Goal: Task Accomplishment & Management: Complete application form

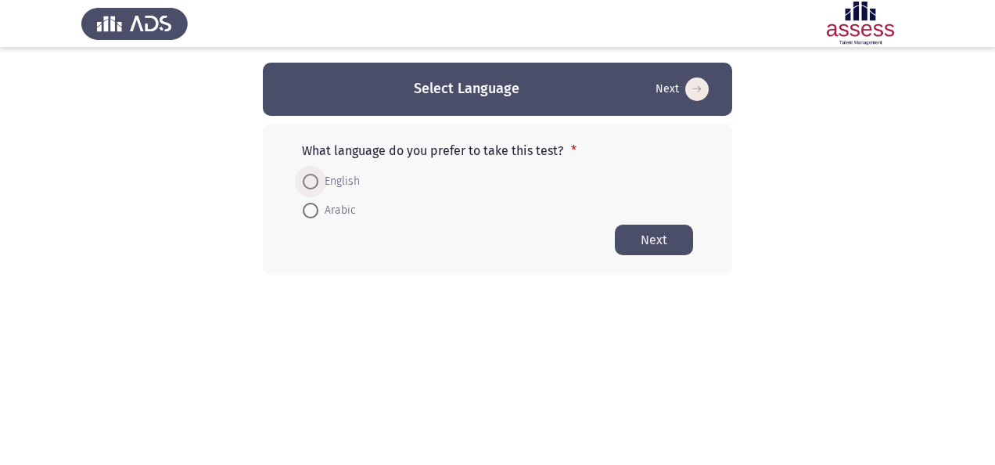
click at [329, 178] on span "English" at bounding box center [338, 181] width 41 height 19
click at [318, 178] on input "English" at bounding box center [311, 182] width 16 height 16
radio input "true"
click at [631, 234] on button "Next" at bounding box center [654, 239] width 78 height 31
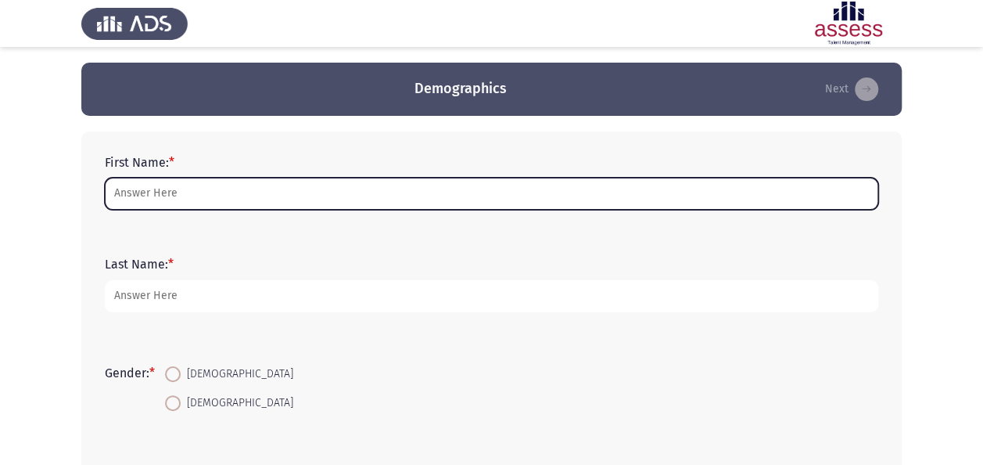
click at [482, 197] on input "First Name: *" at bounding box center [492, 194] width 774 height 32
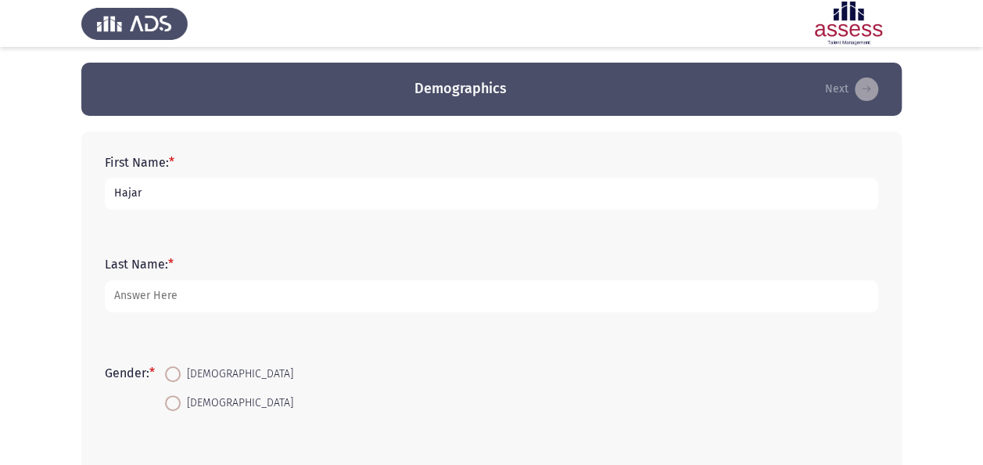
type input "Hajar"
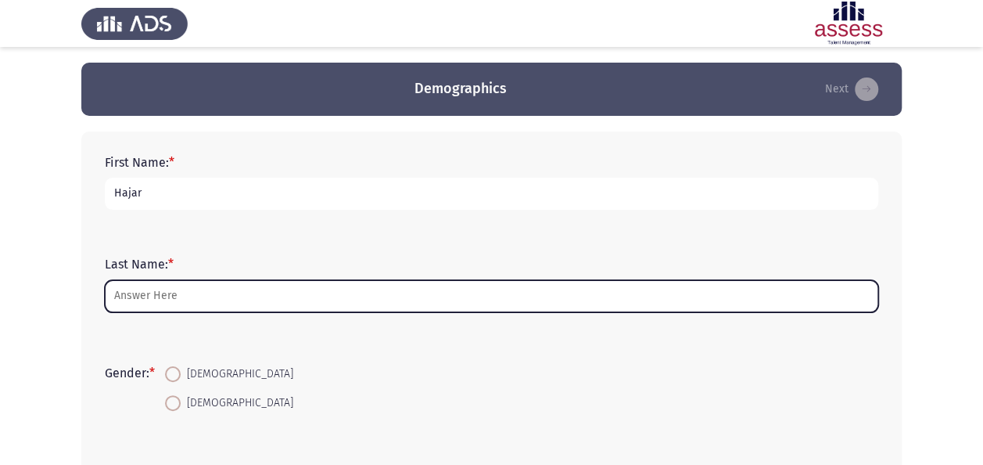
click at [451, 291] on input "Last Name: *" at bounding box center [492, 296] width 774 height 32
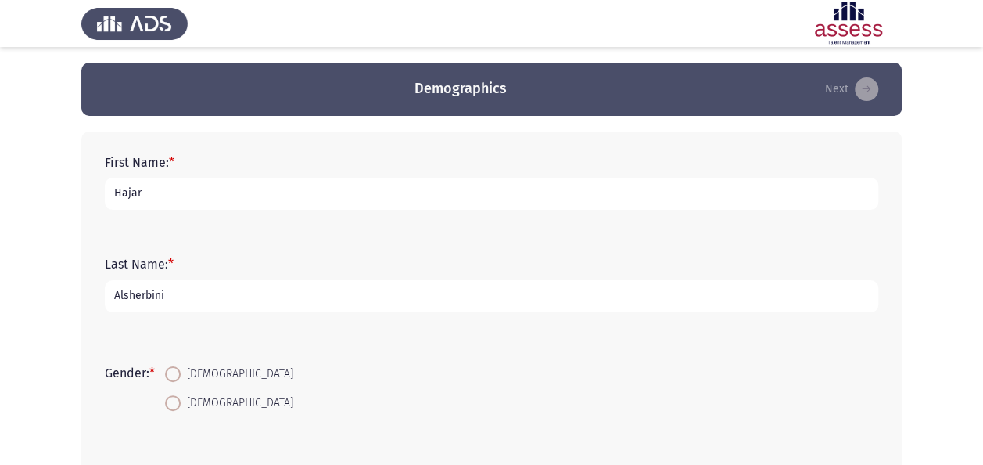
type input "Alsherbini"
click at [172, 375] on span at bounding box center [173, 374] width 16 height 16
click at [172, 375] on input "Female" at bounding box center [173, 374] width 16 height 16
radio input "true"
click at [980, 377] on app-assessment-container "Demographics Next First Name: * Hajar Last Name: * Alsherbini Gender: * Female …" at bounding box center [491, 412] width 983 height 699
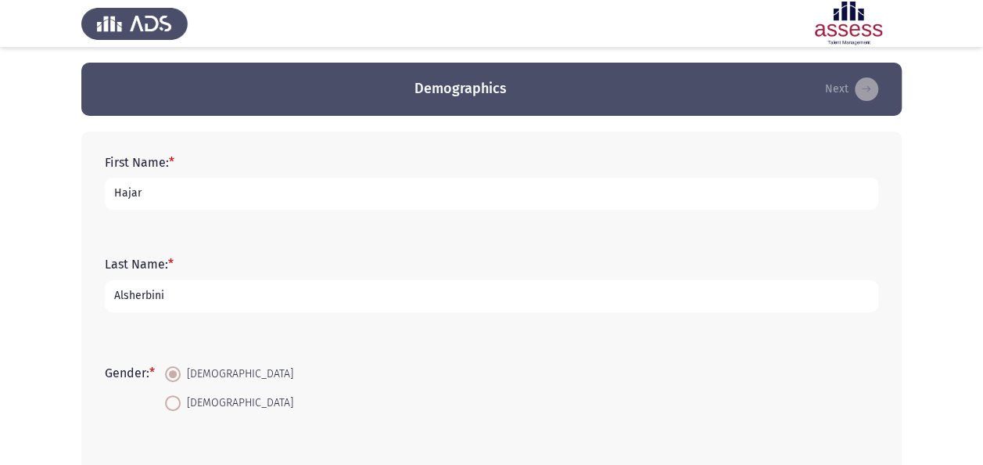
click at [982, 377] on app-assessment-container "Demographics Next First Name: * Hajar Last Name: * Alsherbini Gender: * Female …" at bounding box center [491, 412] width 983 height 699
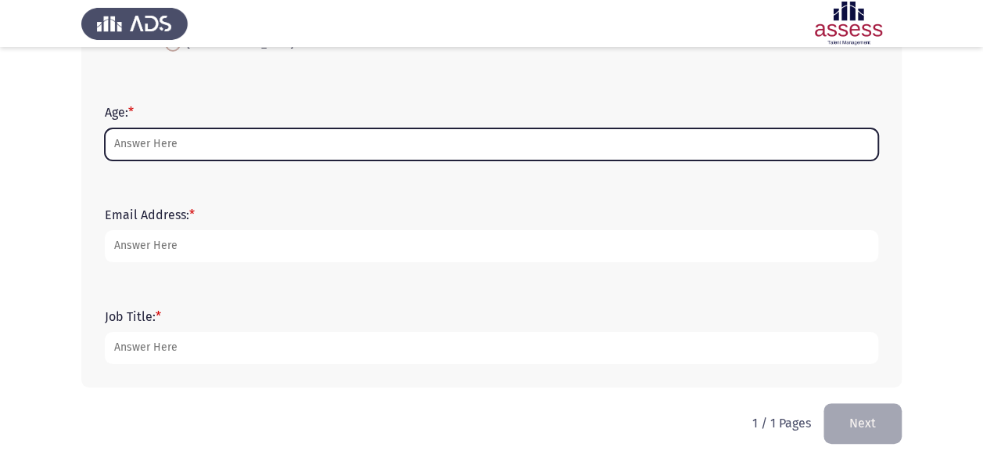
click at [390, 150] on input "Age: *" at bounding box center [492, 144] width 774 height 32
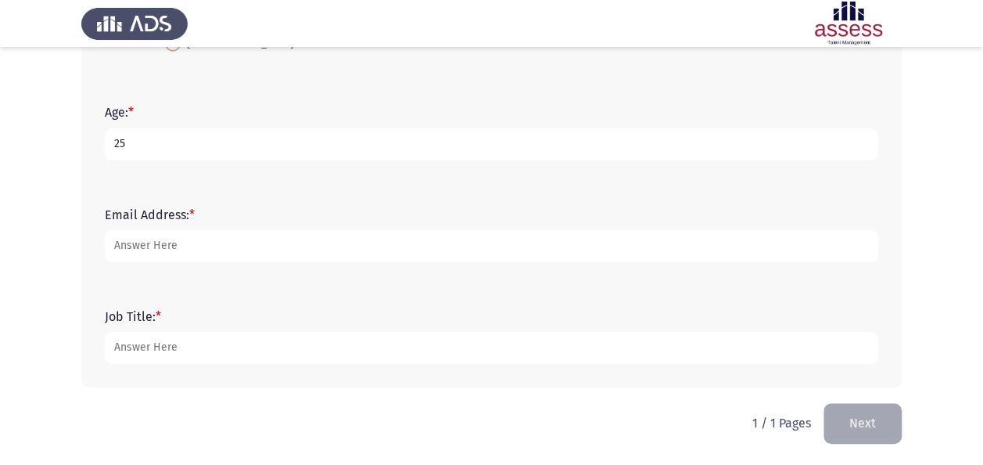
type input "25"
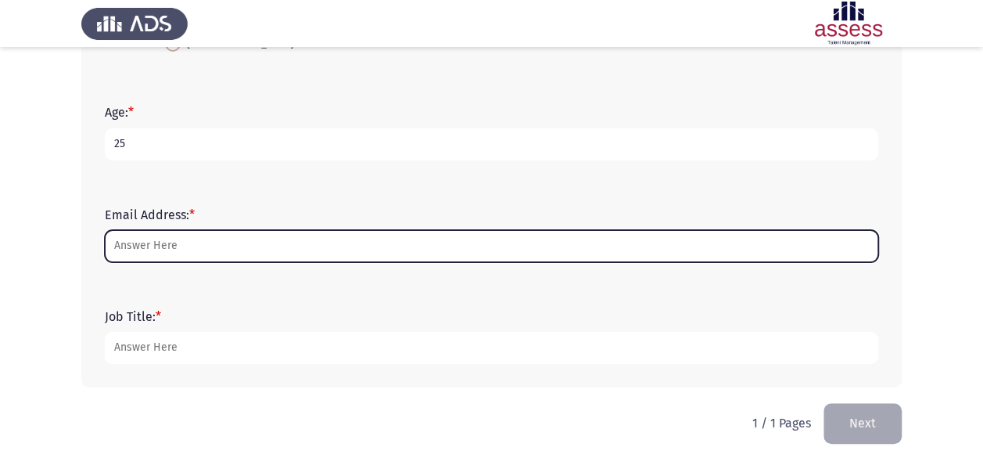
click at [347, 245] on input "Email Address: *" at bounding box center [492, 246] width 774 height 32
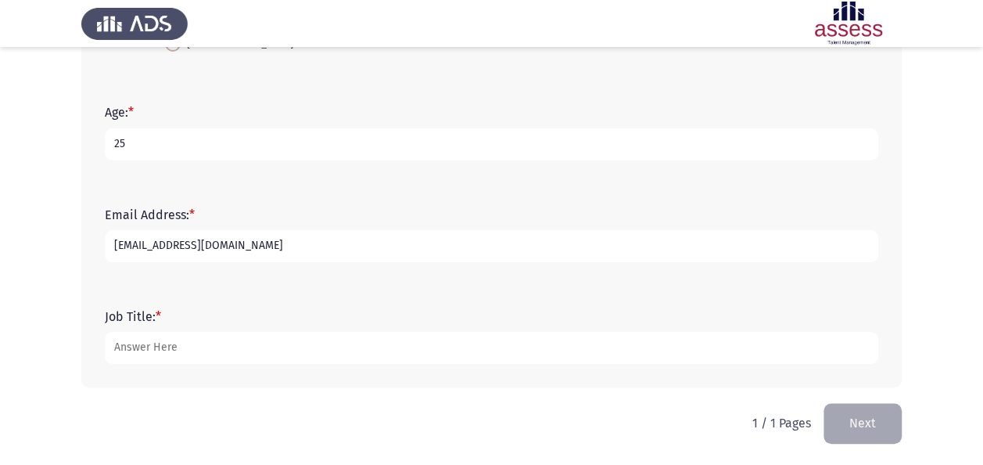
type input "[EMAIL_ADDRESS][DOMAIN_NAME]"
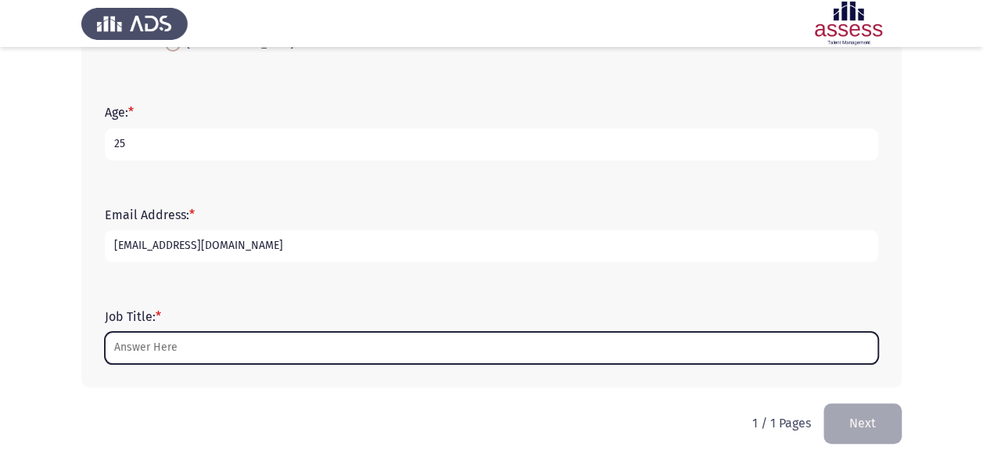
click at [300, 351] on input "Job Title: *" at bounding box center [492, 348] width 774 height 32
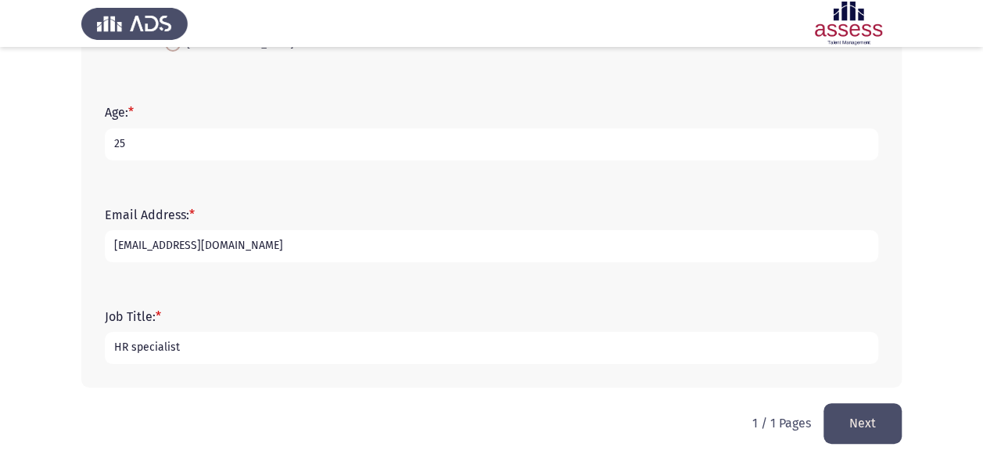
type input "HR specialist"
click at [886, 437] on button "Next" at bounding box center [863, 423] width 78 height 40
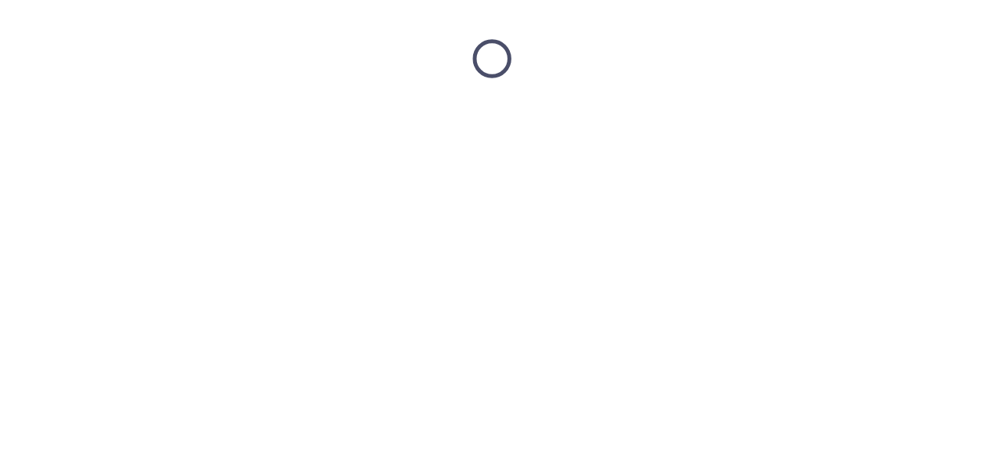
scroll to position [0, 0]
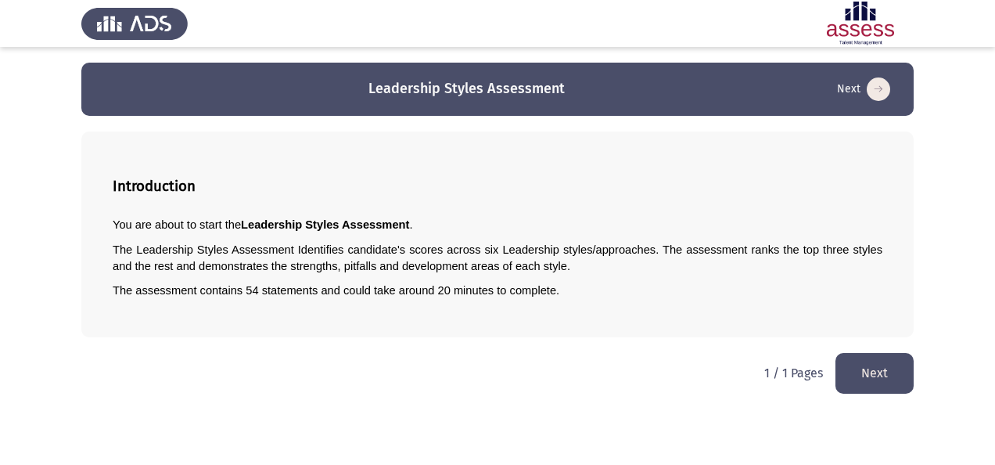
click at [862, 380] on button "Next" at bounding box center [875, 373] width 78 height 40
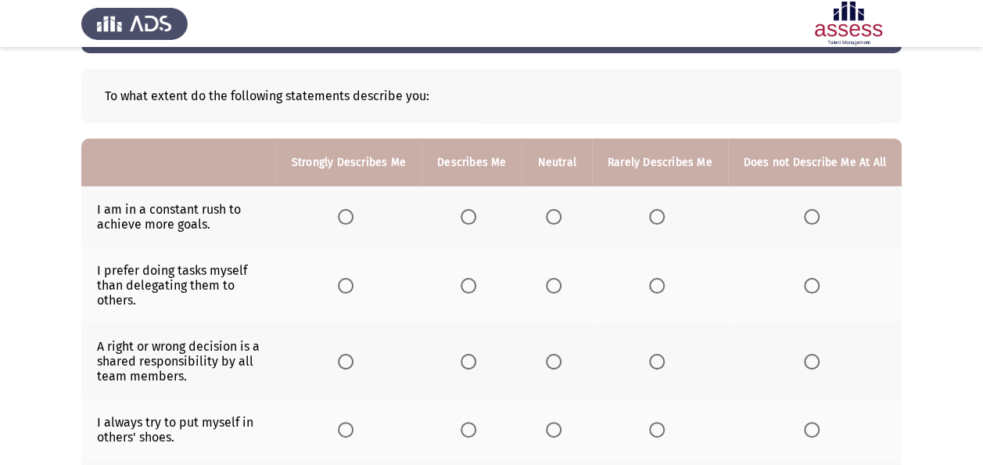
scroll to position [94, 0]
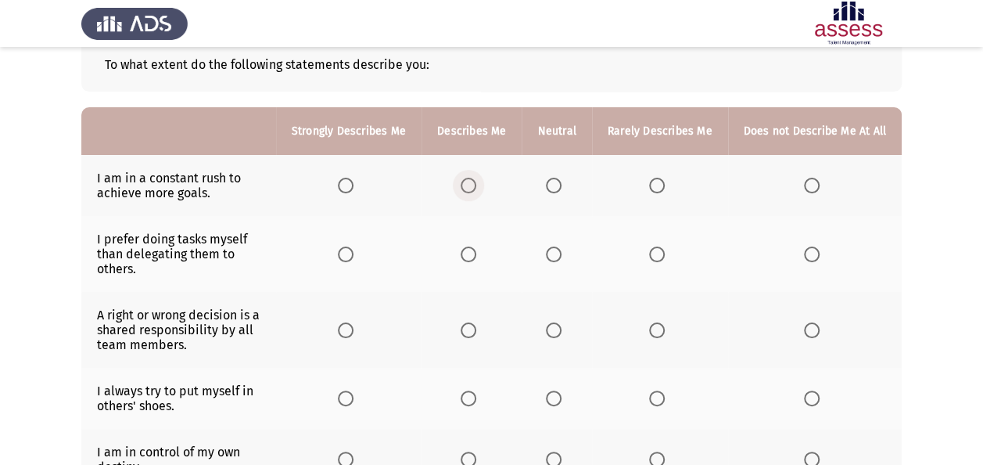
click at [476, 182] on span "Select an option" at bounding box center [469, 186] width 16 height 16
click at [476, 182] on input "Select an option" at bounding box center [469, 186] width 16 height 16
click at [559, 246] on span "Select an option" at bounding box center [554, 254] width 16 height 16
click at [559, 246] on input "Select an option" at bounding box center [554, 254] width 16 height 16
click at [664, 250] on span "Select an option" at bounding box center [657, 254] width 16 height 16
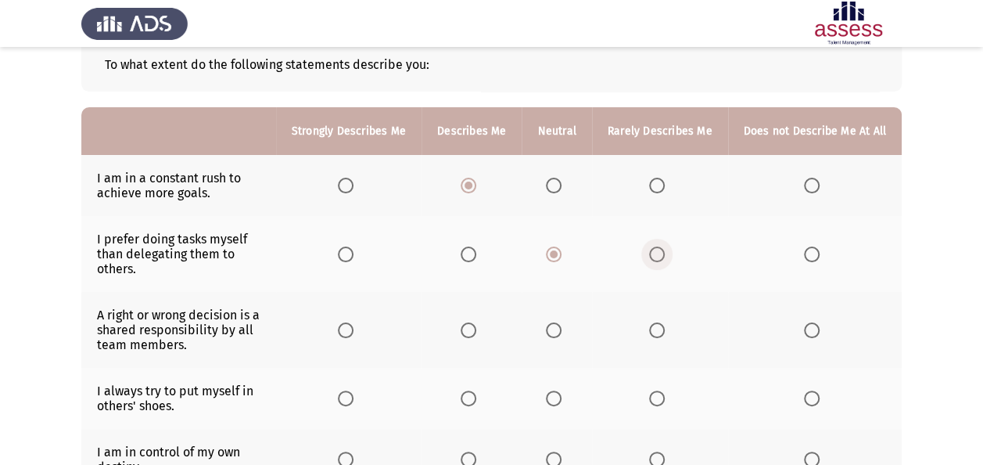
click at [664, 250] on input "Select an option" at bounding box center [657, 254] width 16 height 16
click at [353, 331] on span "Select an option" at bounding box center [346, 330] width 16 height 16
click at [353, 331] on input "Select an option" at bounding box center [346, 330] width 16 height 16
click at [476, 331] on span "Select an option" at bounding box center [469, 330] width 16 height 16
click at [476, 331] on input "Select an option" at bounding box center [469, 330] width 16 height 16
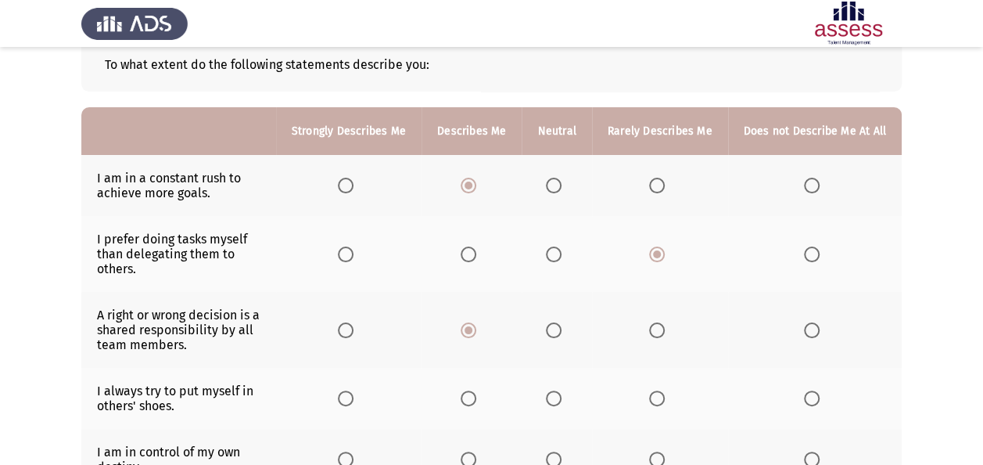
click at [815, 390] on span "Select an option" at bounding box center [812, 398] width 16 height 16
click at [815, 390] on input "Select an option" at bounding box center [812, 398] width 16 height 16
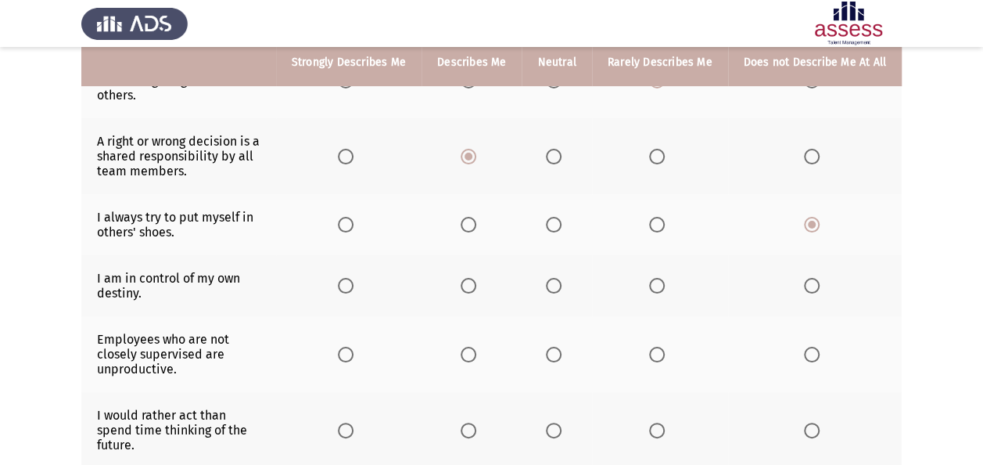
scroll to position [282, 0]
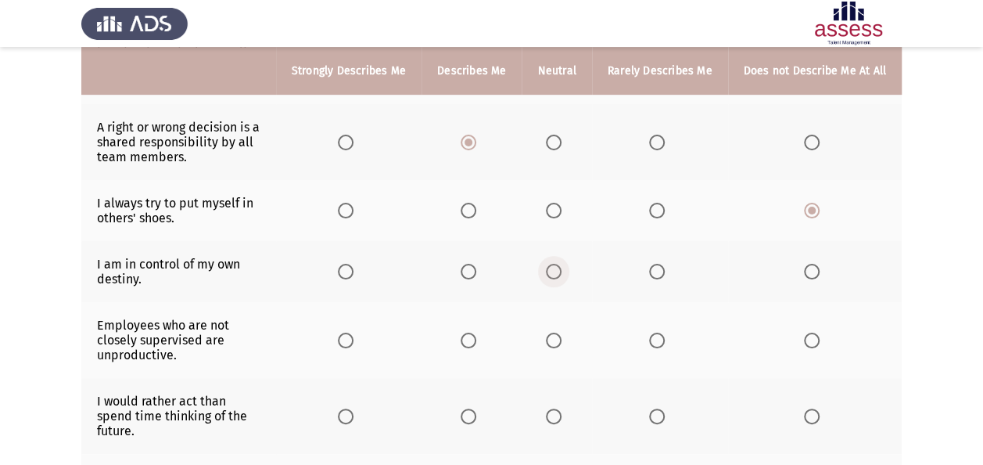
click at [562, 275] on span "Select an option" at bounding box center [554, 272] width 16 height 16
click at [562, 275] on input "Select an option" at bounding box center [554, 272] width 16 height 16
click at [473, 333] on span "Select an option" at bounding box center [469, 341] width 16 height 16
click at [473, 333] on input "Select an option" at bounding box center [469, 341] width 16 height 16
click at [473, 408] on span "Select an option" at bounding box center [469, 416] width 16 height 16
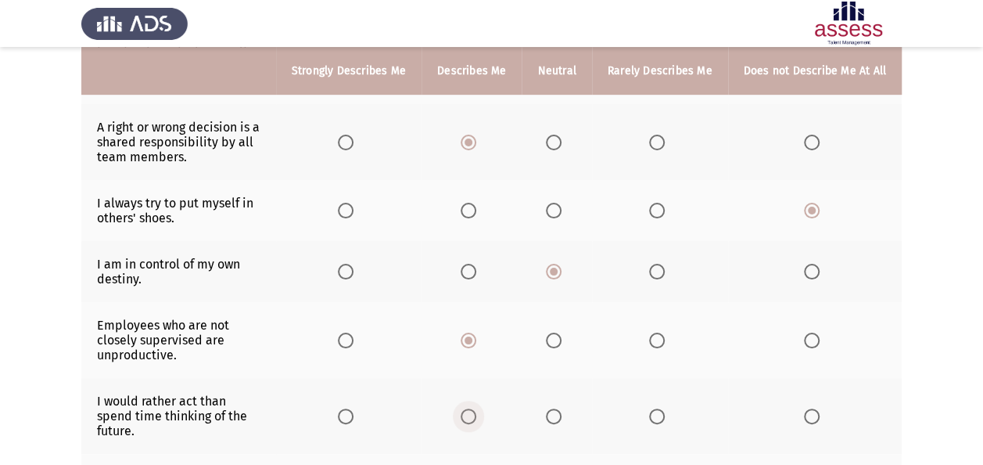
click at [473, 408] on input "Select an option" at bounding box center [469, 416] width 16 height 16
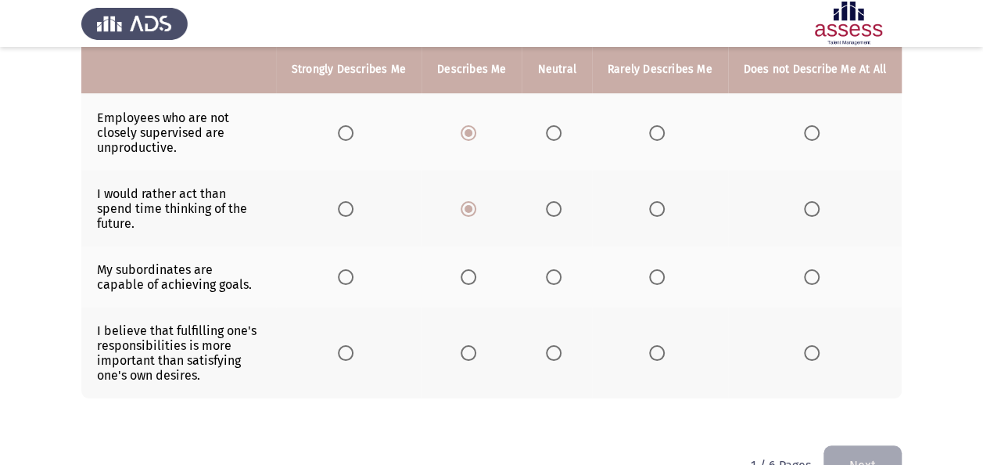
scroll to position [490, 0]
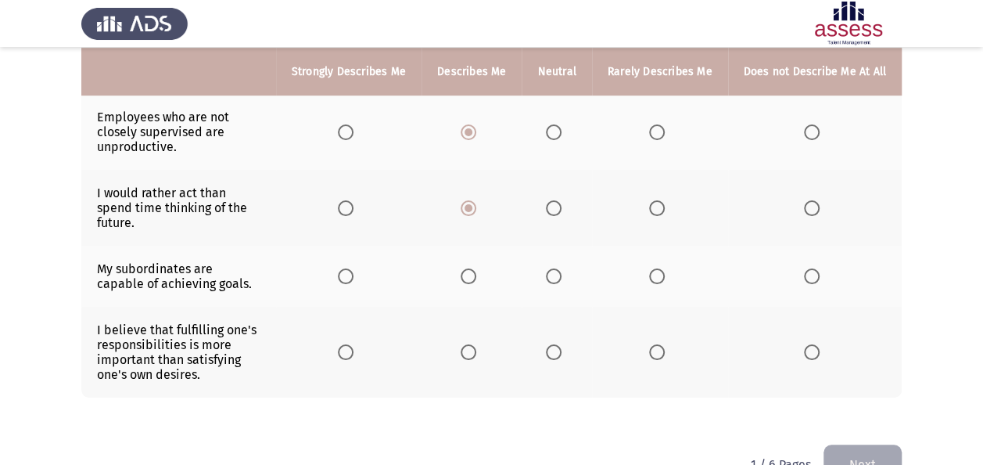
click at [343, 247] on th at bounding box center [349, 276] width 146 height 61
click at [351, 268] on span "Select an option" at bounding box center [346, 276] width 16 height 16
click at [351, 268] on input "Select an option" at bounding box center [346, 276] width 16 height 16
click at [562, 344] on span "Select an option" at bounding box center [554, 352] width 16 height 16
click at [562, 344] on input "Select an option" at bounding box center [554, 352] width 16 height 16
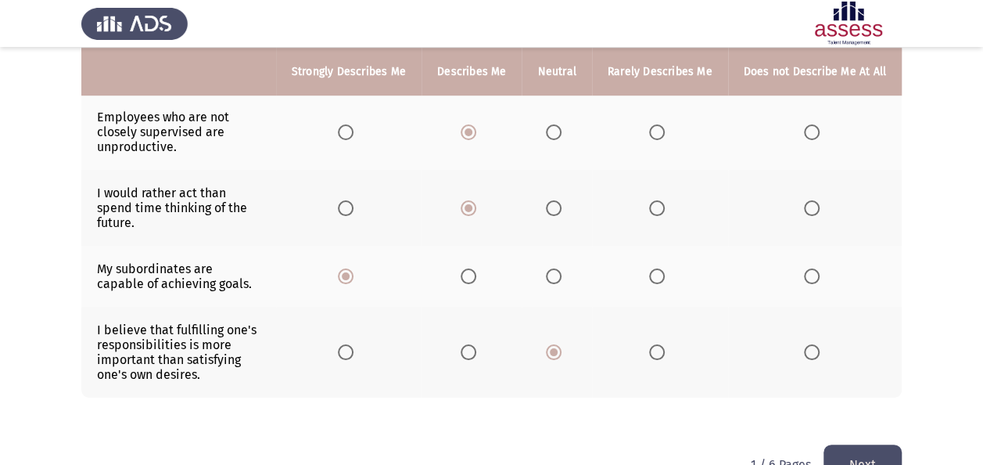
click at [853, 444] on button "Next" at bounding box center [863, 464] width 78 height 40
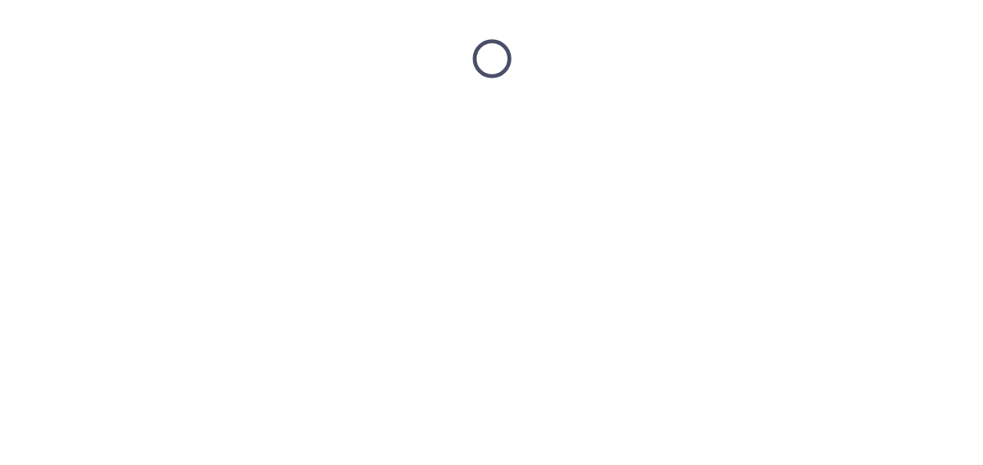
scroll to position [0, 0]
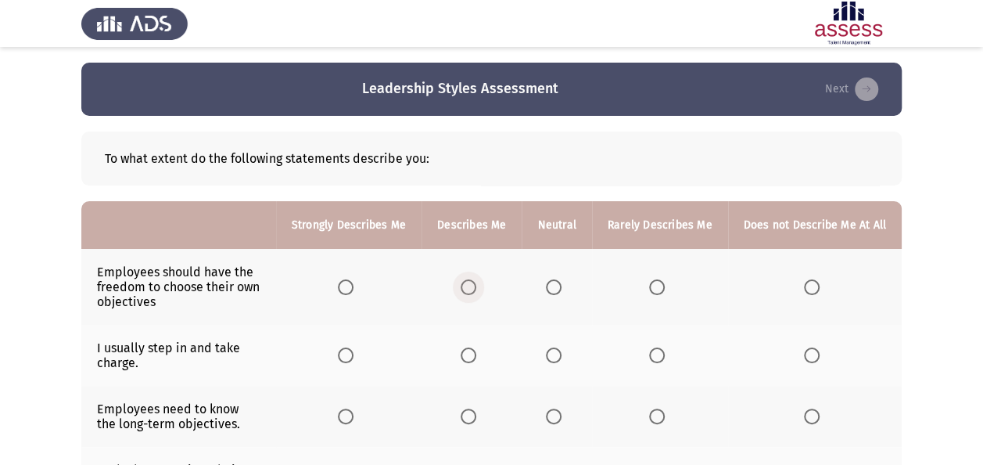
click at [476, 286] on span "Select an option" at bounding box center [469, 287] width 16 height 16
click at [476, 286] on input "Select an option" at bounding box center [469, 287] width 16 height 16
click at [561, 357] on span "Select an option" at bounding box center [554, 355] width 16 height 16
click at [561, 357] on input "Select an option" at bounding box center [554, 355] width 16 height 16
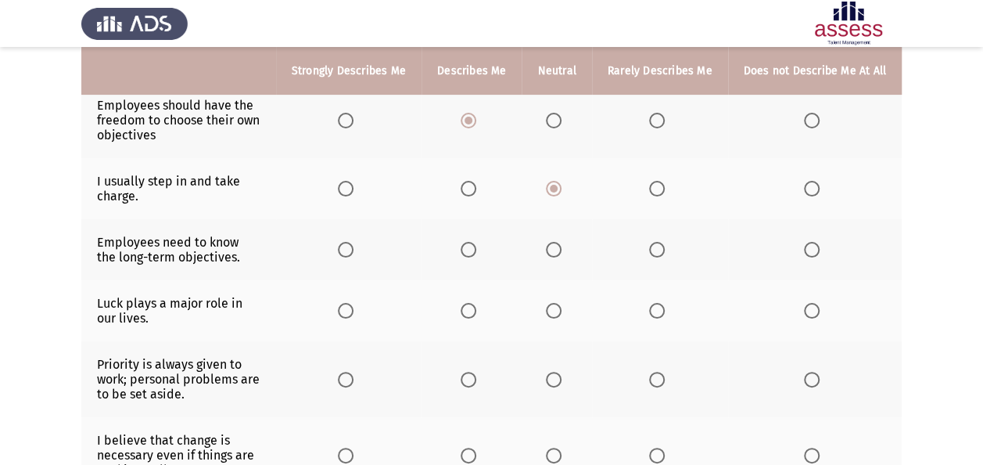
scroll to position [198, 0]
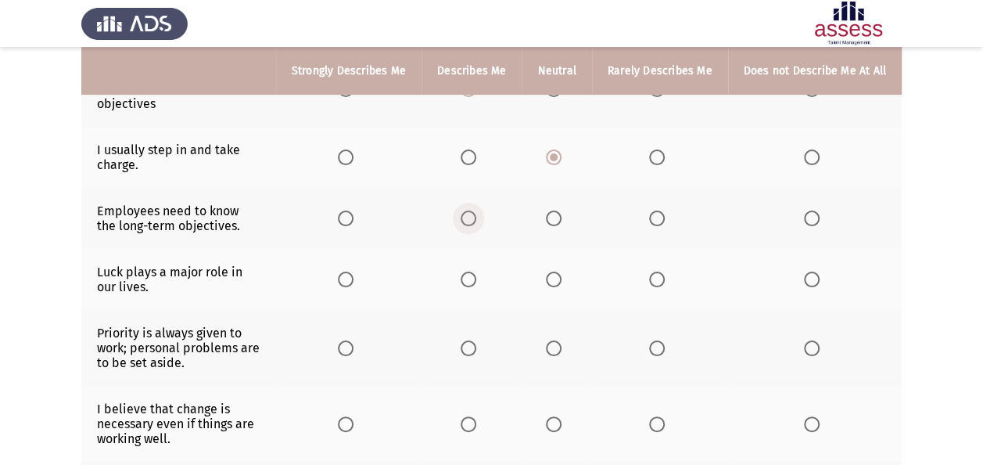
click at [476, 224] on span "Select an option" at bounding box center [469, 218] width 16 height 16
click at [476, 224] on input "Select an option" at bounding box center [469, 218] width 16 height 16
click at [557, 279] on span "Select an option" at bounding box center [554, 279] width 16 height 16
click at [557, 279] on input "Select an option" at bounding box center [554, 279] width 16 height 16
click at [566, 340] on label "Select an option" at bounding box center [557, 348] width 22 height 16
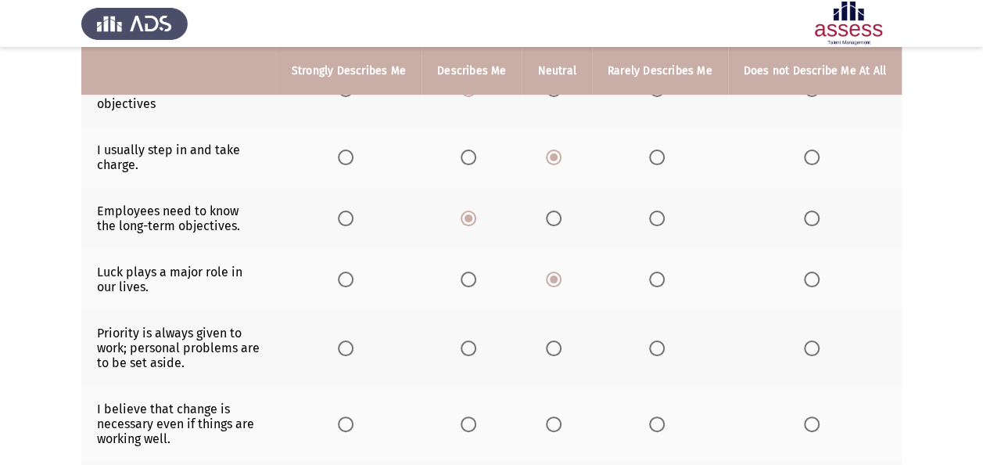
click at [562, 340] on input "Select an option" at bounding box center [554, 348] width 16 height 16
click at [660, 347] on span "Select an option" at bounding box center [657, 348] width 16 height 16
click at [660, 347] on input "Select an option" at bounding box center [657, 348] width 16 height 16
click at [559, 427] on span "Select an option" at bounding box center [554, 424] width 16 height 16
click at [559, 427] on input "Select an option" at bounding box center [554, 424] width 16 height 16
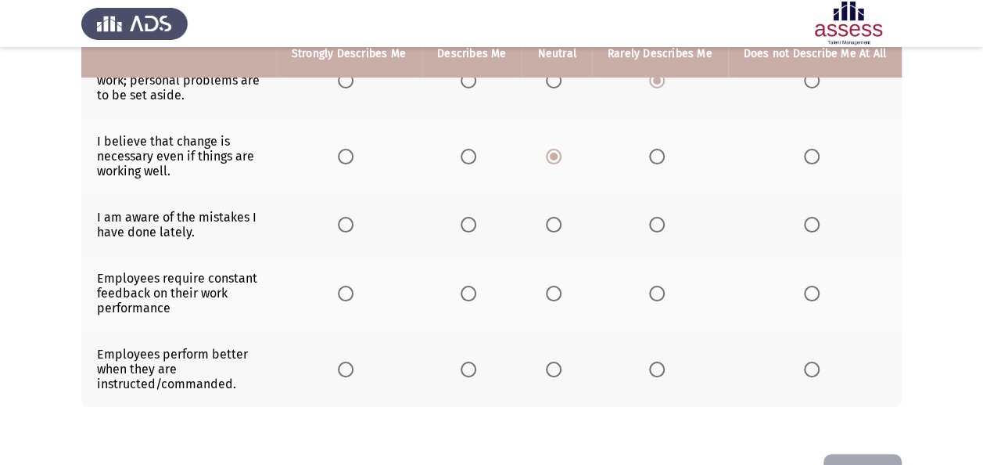
scroll to position [480, 0]
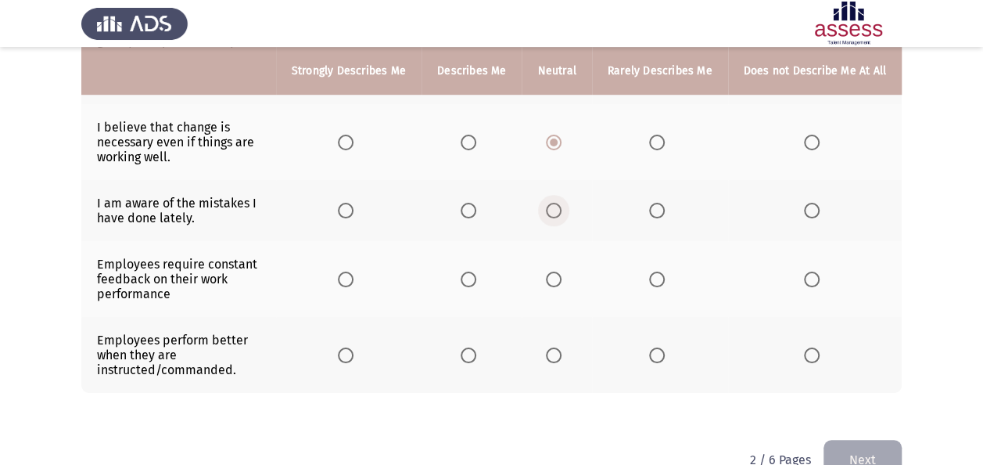
click at [560, 210] on span "Select an option" at bounding box center [554, 211] width 16 height 16
click at [560, 210] on input "Select an option" at bounding box center [554, 211] width 16 height 16
click at [475, 280] on span "Select an option" at bounding box center [469, 279] width 16 height 16
click at [475, 280] on input "Select an option" at bounding box center [469, 279] width 16 height 16
click at [654, 347] on span "Select an option" at bounding box center [657, 355] width 16 height 16
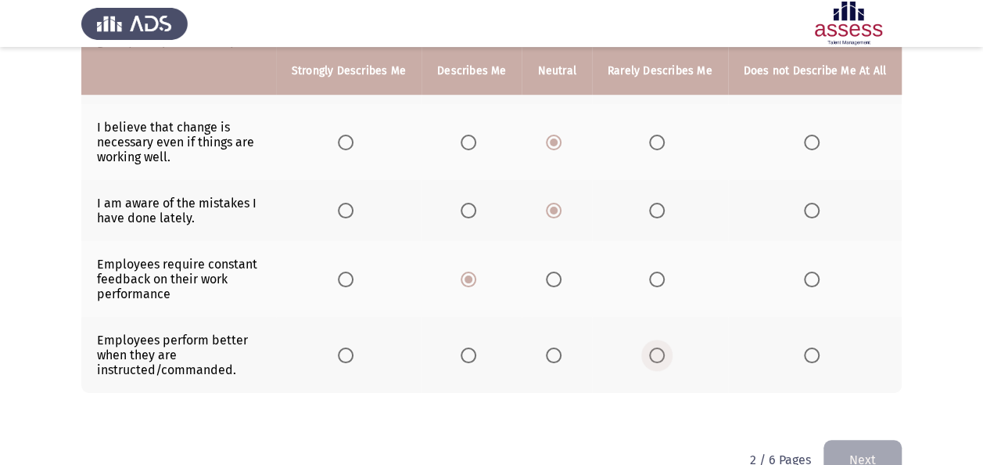
click at [654, 347] on input "Select an option" at bounding box center [657, 355] width 16 height 16
click at [854, 446] on button "Next" at bounding box center [863, 460] width 78 height 40
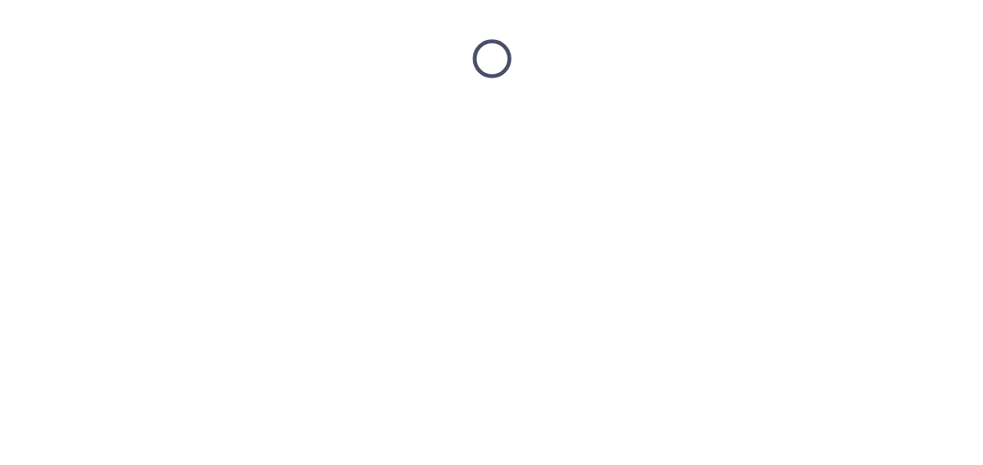
scroll to position [0, 0]
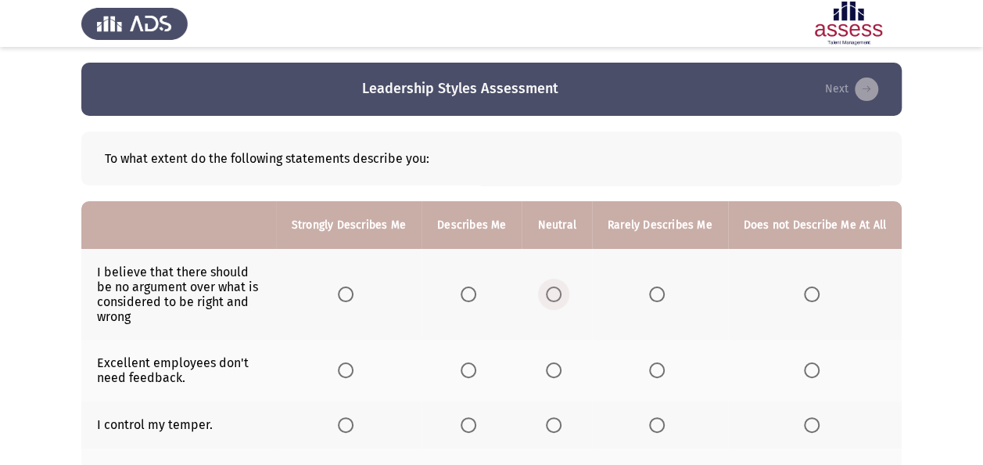
click at [559, 294] on span "Select an option" at bounding box center [554, 294] width 16 height 16
click at [559, 294] on input "Select an option" at bounding box center [554, 294] width 16 height 16
click at [665, 366] on span "Select an option" at bounding box center [657, 370] width 16 height 16
click at [665, 366] on input "Select an option" at bounding box center [657, 370] width 16 height 16
click at [568, 417] on label "Select an option" at bounding box center [557, 425] width 22 height 16
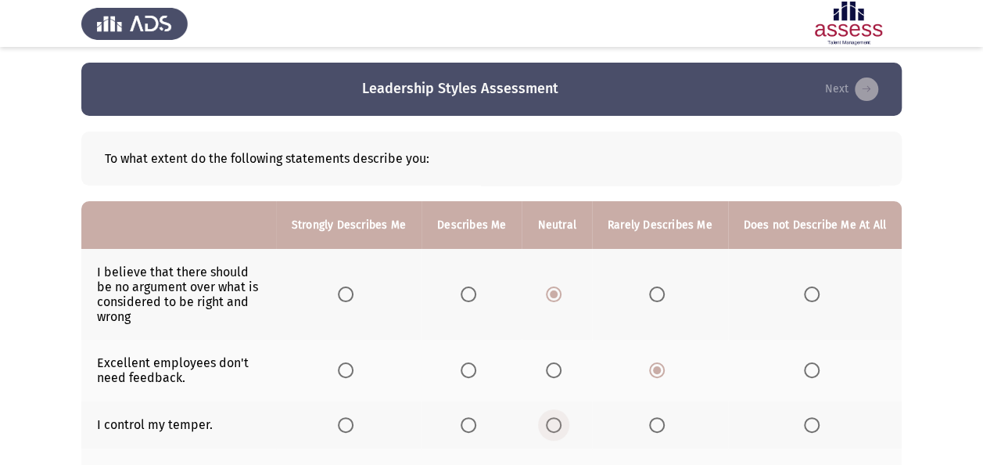
click at [562, 417] on input "Select an option" at bounding box center [554, 425] width 16 height 16
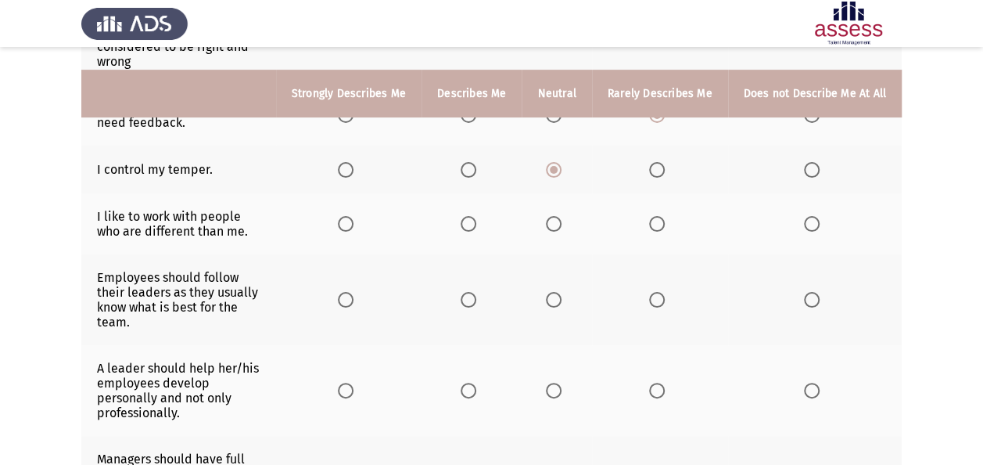
scroll to position [282, 0]
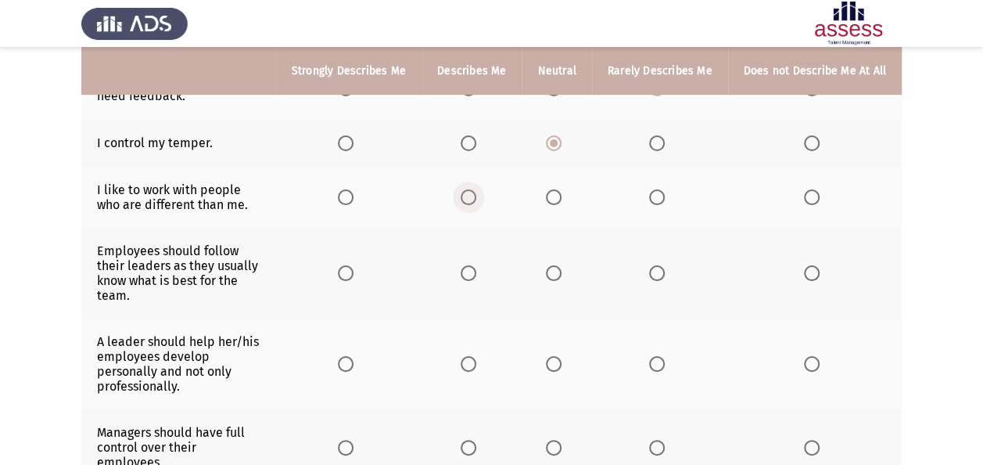
click at [468, 196] on span "Select an option" at bounding box center [469, 197] width 16 height 16
click at [468, 196] on input "Select an option" at bounding box center [469, 197] width 16 height 16
click at [662, 267] on span "Select an option" at bounding box center [657, 273] width 16 height 16
click at [662, 267] on input "Select an option" at bounding box center [657, 273] width 16 height 16
click at [476, 360] on span "Select an option" at bounding box center [469, 364] width 16 height 16
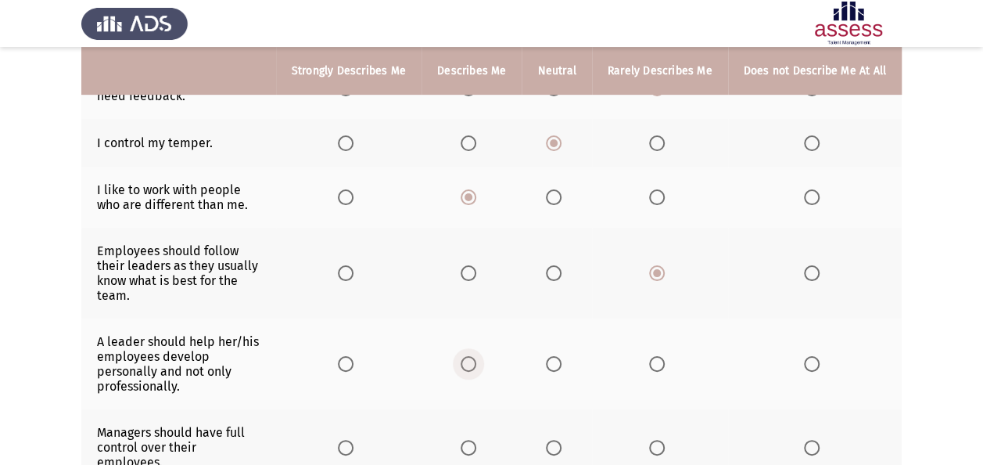
click at [476, 360] on input "Select an option" at bounding box center [469, 364] width 16 height 16
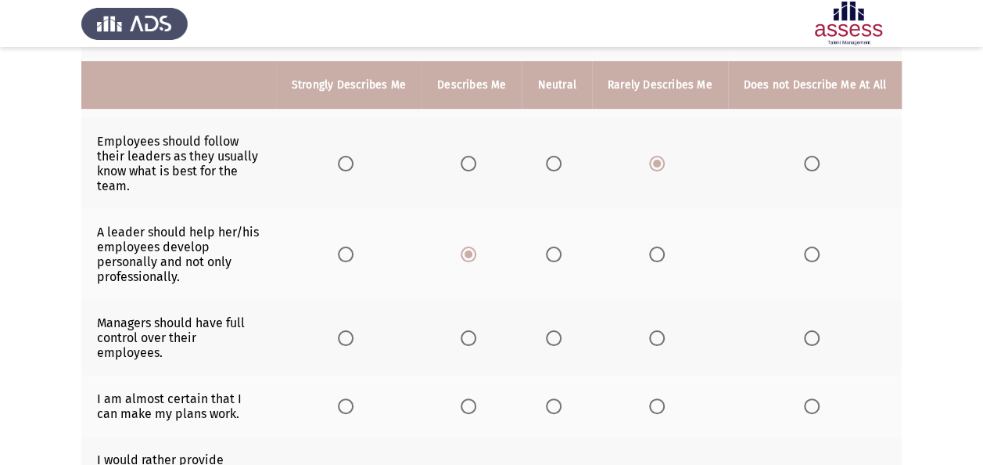
scroll to position [407, 0]
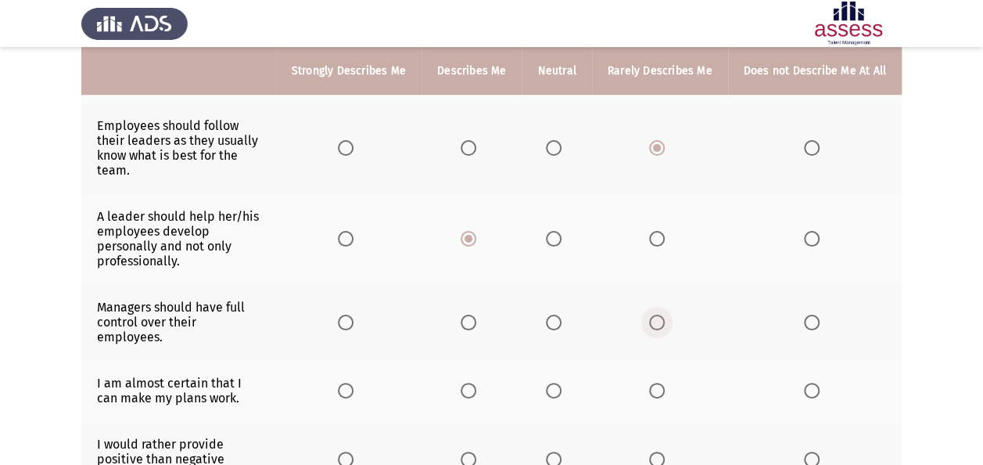
click at [665, 315] on span "Select an option" at bounding box center [657, 323] width 16 height 16
click at [665, 315] on input "Select an option" at bounding box center [657, 323] width 16 height 16
click at [560, 383] on span "Select an option" at bounding box center [554, 391] width 16 height 16
click at [560, 383] on input "Select an option" at bounding box center [554, 391] width 16 height 16
click at [561, 451] on span "Select an option" at bounding box center [554, 459] width 16 height 16
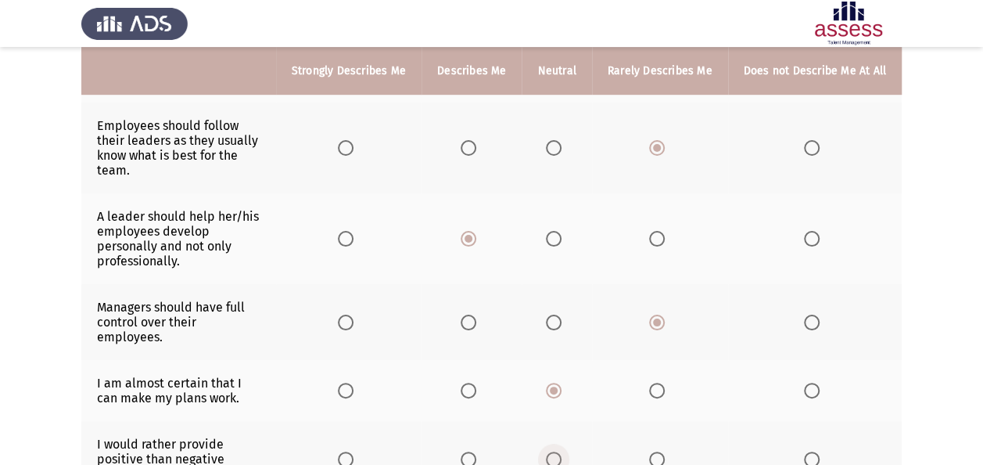
click at [561, 451] on input "Select an option" at bounding box center [554, 459] width 16 height 16
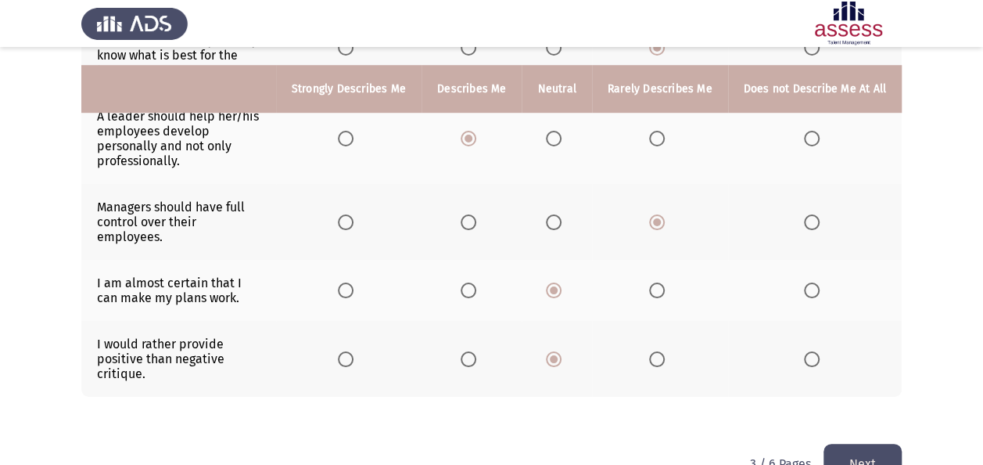
scroll to position [527, 0]
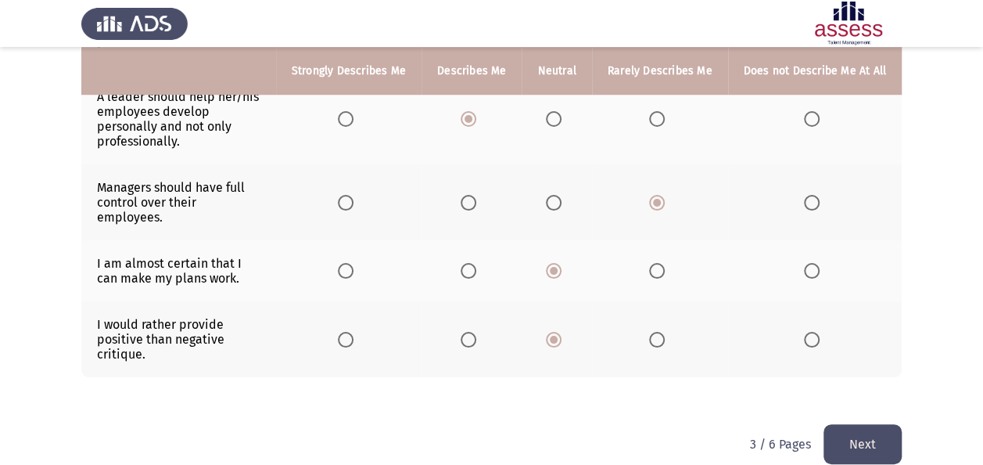
click at [866, 430] on button "Next" at bounding box center [863, 444] width 78 height 40
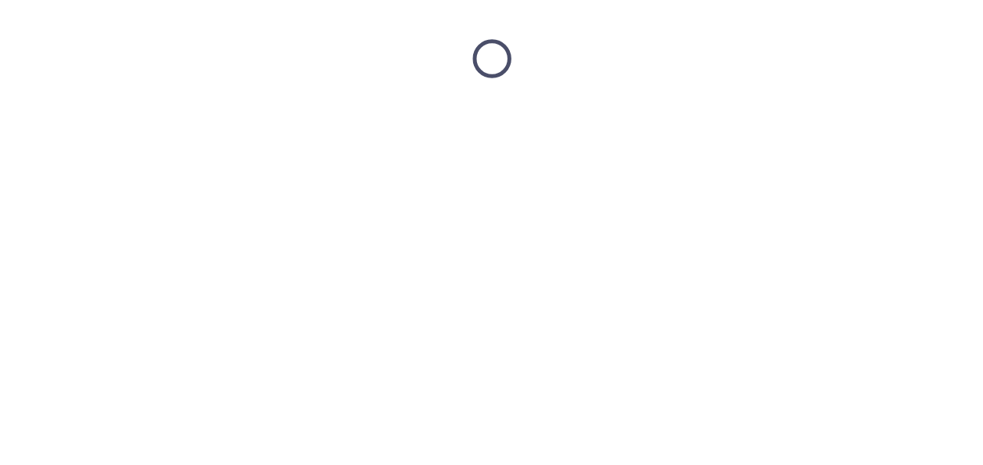
scroll to position [0, 0]
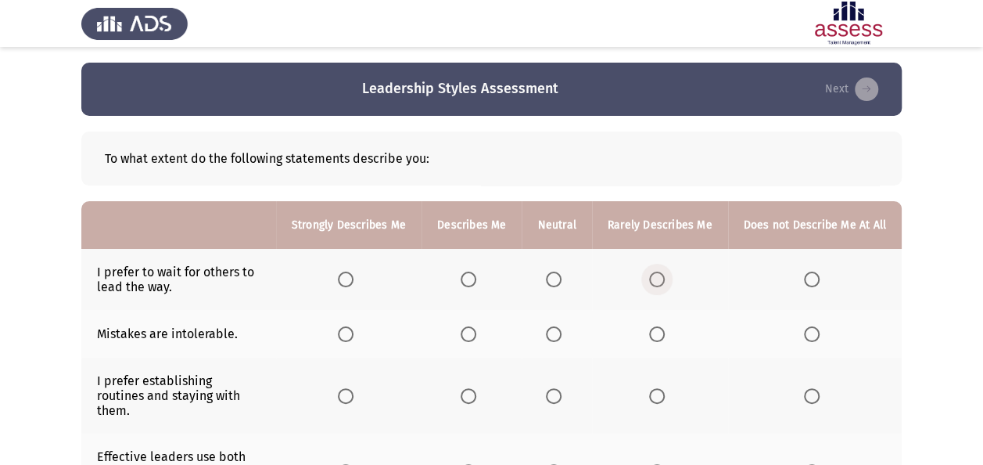
click at [656, 279] on span "Select an option" at bounding box center [657, 279] width 16 height 16
click at [656, 279] on input "Select an option" at bounding box center [657, 279] width 16 height 16
click at [660, 341] on th at bounding box center [660, 334] width 136 height 48
click at [663, 338] on span "Select an option" at bounding box center [657, 334] width 16 height 16
click at [663, 338] on input "Select an option" at bounding box center [657, 334] width 16 height 16
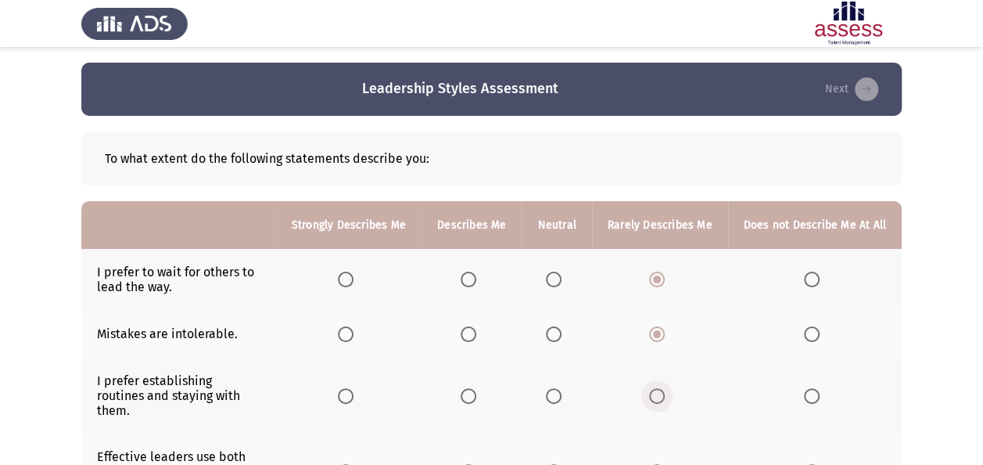
click at [659, 388] on span "Select an option" at bounding box center [657, 396] width 16 height 16
click at [659, 388] on input "Select an option" at bounding box center [657, 396] width 16 height 16
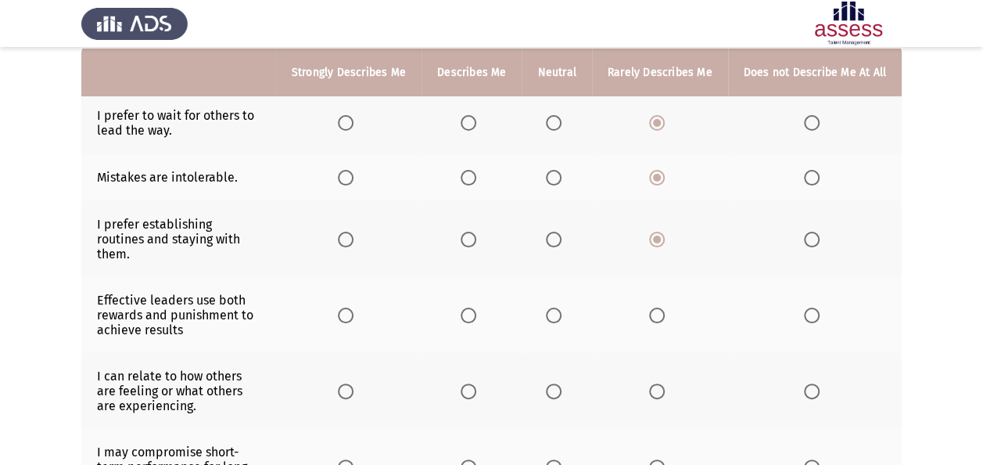
scroll to position [188, 0]
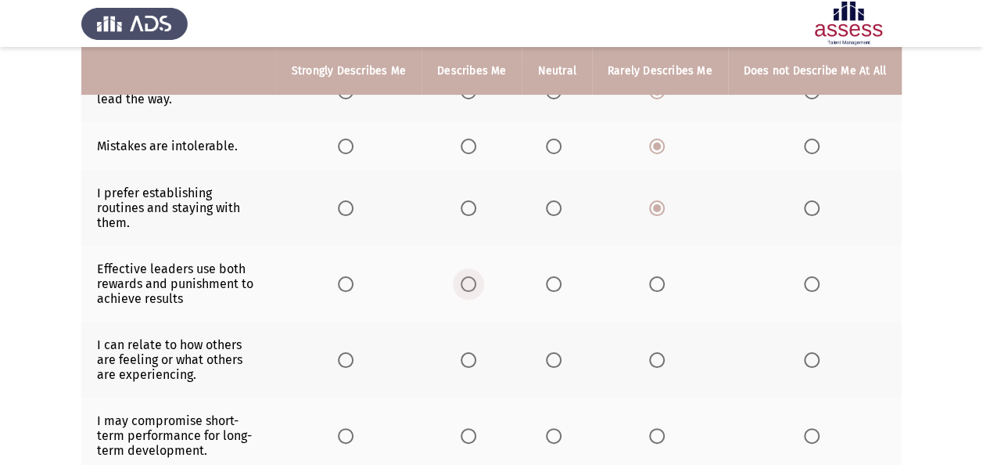
click at [476, 276] on span "Select an option" at bounding box center [469, 284] width 16 height 16
click at [476, 276] on input "Select an option" at bounding box center [469, 284] width 16 height 16
click at [471, 352] on span "Select an option" at bounding box center [469, 360] width 16 height 16
click at [471, 352] on input "Select an option" at bounding box center [469, 360] width 16 height 16
click at [469, 428] on span "Select an option" at bounding box center [469, 436] width 16 height 16
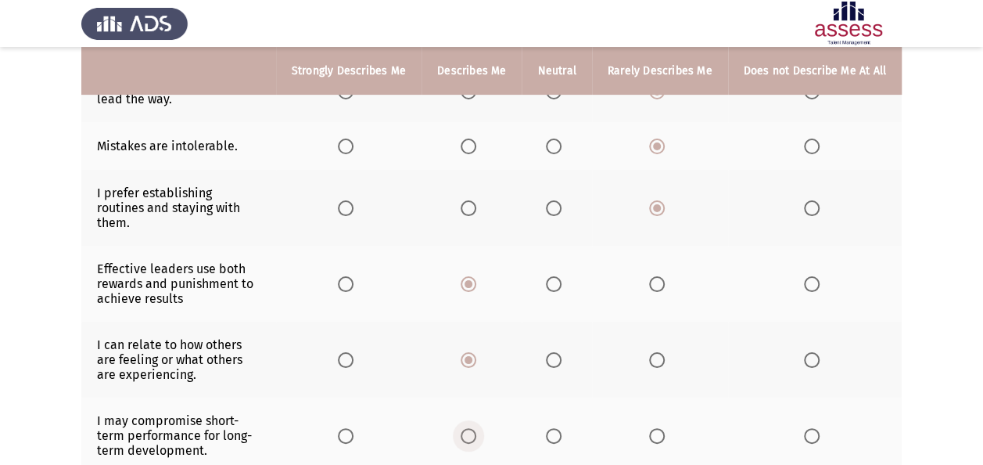
click at [469, 428] on input "Select an option" at bounding box center [469, 436] width 16 height 16
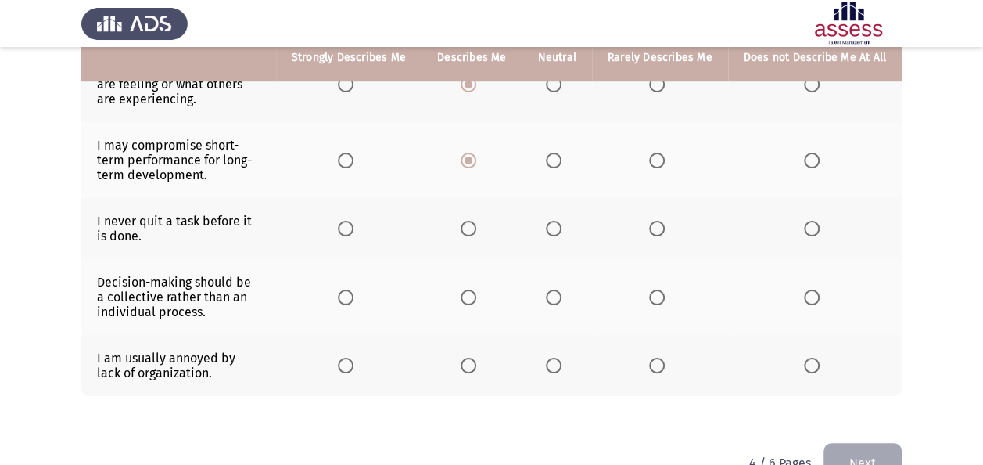
scroll to position [469, 0]
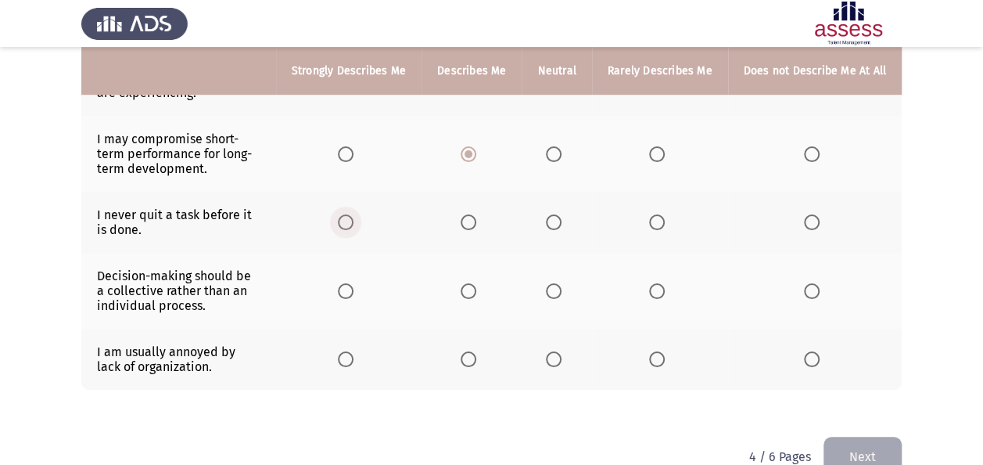
click at [347, 214] on span "Select an option" at bounding box center [346, 222] width 16 height 16
click at [347, 214] on input "Select an option" at bounding box center [346, 222] width 16 height 16
click at [354, 283] on span "Select an option" at bounding box center [346, 291] width 16 height 16
click at [354, 283] on input "Select an option" at bounding box center [346, 291] width 16 height 16
click at [660, 351] on span "Select an option" at bounding box center [657, 359] width 16 height 16
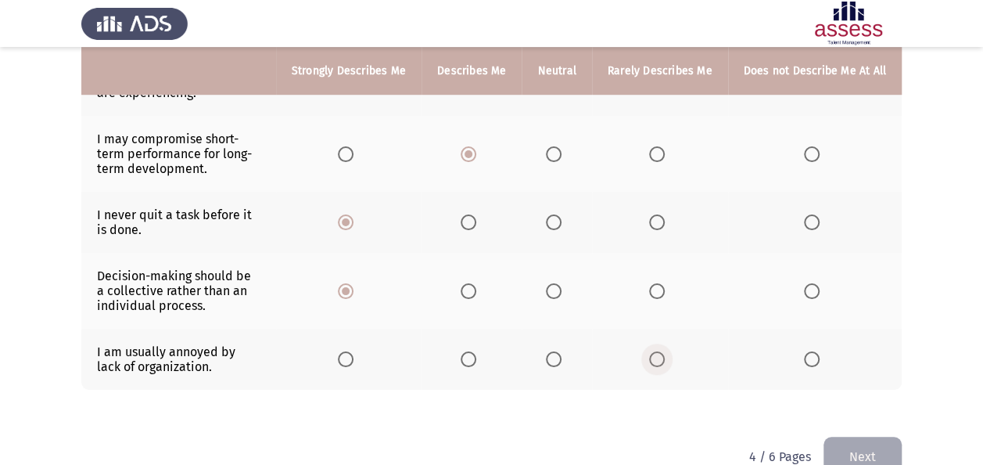
click at [660, 351] on input "Select an option" at bounding box center [657, 359] width 16 height 16
click at [856, 437] on button "Next" at bounding box center [863, 457] width 78 height 40
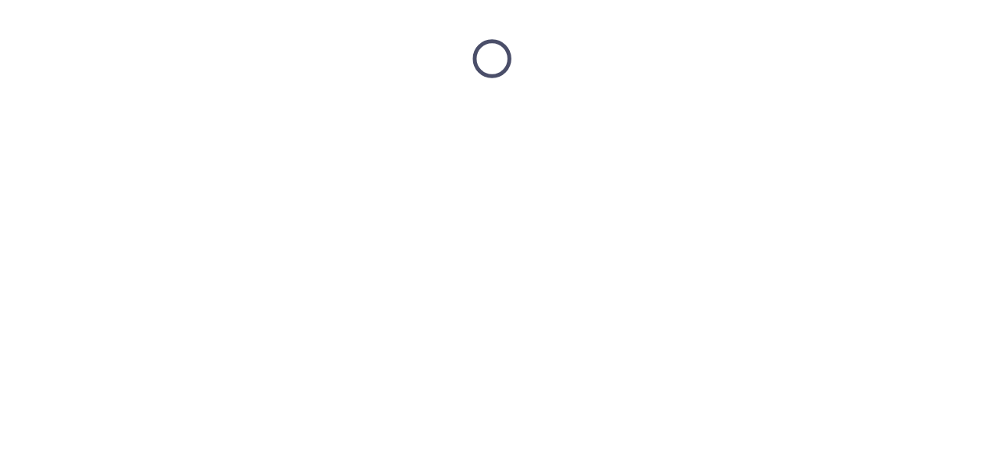
scroll to position [0, 0]
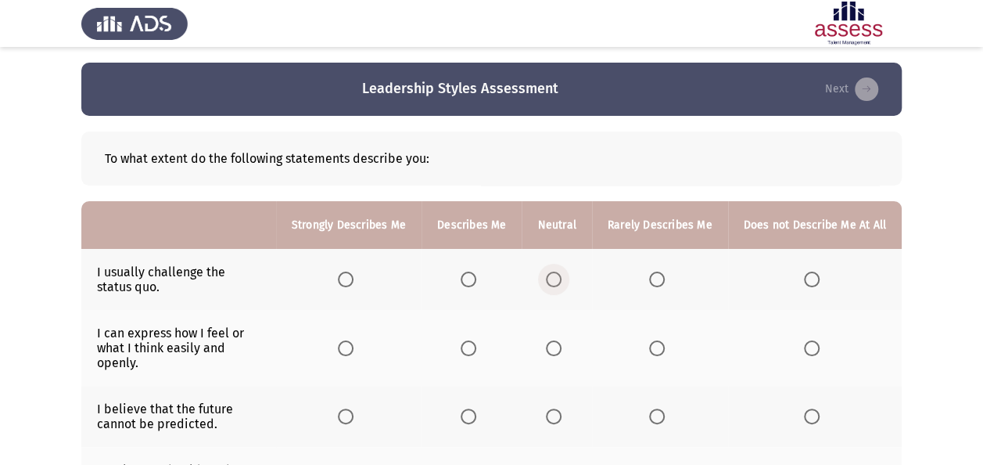
click at [567, 283] on label "Select an option" at bounding box center [557, 279] width 22 height 16
click at [562, 283] on input "Select an option" at bounding box center [554, 279] width 16 height 16
click at [559, 346] on span "Select an option" at bounding box center [554, 348] width 16 height 16
click at [559, 346] on input "Select an option" at bounding box center [554, 348] width 16 height 16
click at [562, 413] on span "Select an option" at bounding box center [554, 416] width 16 height 16
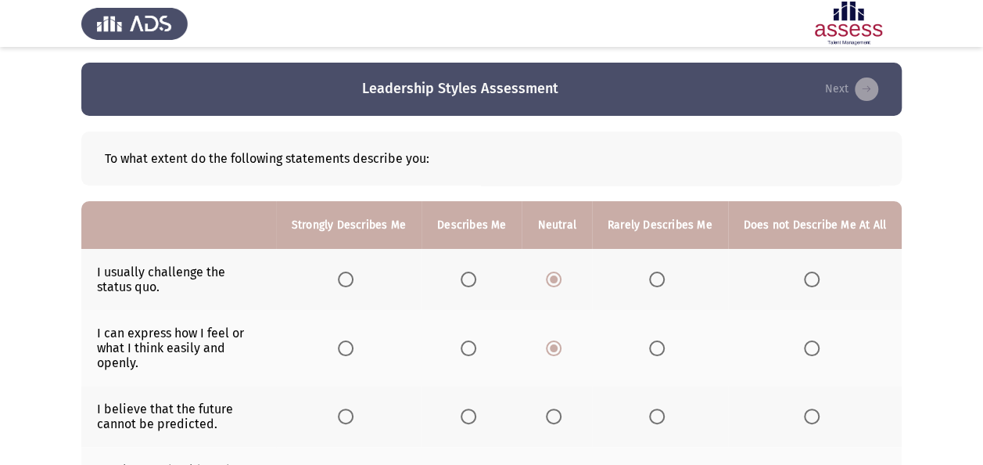
click at [562, 413] on input "Select an option" at bounding box center [554, 416] width 16 height 16
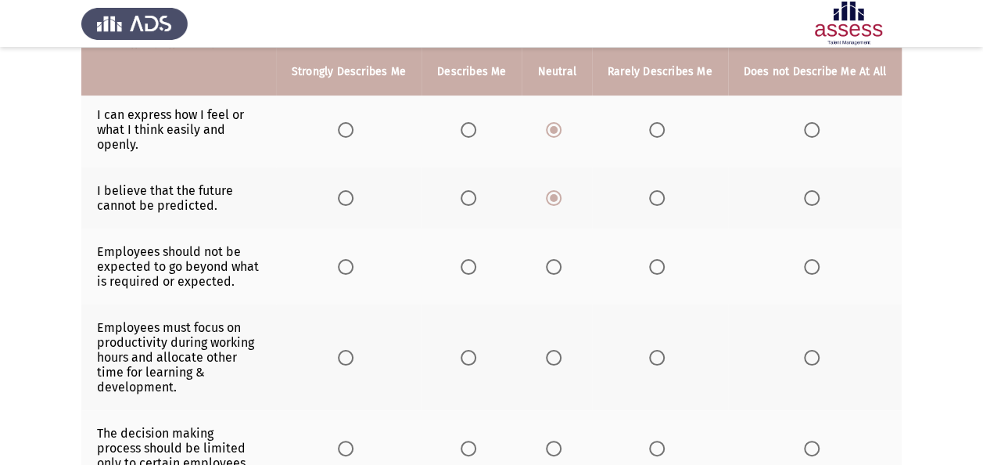
scroll to position [219, 0]
click at [560, 258] on span "Select an option" at bounding box center [554, 266] width 16 height 16
click at [560, 258] on input "Select an option" at bounding box center [554, 266] width 16 height 16
click at [552, 349] on span "Select an option" at bounding box center [554, 357] width 16 height 16
click at [552, 349] on input "Select an option" at bounding box center [554, 357] width 16 height 16
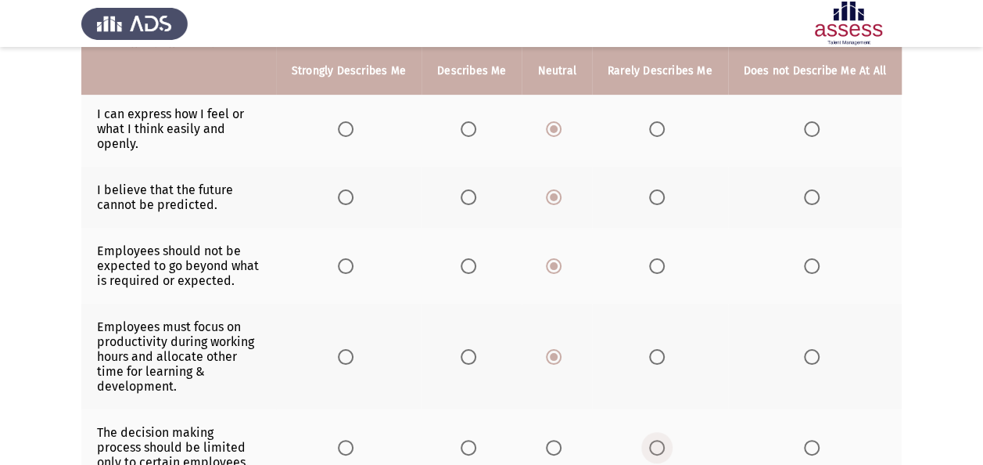
click at [671, 440] on label "Select an option" at bounding box center [660, 448] width 22 height 16
click at [665, 440] on input "Select an option" at bounding box center [657, 448] width 16 height 16
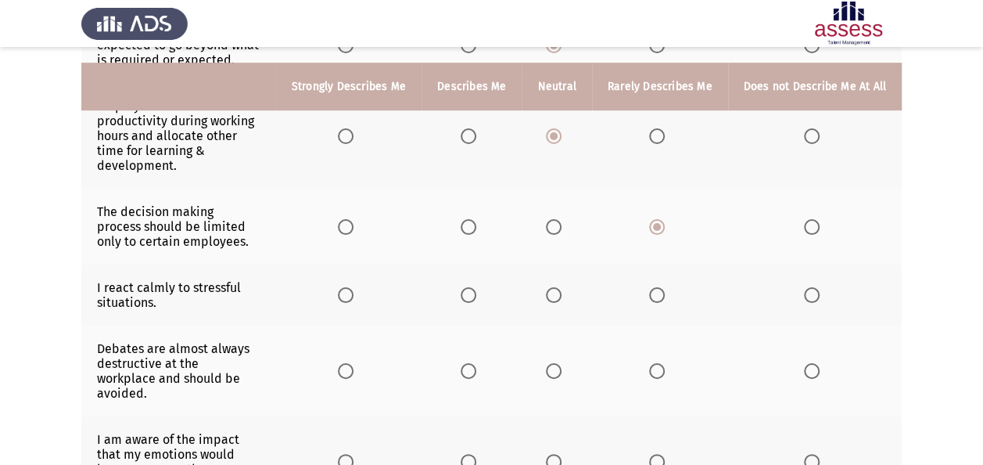
scroll to position [469, 0]
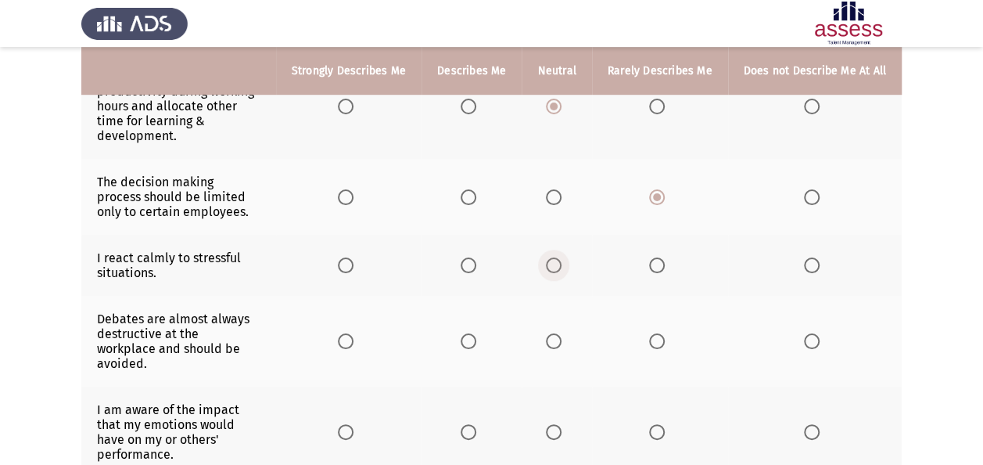
click at [557, 257] on span "Select an option" at bounding box center [554, 265] width 16 height 16
click at [557, 257] on input "Select an option" at bounding box center [554, 265] width 16 height 16
click at [553, 302] on th at bounding box center [557, 341] width 70 height 91
click at [566, 333] on label "Select an option" at bounding box center [557, 341] width 22 height 16
click at [562, 333] on input "Select an option" at bounding box center [554, 341] width 16 height 16
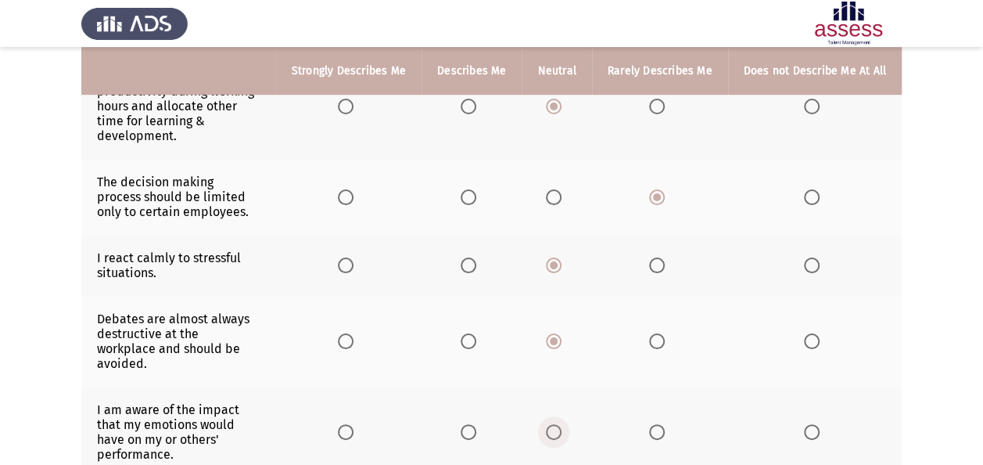
click at [562, 424] on span "Select an option" at bounding box center [554, 432] width 16 height 16
click at [562, 424] on input "Select an option" at bounding box center [554, 432] width 16 height 16
drag, startPoint x: 980, startPoint y: 432, endPoint x: 994, endPoint y: 440, distance: 16.1
click at [983, 440] on html "Leadership Styles Assessment Next To what extent do the following statements de…" at bounding box center [491, 59] width 983 height 1056
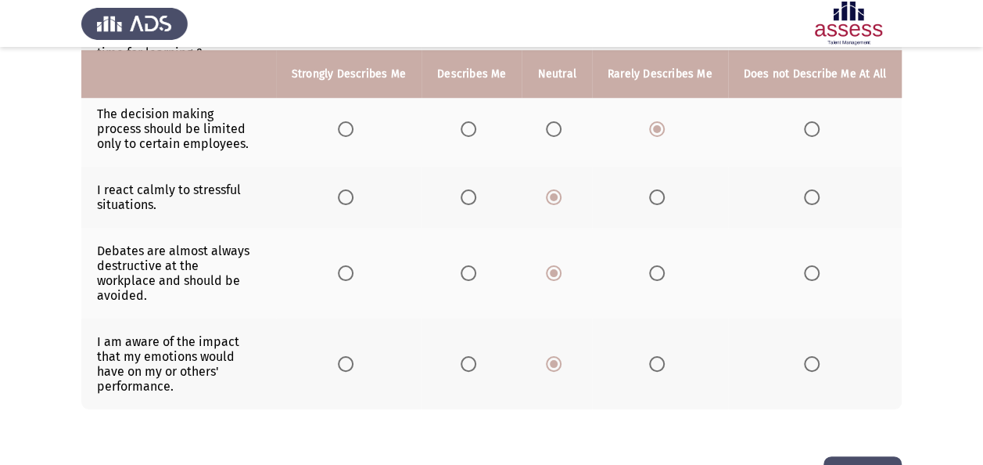
scroll to position [540, 0]
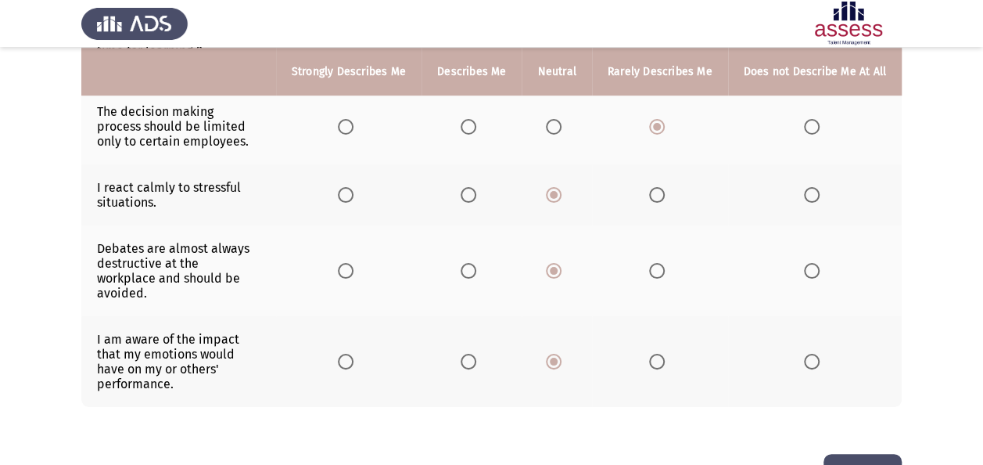
click at [862, 454] on button "Next" at bounding box center [863, 474] width 78 height 40
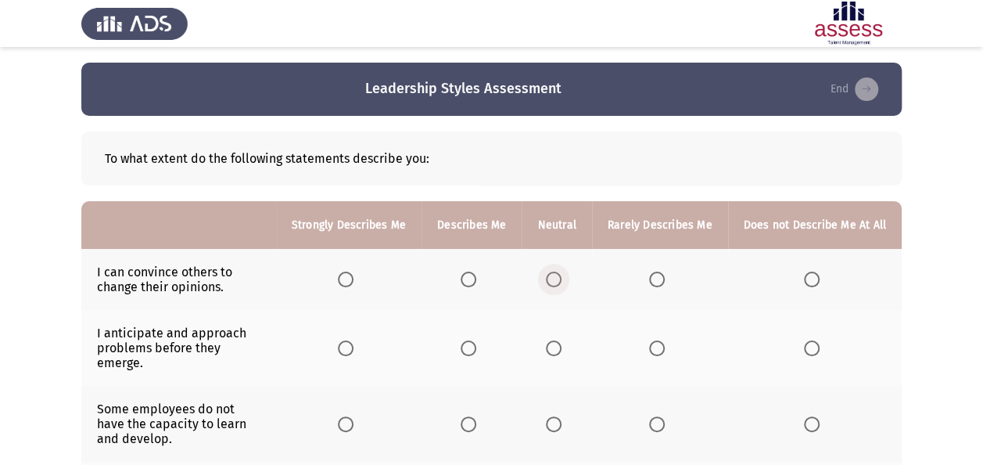
click at [562, 283] on span "Select an option" at bounding box center [554, 279] width 16 height 16
click at [562, 283] on input "Select an option" at bounding box center [554, 279] width 16 height 16
click at [557, 345] on span "Select an option" at bounding box center [554, 348] width 16 height 16
click at [557, 345] on input "Select an option" at bounding box center [554, 348] width 16 height 16
click at [476, 416] on span "Select an option" at bounding box center [469, 424] width 16 height 16
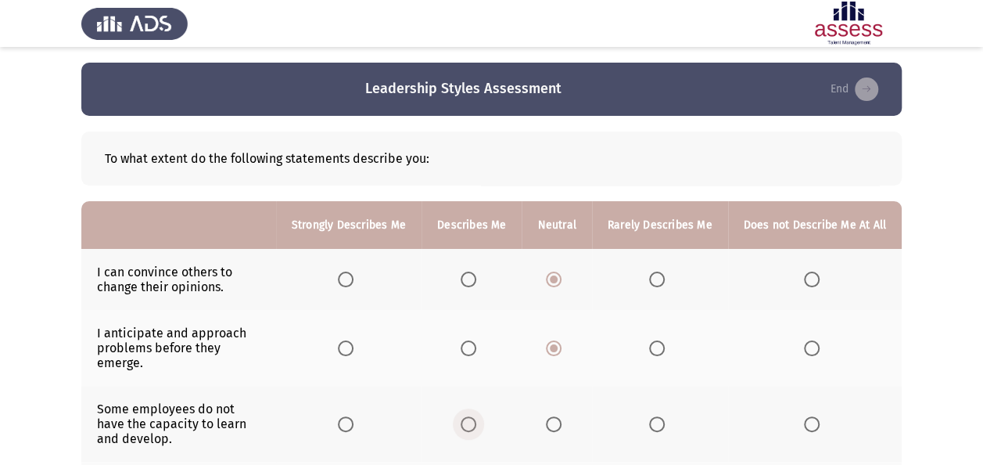
click at [476, 416] on input "Select an option" at bounding box center [469, 424] width 16 height 16
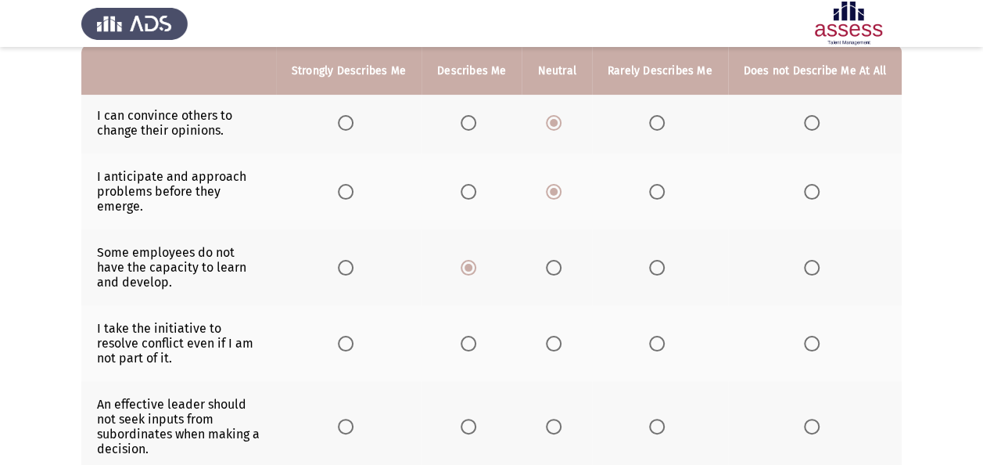
scroll to position [188, 0]
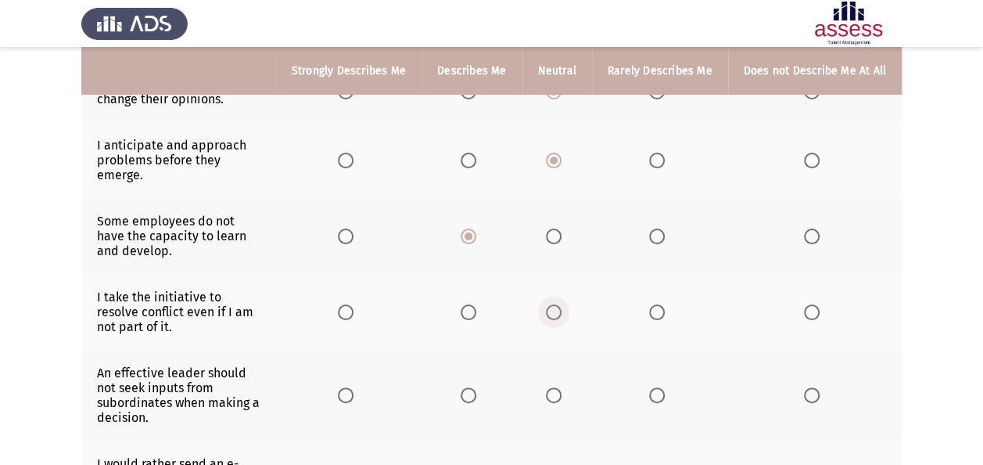
click at [558, 304] on span "Select an option" at bounding box center [554, 312] width 16 height 16
click at [558, 304] on input "Select an option" at bounding box center [554, 312] width 16 height 16
click at [659, 387] on span "Select an option" at bounding box center [657, 395] width 16 height 16
click at [659, 387] on input "Select an option" at bounding box center [657, 395] width 16 height 16
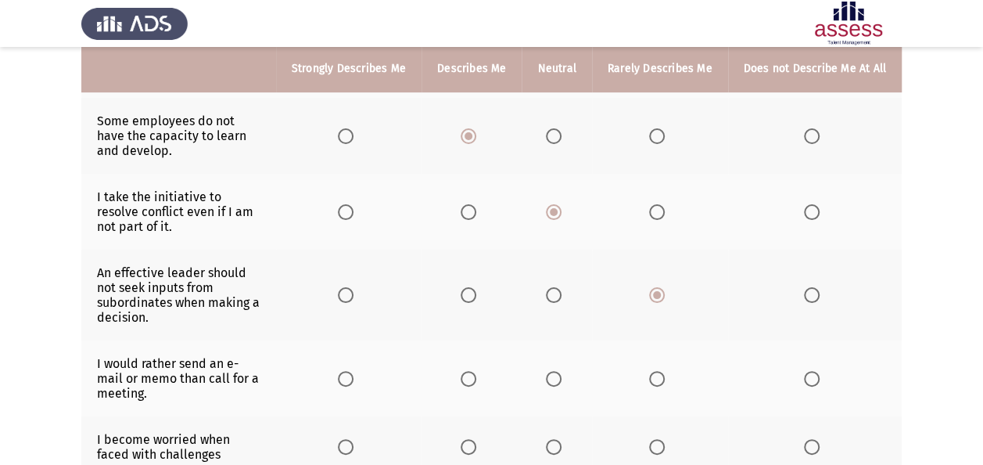
scroll to position [313, 0]
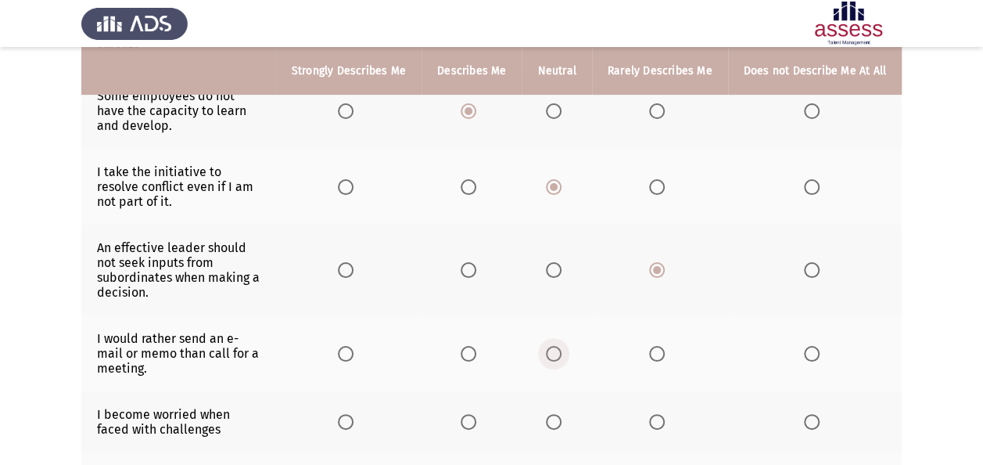
click at [559, 346] on span "Select an option" at bounding box center [554, 354] width 16 height 16
click at [559, 346] on input "Select an option" at bounding box center [554, 354] width 16 height 16
click at [559, 414] on span "Select an option" at bounding box center [554, 422] width 16 height 16
click at [559, 414] on input "Select an option" at bounding box center [554, 422] width 16 height 16
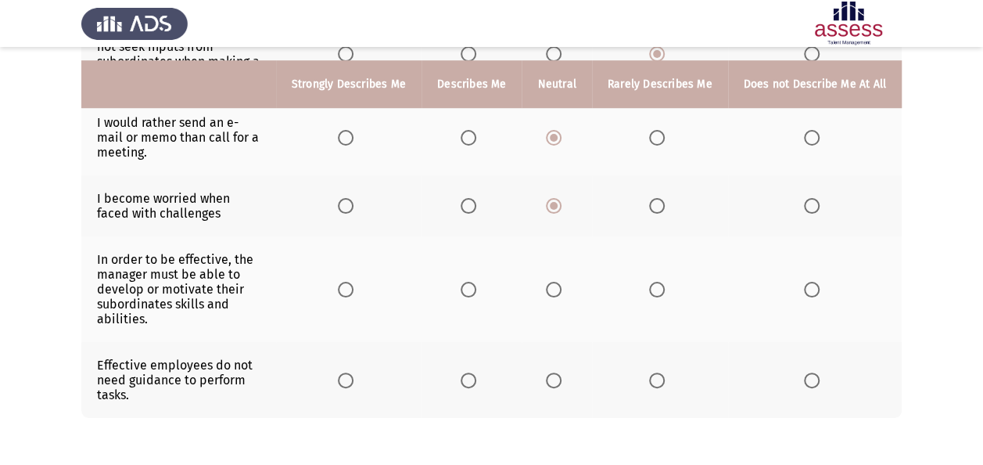
scroll to position [542, 0]
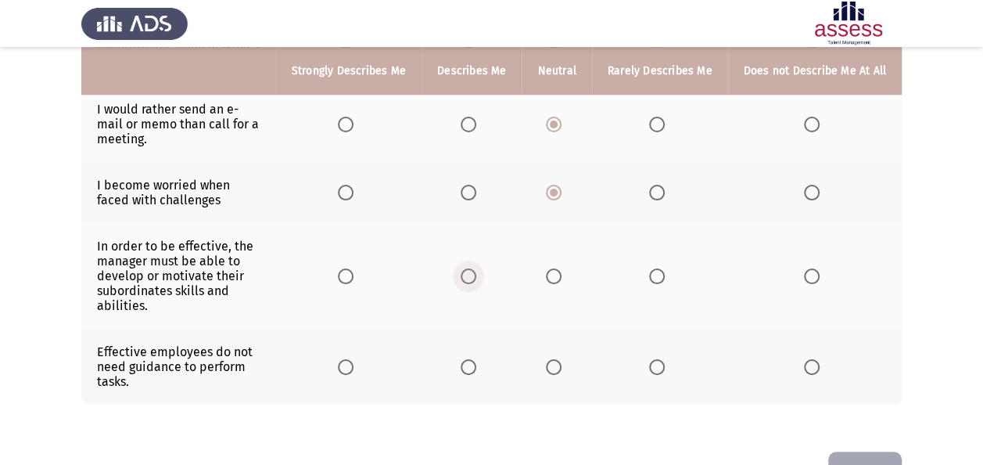
click at [468, 268] on span "Select an option" at bounding box center [469, 276] width 16 height 16
click at [468, 268] on input "Select an option" at bounding box center [469, 276] width 16 height 16
click at [476, 359] on span "Select an option" at bounding box center [469, 367] width 16 height 16
click at [476, 359] on input "Select an option" at bounding box center [469, 367] width 16 height 16
click at [859, 451] on button "End" at bounding box center [866, 471] width 74 height 40
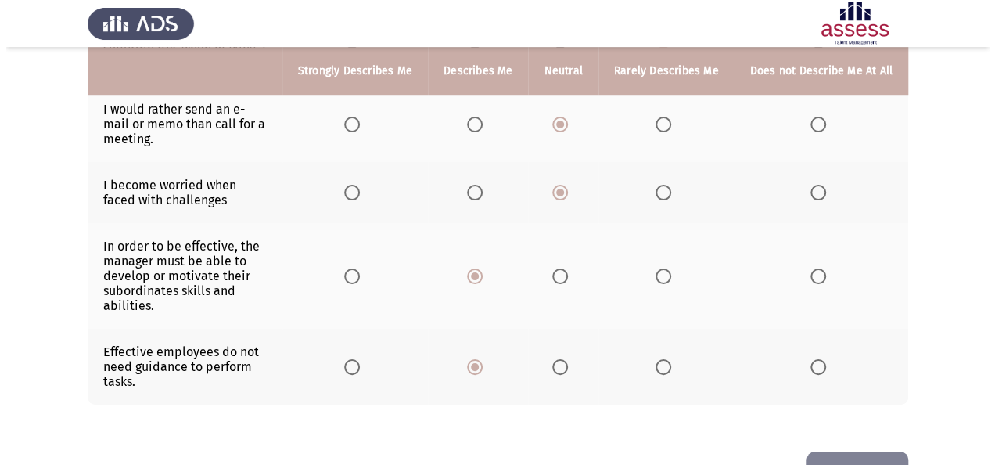
scroll to position [0, 0]
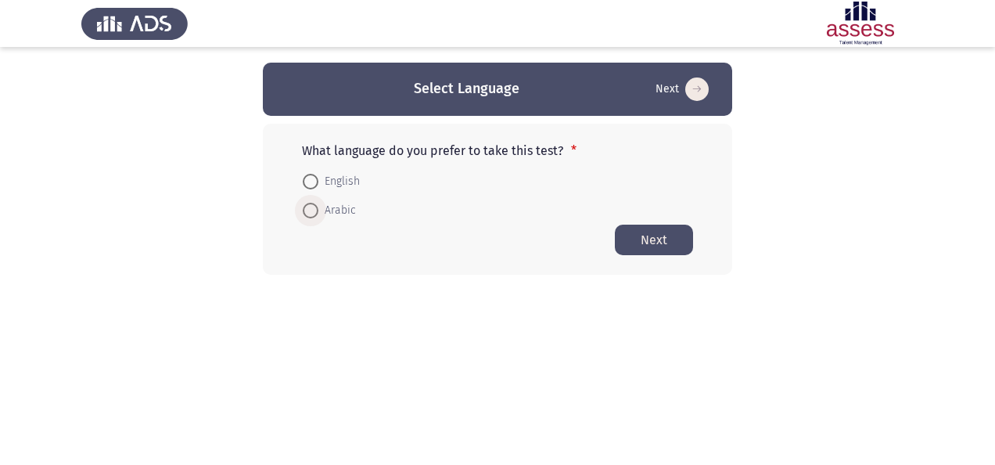
click at [340, 210] on span "Arabic" at bounding box center [337, 210] width 38 height 19
click at [318, 210] on input "Arabic" at bounding box center [311, 211] width 16 height 16
radio input "true"
click at [628, 238] on button "Next" at bounding box center [654, 239] width 78 height 31
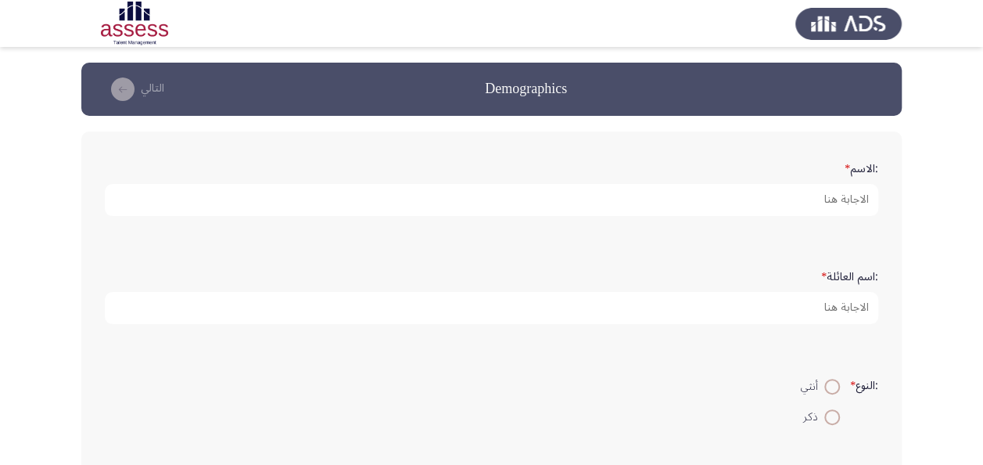
click at [636, 180] on form ":الاسم *" at bounding box center [492, 185] width 774 height 61
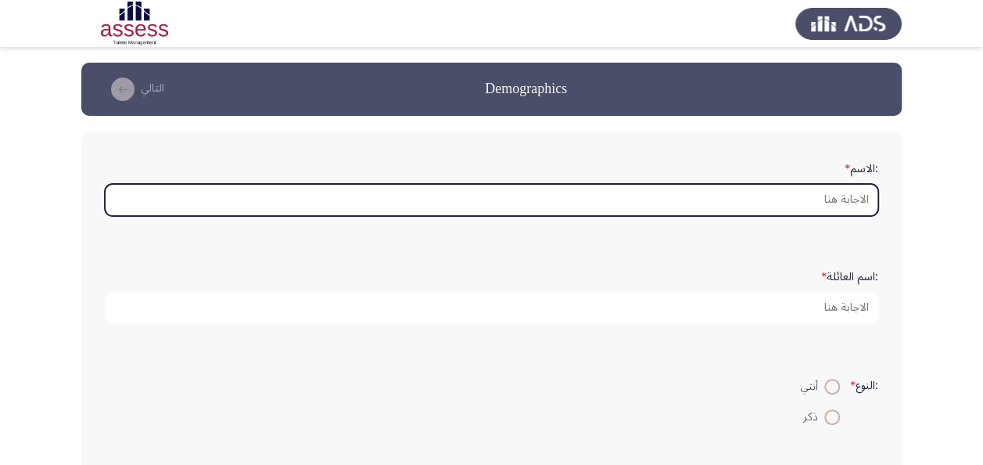
click at [636, 192] on input ":الاسم *" at bounding box center [492, 200] width 774 height 32
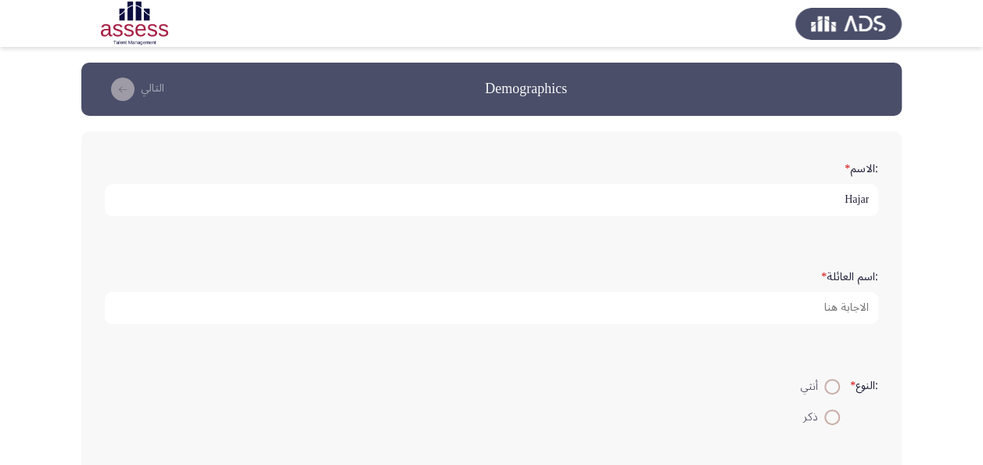
type input "Hajar"
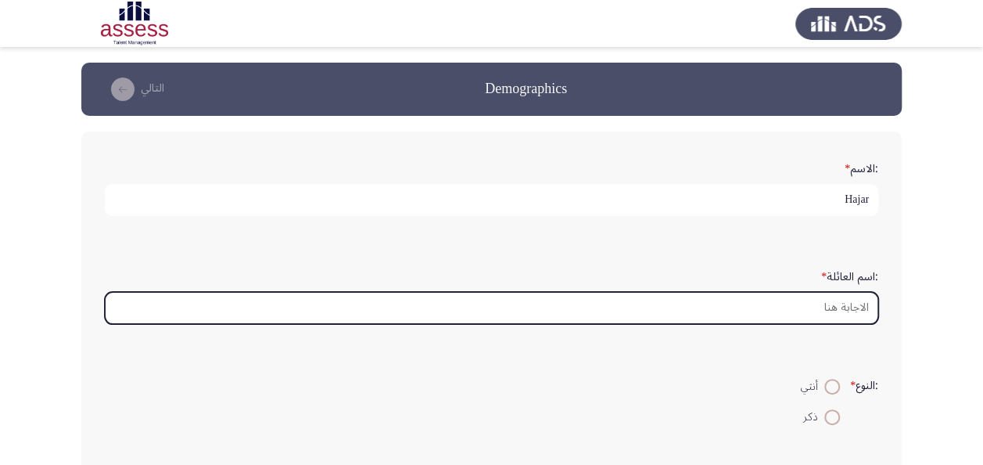
click at [656, 305] on input ":اسم العائلة *" at bounding box center [492, 308] width 774 height 32
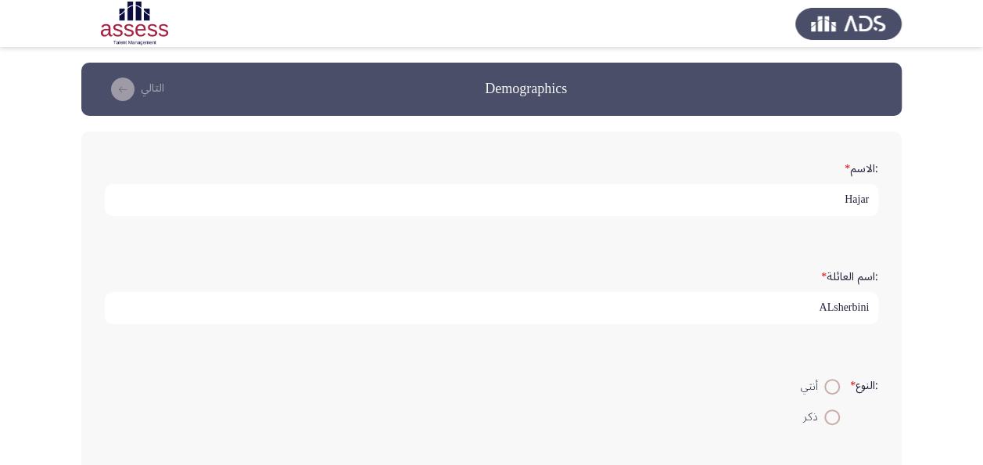
type input "ALsherbini"
click at [825, 383] on span at bounding box center [833, 387] width 16 height 16
click at [825, 383] on input "أنثي" at bounding box center [833, 387] width 16 height 16
radio input "true"
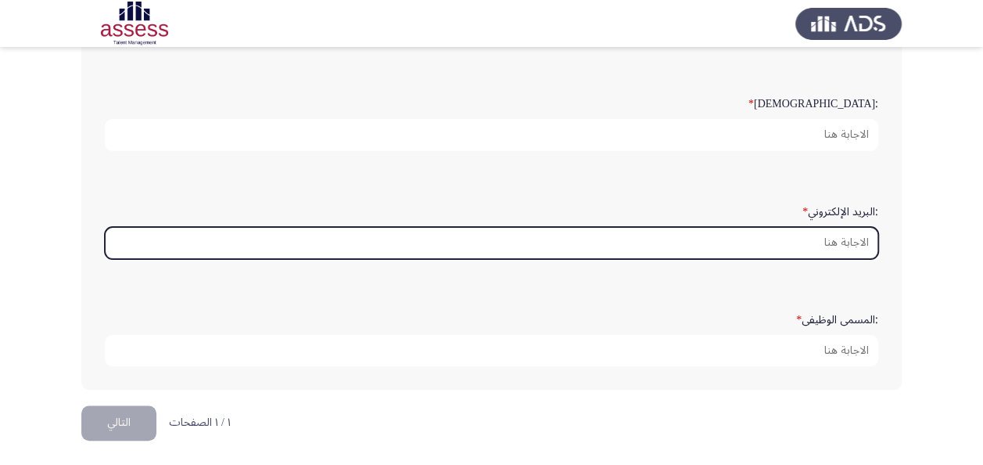
click at [804, 252] on input ":البريد الإلكتروني *" at bounding box center [492, 243] width 774 height 32
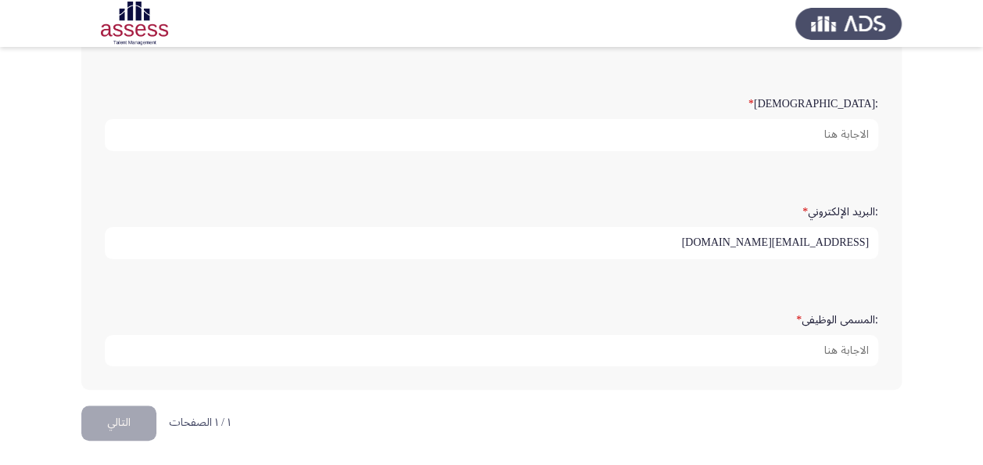
type input "[EMAIL_ADDRESS][DOMAIN_NAME]"
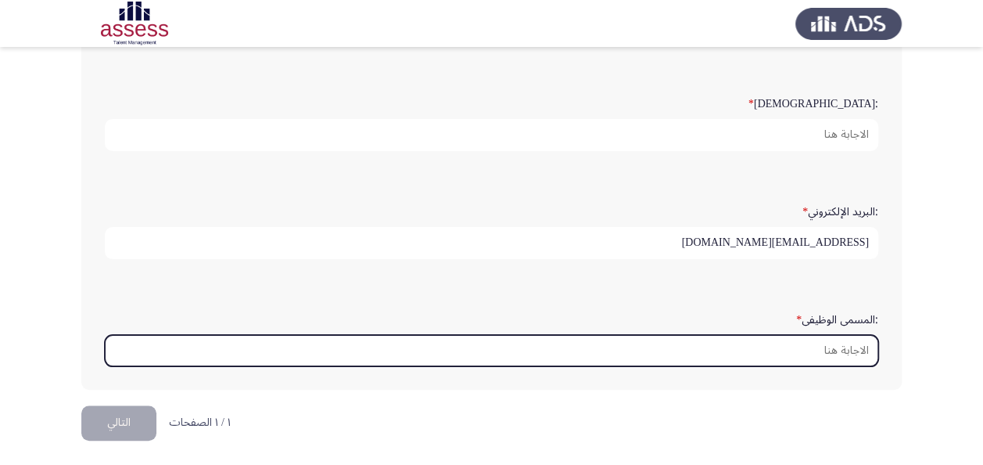
click at [814, 342] on input ":المسمى الوظيفى *" at bounding box center [492, 351] width 774 height 32
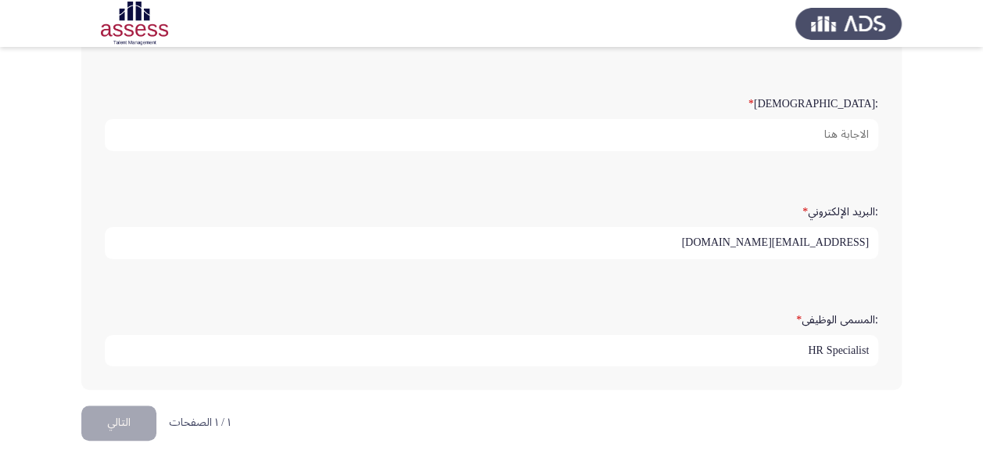
type input "HR Specialist"
click at [118, 414] on button "التالي" at bounding box center [118, 422] width 75 height 35
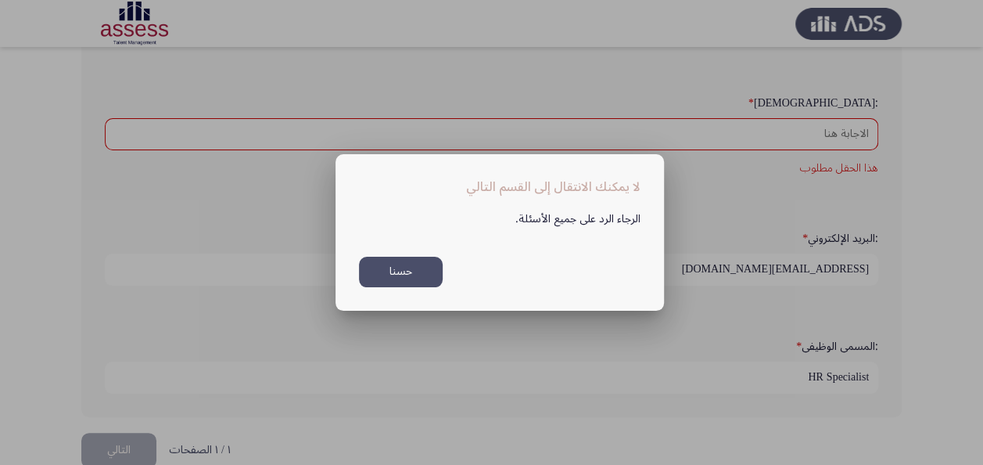
scroll to position [0, 0]
click at [386, 274] on button "حسنا" at bounding box center [401, 272] width 84 height 31
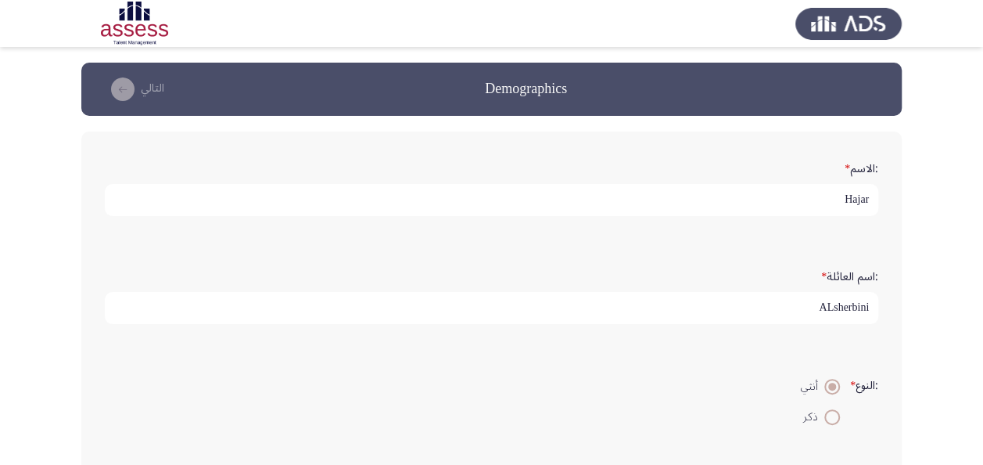
scroll to position [388, 0]
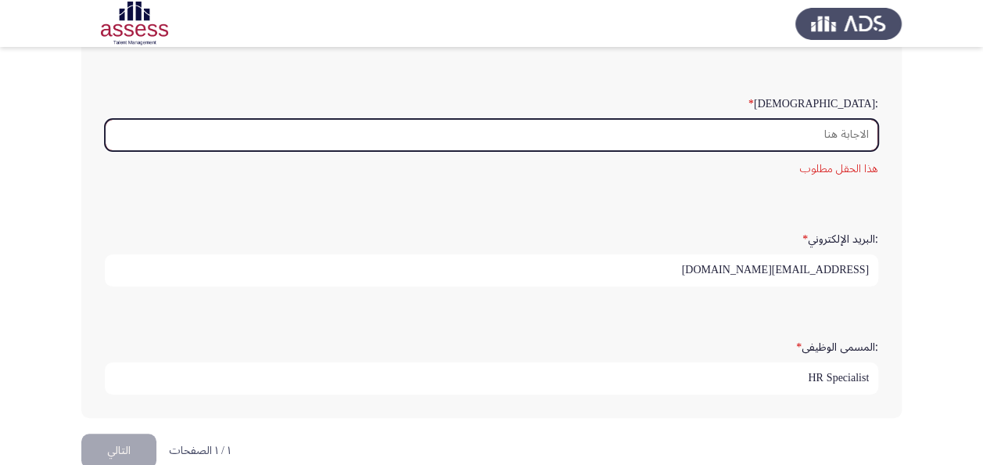
click at [732, 128] on input ":السن *" at bounding box center [492, 135] width 774 height 32
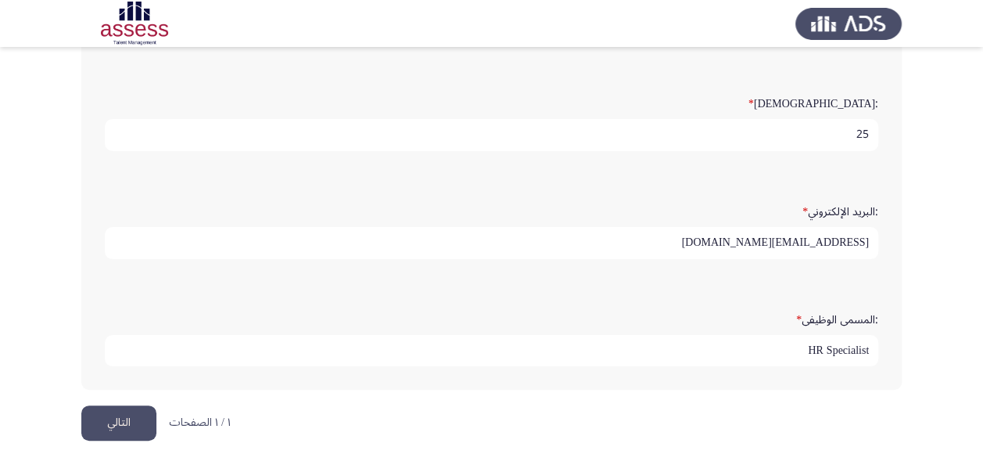
type input "25"
click at [137, 419] on button "التالي" at bounding box center [118, 422] width 75 height 35
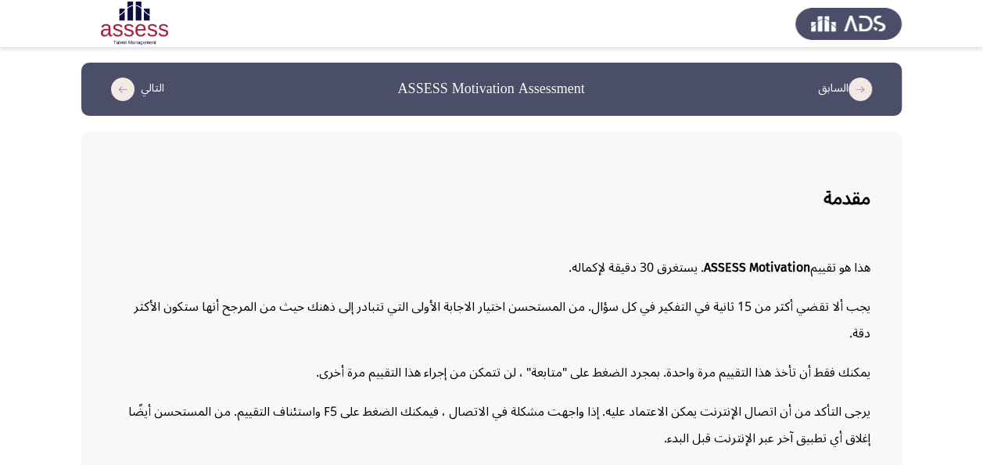
scroll to position [54, 0]
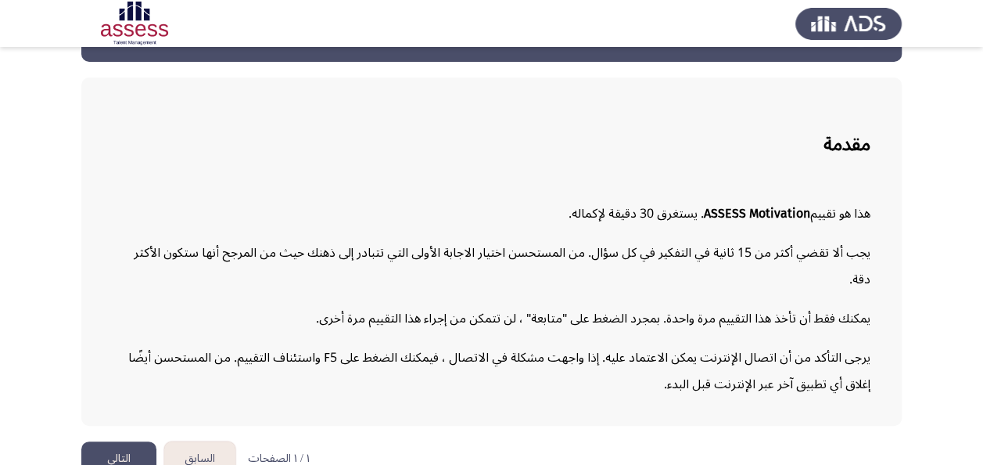
click at [99, 441] on button "التالي" at bounding box center [118, 458] width 75 height 35
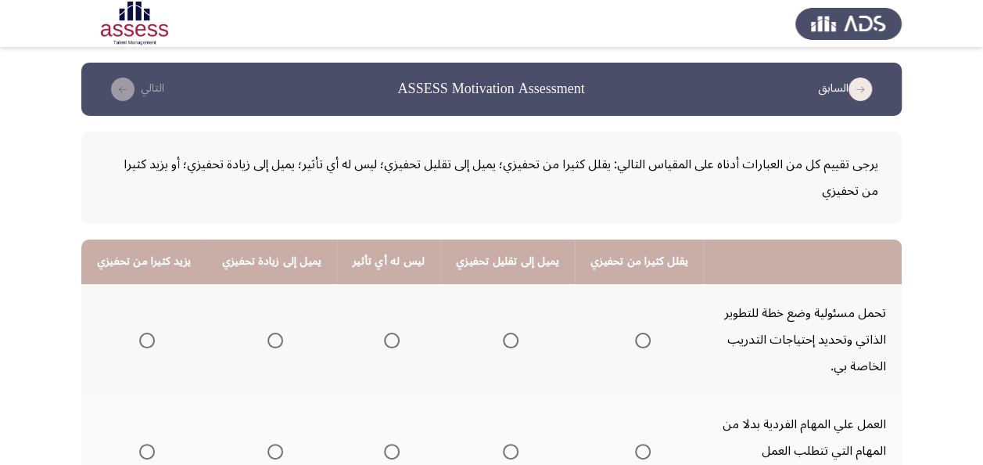
click at [153, 336] on span "Select an option" at bounding box center [147, 341] width 16 height 16
click at [153, 336] on input "Select an option" at bounding box center [147, 341] width 16 height 16
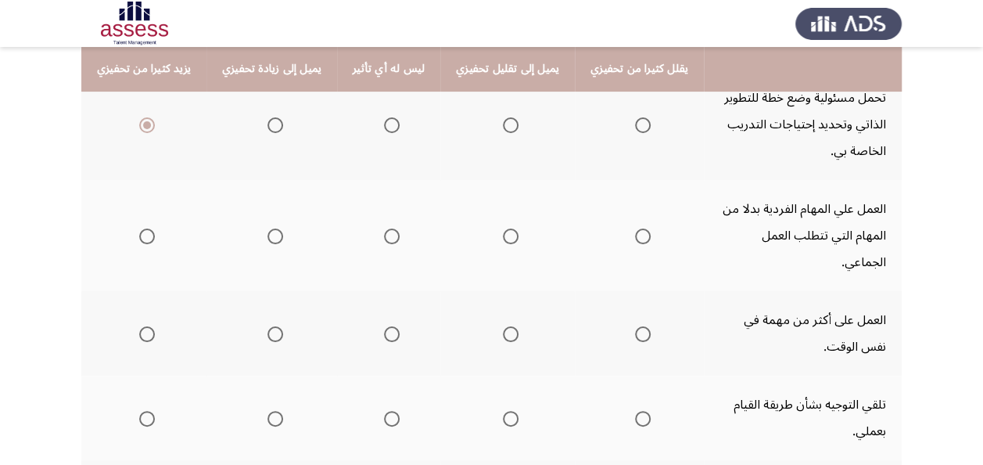
scroll to position [229, 0]
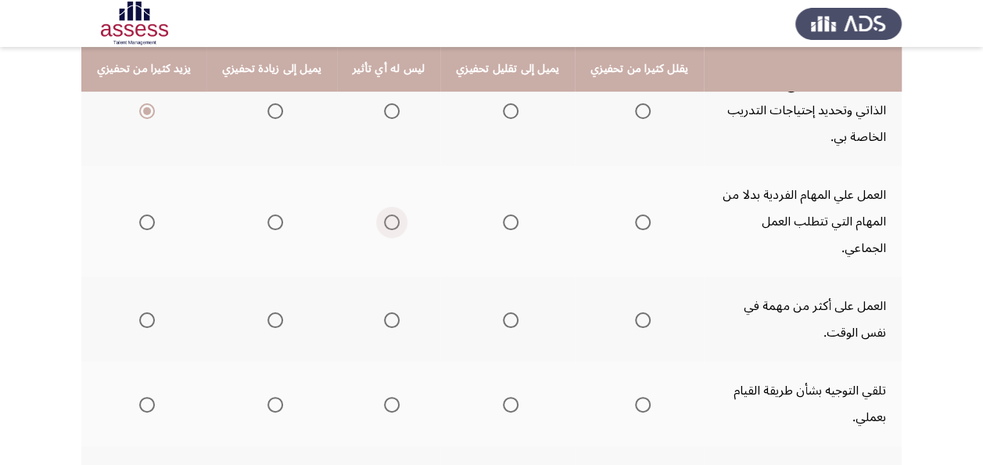
click at [384, 214] on span "Select an option" at bounding box center [392, 222] width 16 height 16
click at [384, 214] on input "Select an option" at bounding box center [392, 222] width 16 height 16
click at [282, 289] on th at bounding box center [272, 319] width 131 height 84
click at [268, 312] on span "Select an option" at bounding box center [276, 320] width 16 height 16
click at [268, 312] on input "Select an option" at bounding box center [276, 320] width 16 height 16
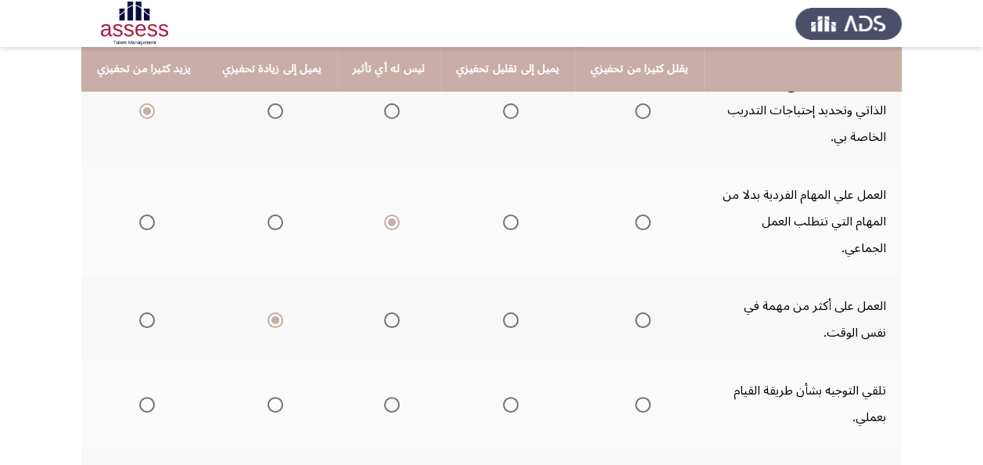
click at [391, 397] on span "Select an option" at bounding box center [392, 405] width 16 height 16
click at [391, 397] on input "Select an option" at bounding box center [392, 405] width 16 height 16
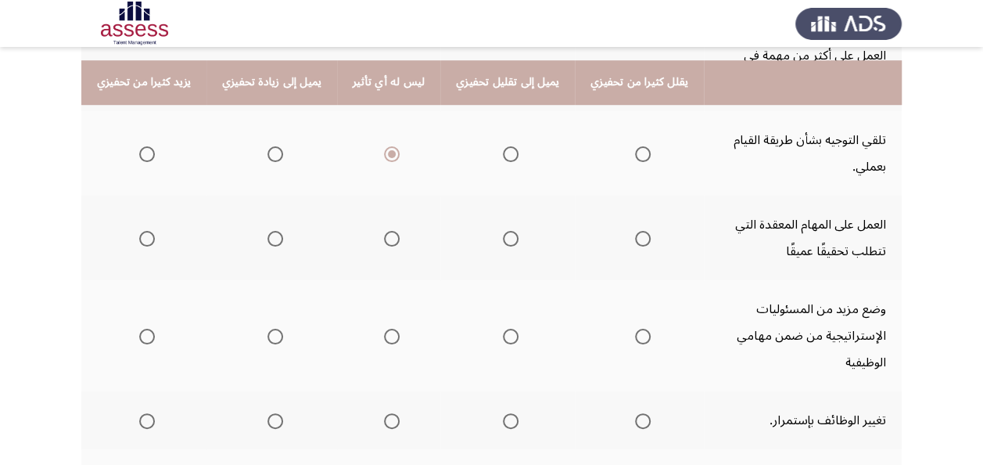
scroll to position [511, 0]
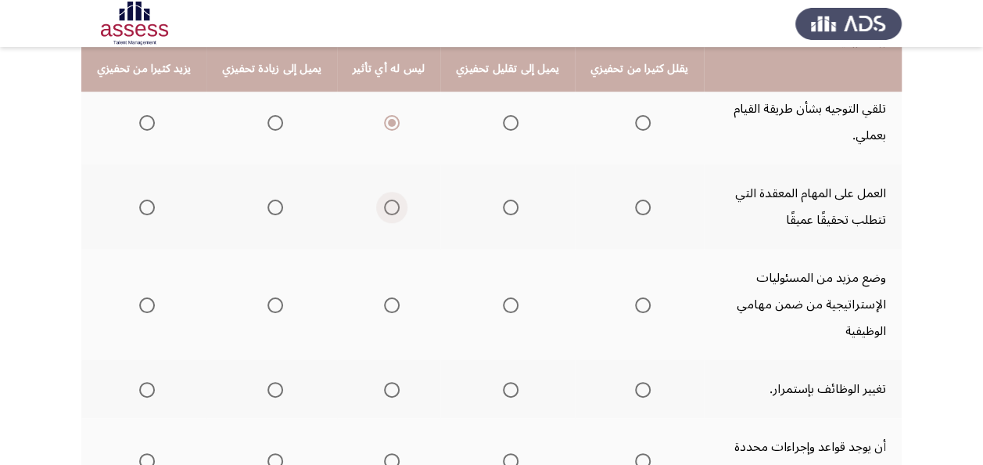
click at [384, 200] on span "Select an option" at bounding box center [392, 208] width 16 height 16
click at [384, 200] on input "Select an option" at bounding box center [392, 208] width 16 height 16
click at [276, 200] on span "Select an option" at bounding box center [276, 208] width 16 height 16
click at [276, 200] on input "Select an option" at bounding box center [276, 208] width 16 height 16
click at [384, 297] on span "Select an option" at bounding box center [392, 305] width 16 height 16
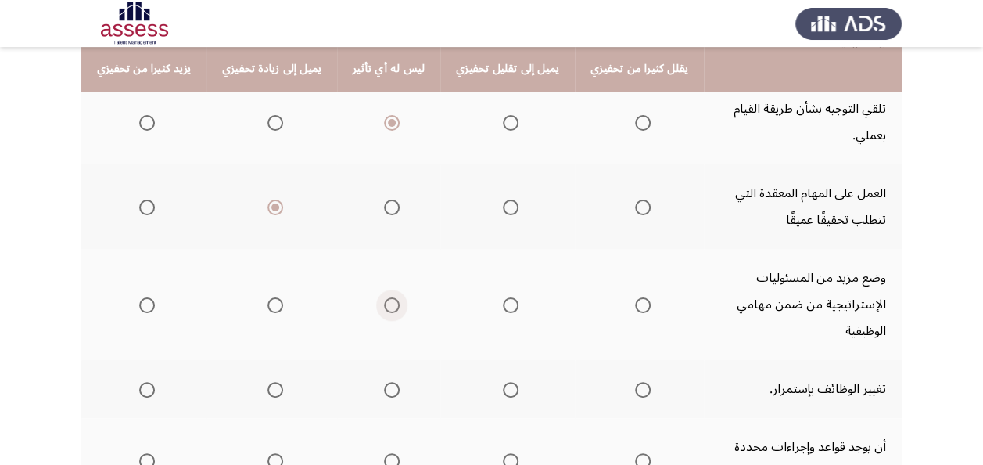
click at [384, 297] on input "Select an option" at bounding box center [392, 305] width 16 height 16
click at [390, 382] on span "Select an option" at bounding box center [392, 390] width 16 height 16
click at [390, 382] on input "Select an option" at bounding box center [392, 390] width 16 height 16
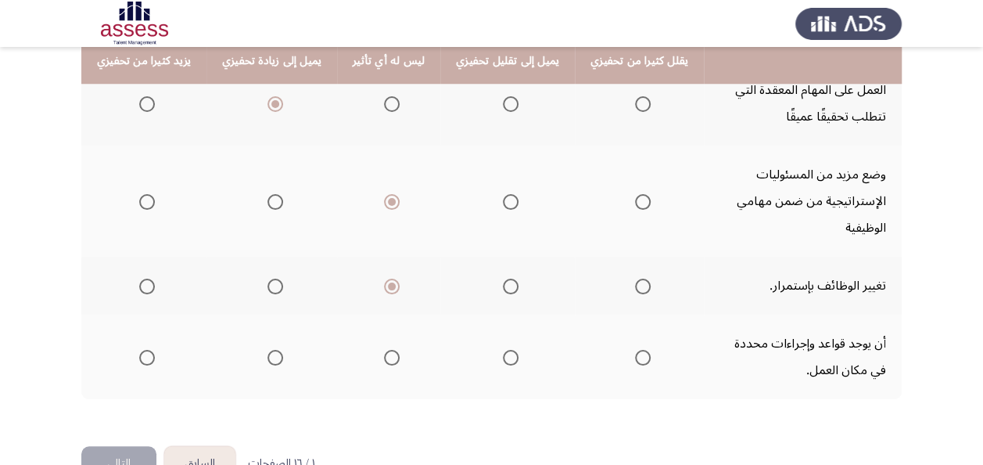
scroll to position [631, 0]
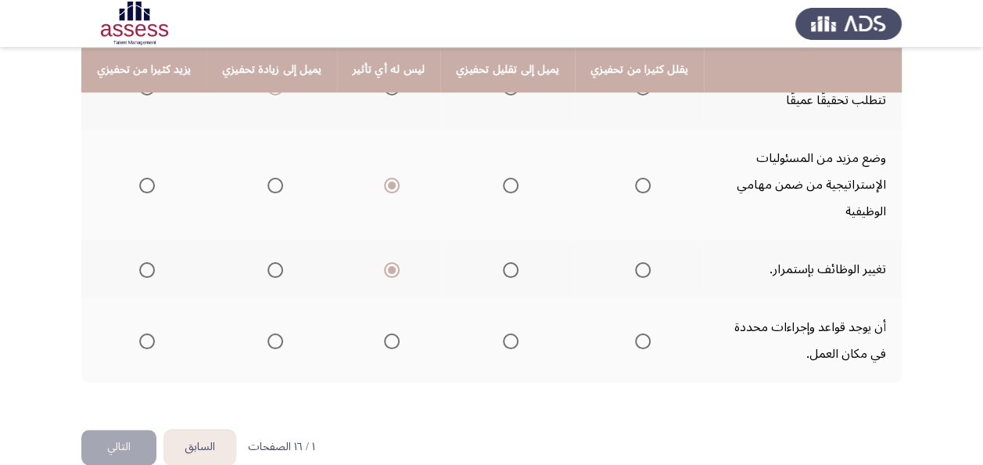
click at [268, 333] on mat-radio-button "Select an option" at bounding box center [272, 341] width 22 height 16
click at [269, 333] on span "Select an option" at bounding box center [276, 341] width 16 height 16
click at [269, 333] on input "Select an option" at bounding box center [276, 341] width 16 height 16
click at [102, 430] on button "التالي" at bounding box center [118, 447] width 75 height 35
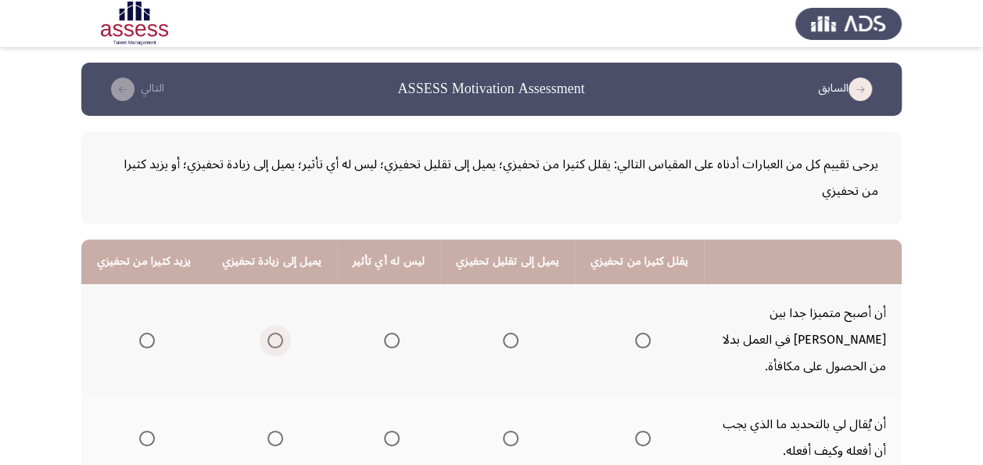
click at [275, 333] on span "Select an option" at bounding box center [276, 341] width 16 height 16
click at [275, 333] on input "Select an option" at bounding box center [276, 341] width 16 height 16
click at [497, 430] on label "Select an option" at bounding box center [508, 438] width 22 height 16
click at [503, 430] on input "Select an option" at bounding box center [511, 438] width 16 height 16
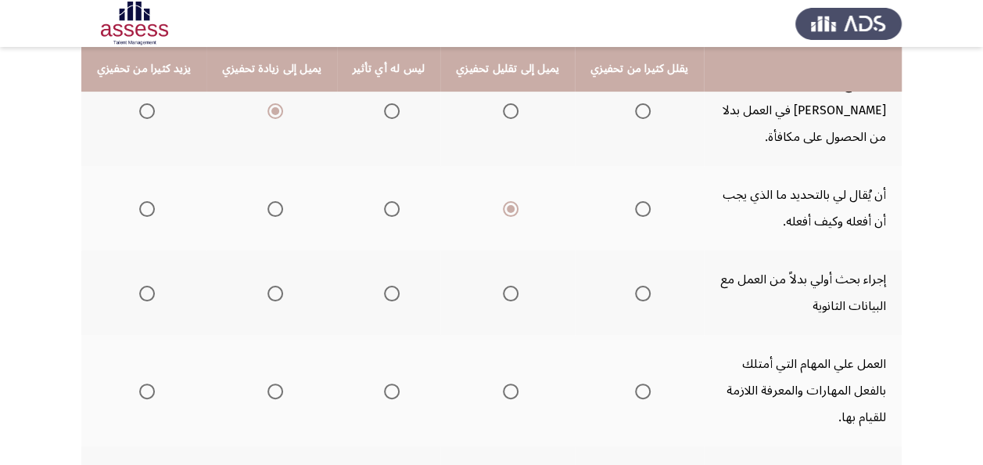
scroll to position [261, 0]
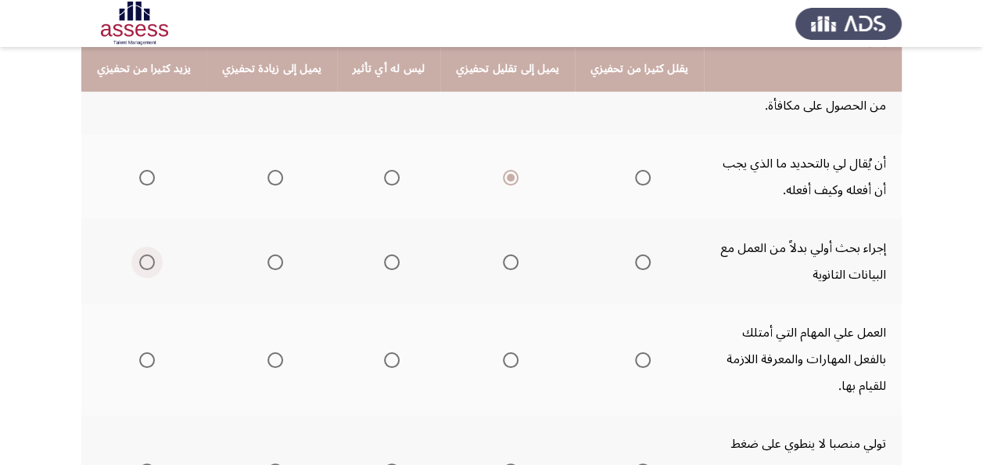
click at [151, 254] on span "Select an option" at bounding box center [147, 262] width 16 height 16
click at [151, 254] on input "Select an option" at bounding box center [147, 262] width 16 height 16
click at [384, 352] on span "Select an option" at bounding box center [392, 360] width 16 height 16
click at [384, 352] on input "Select an option" at bounding box center [392, 360] width 16 height 16
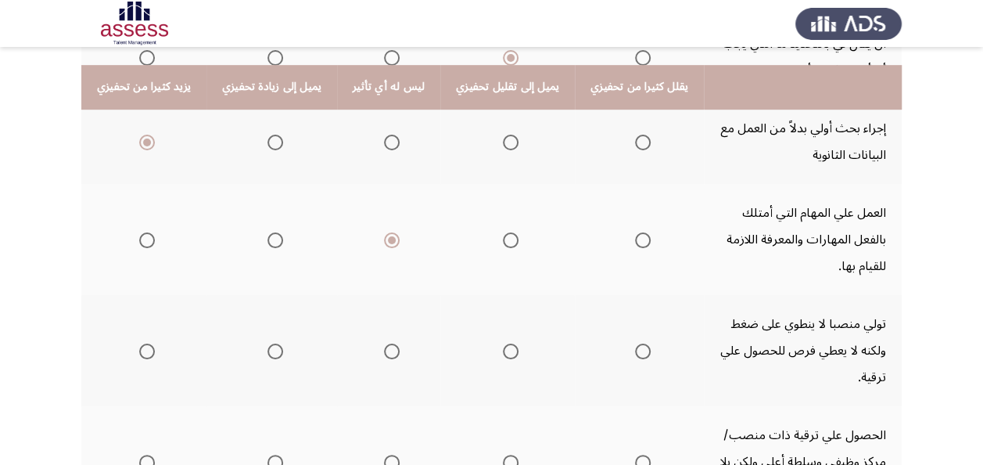
scroll to position [407, 0]
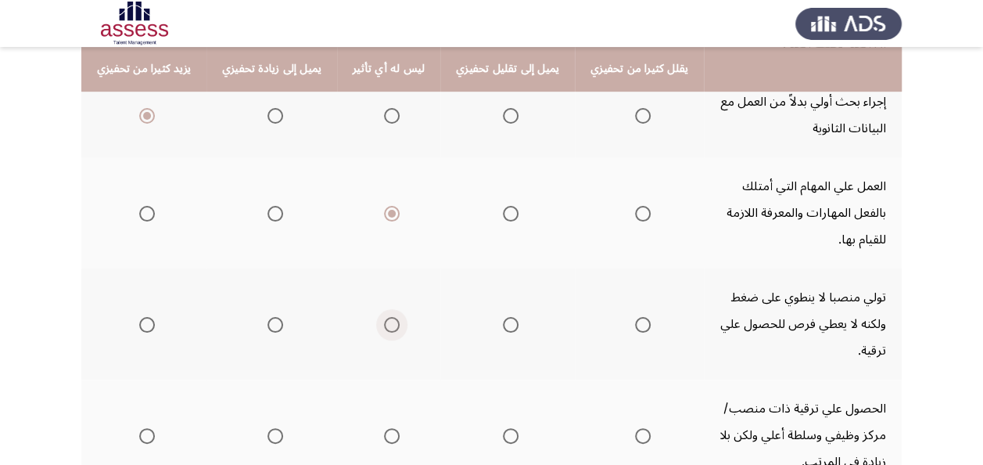
click at [387, 317] on span "Select an option" at bounding box center [392, 325] width 16 height 16
click at [387, 317] on input "Select an option" at bounding box center [392, 325] width 16 height 16
click at [384, 428] on span "Select an option" at bounding box center [392, 436] width 16 height 16
click at [384, 428] on input "Select an option" at bounding box center [392, 436] width 16 height 16
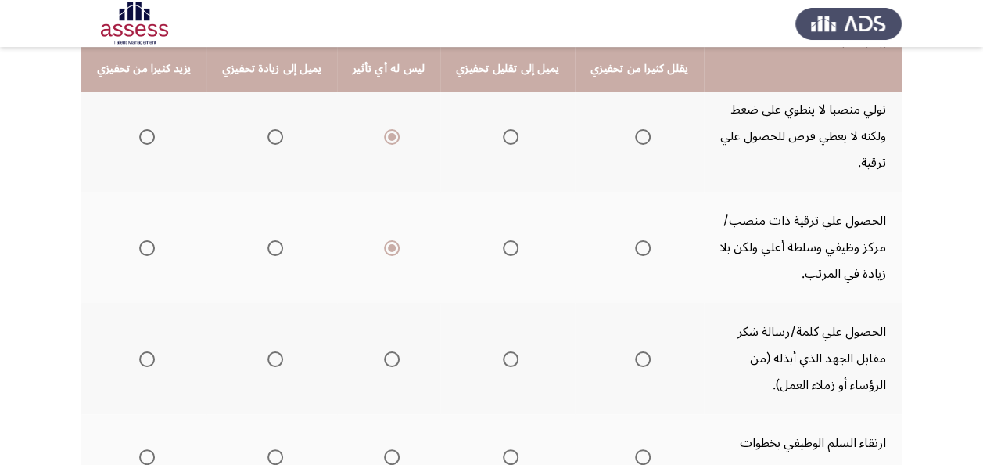
scroll to position [626, 0]
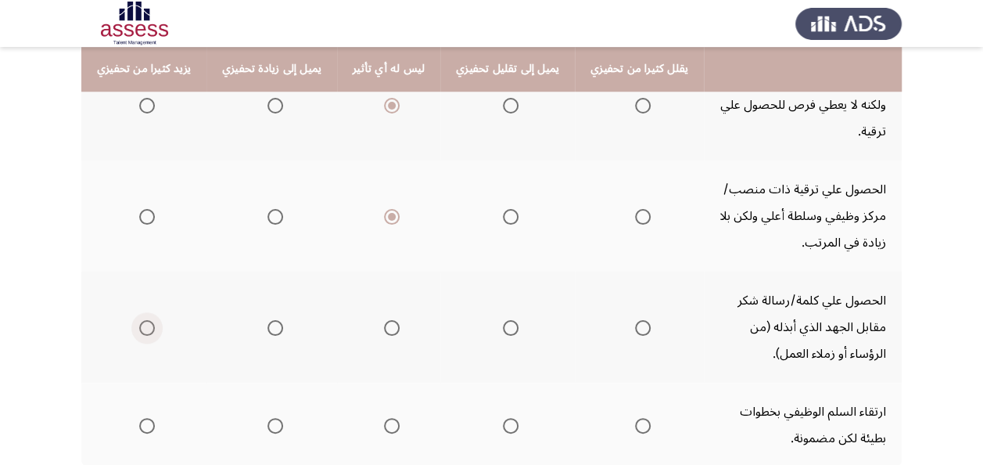
click at [146, 320] on span "Select an option" at bounding box center [147, 328] width 16 height 16
click at [146, 320] on input "Select an option" at bounding box center [147, 328] width 16 height 16
click at [390, 418] on span "Select an option" at bounding box center [392, 426] width 16 height 16
click at [390, 418] on input "Select an option" at bounding box center [392, 426] width 16 height 16
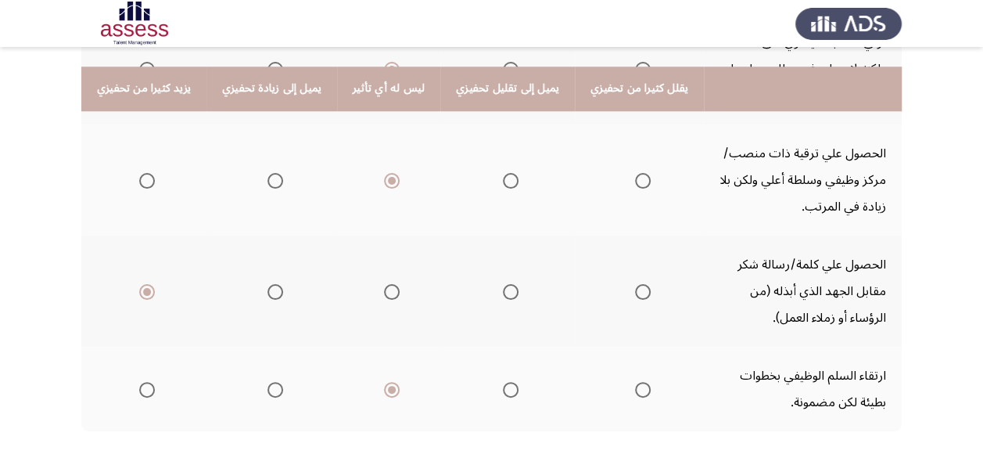
scroll to position [684, 0]
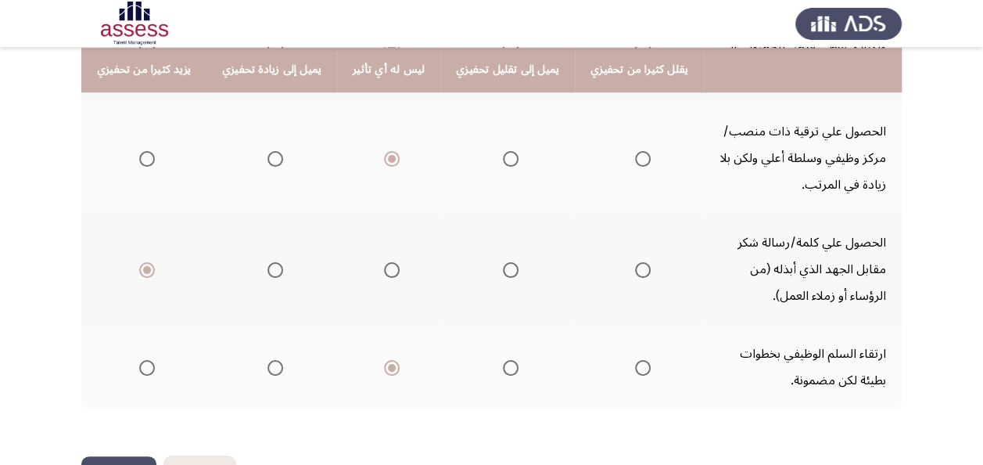
click at [99, 456] on button "التالي" at bounding box center [118, 473] width 75 height 35
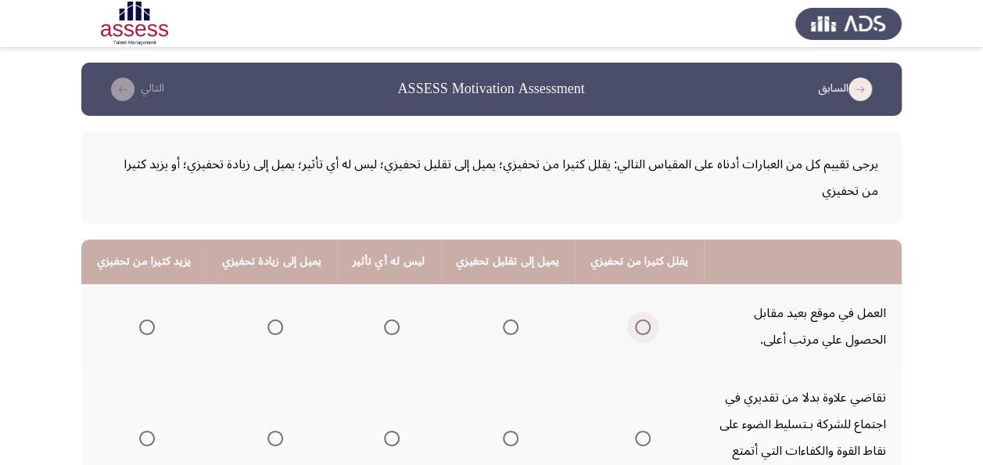
click at [635, 329] on span "Select an option" at bounding box center [643, 327] width 16 height 16
click at [635, 329] on input "Select an option" at bounding box center [643, 327] width 16 height 16
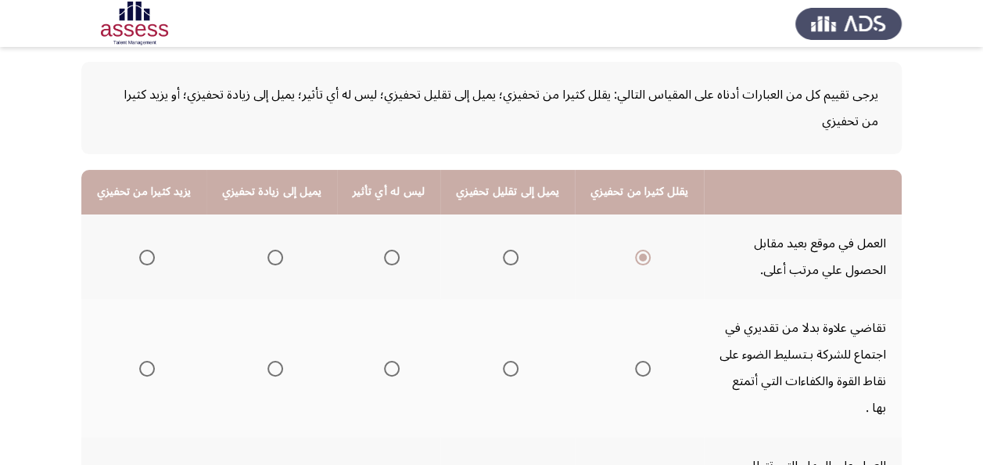
scroll to position [94, 0]
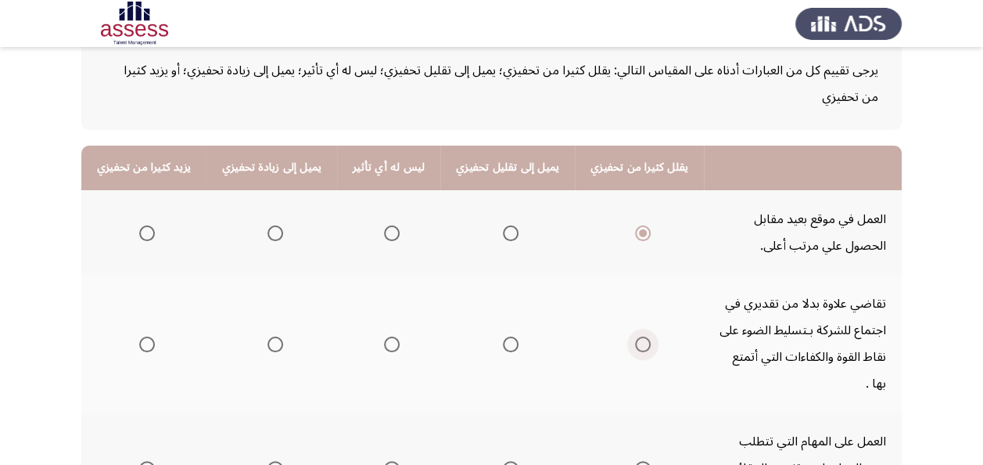
click at [635, 336] on span "Select an option" at bounding box center [643, 344] width 16 height 16
click at [635, 336] on input "Select an option" at bounding box center [643, 344] width 16 height 16
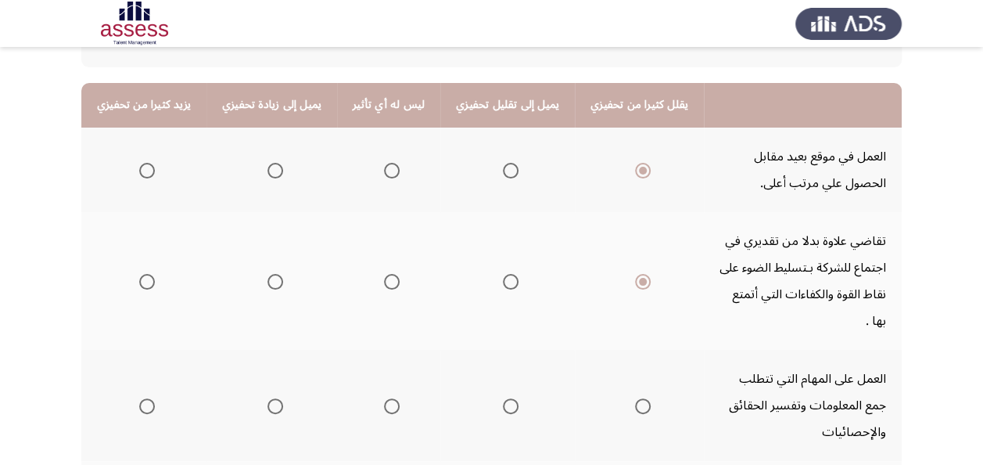
scroll to position [188, 0]
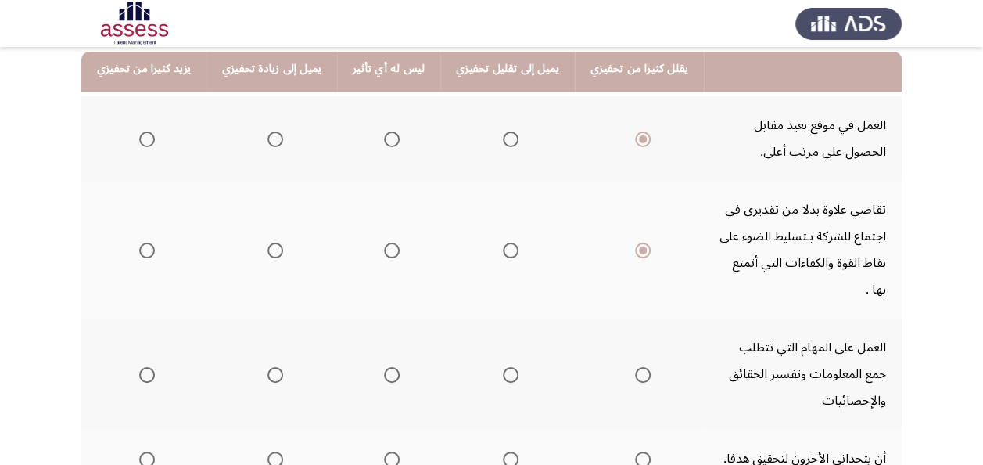
click at [384, 367] on span "Select an option" at bounding box center [392, 375] width 16 height 16
click at [384, 367] on input "Select an option" at bounding box center [392, 375] width 16 height 16
click at [150, 451] on span "Select an option" at bounding box center [147, 459] width 16 height 16
click at [150, 451] on input "Select an option" at bounding box center [147, 459] width 16 height 16
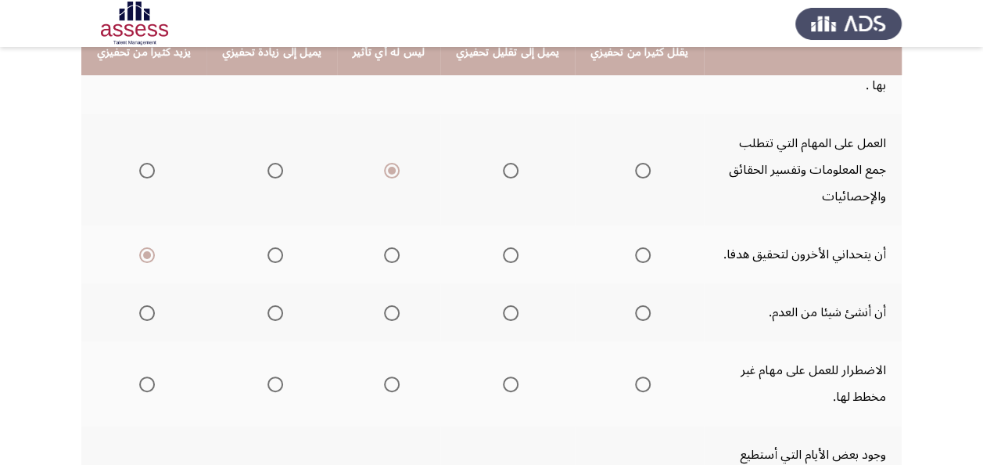
scroll to position [407, 0]
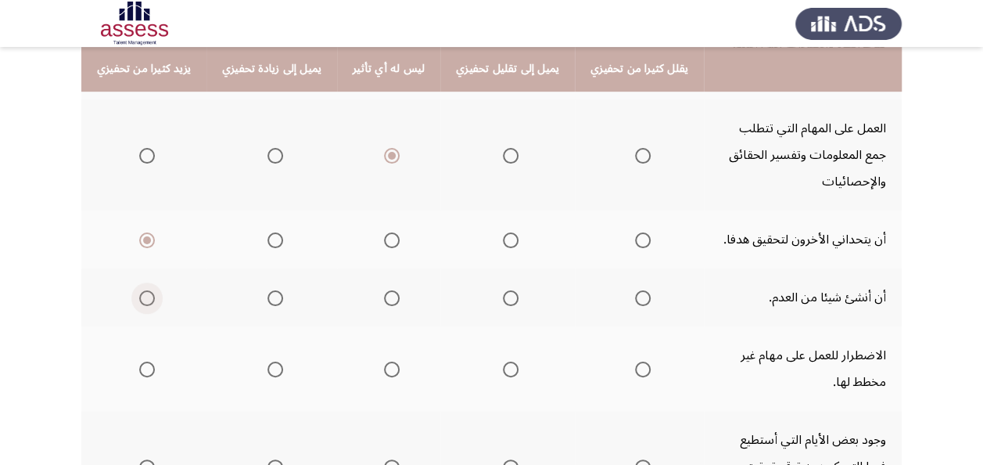
click at [146, 290] on span "Select an option" at bounding box center [147, 298] width 16 height 16
click at [146, 290] on input "Select an option" at bounding box center [147, 298] width 16 height 16
click at [382, 355] on mat-radio-group "Select an option" at bounding box center [389, 368] width 22 height 27
click at [381, 355] on mat-radio-group "Select an option" at bounding box center [389, 368] width 22 height 27
click at [387, 361] on span "Select an option" at bounding box center [392, 369] width 16 height 16
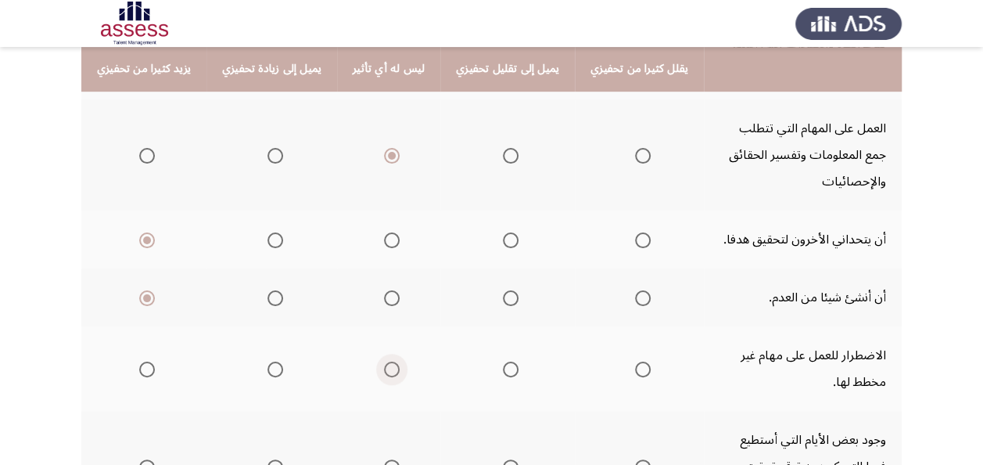
click at [387, 361] on input "Select an option" at bounding box center [392, 369] width 16 height 16
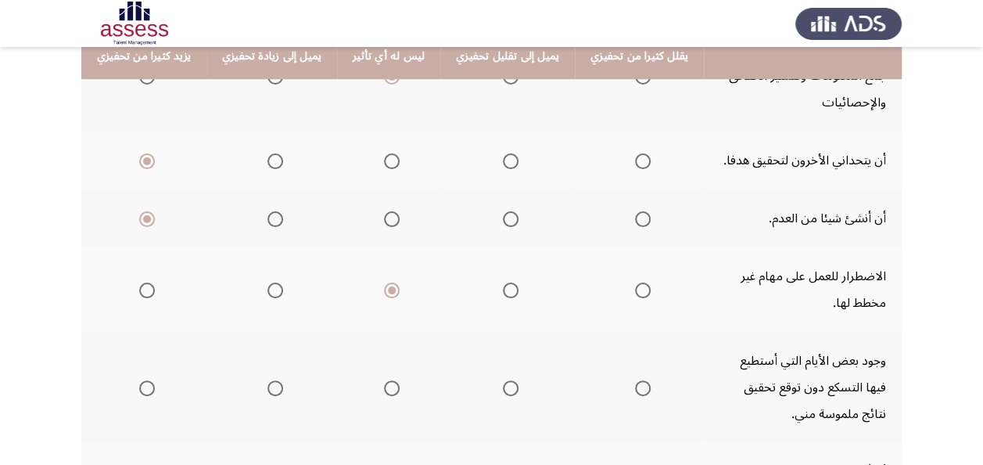
scroll to position [501, 0]
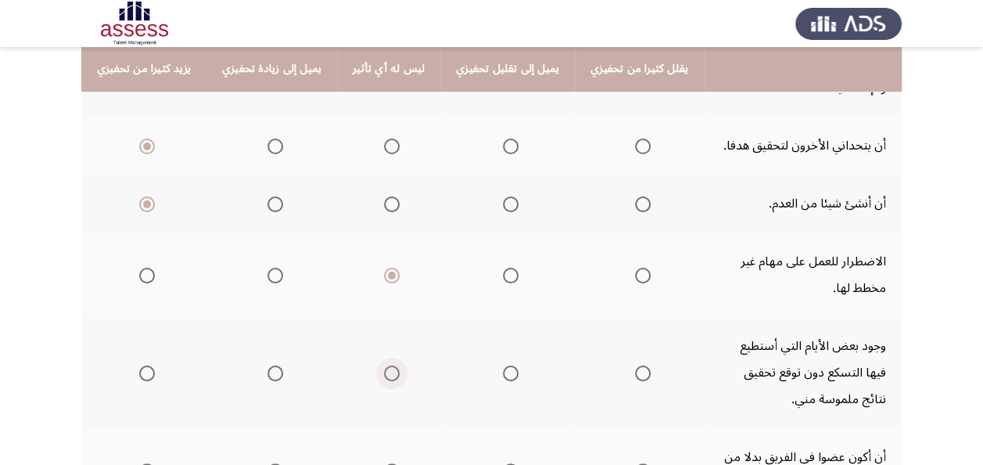
click at [384, 365] on span "Select an option" at bounding box center [392, 373] width 16 height 16
click at [384, 365] on input "Select an option" at bounding box center [392, 373] width 16 height 16
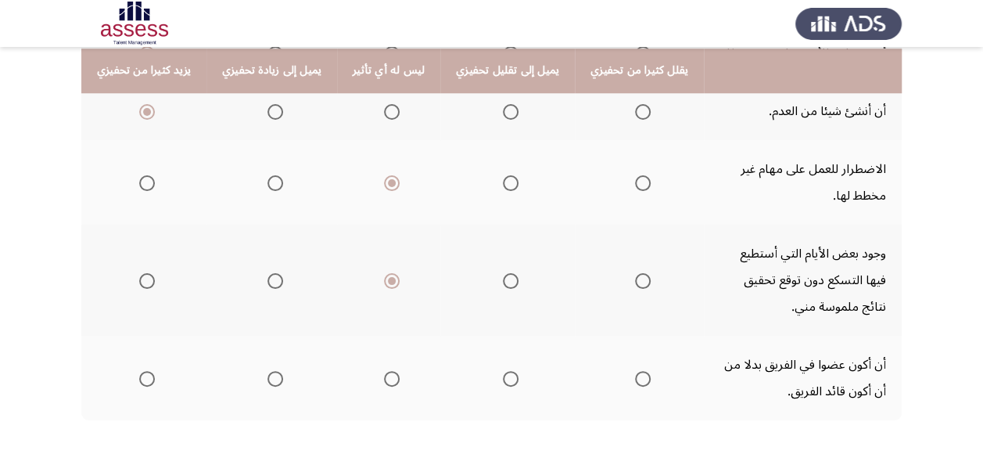
scroll to position [595, 0]
click at [388, 369] on span "Select an option" at bounding box center [392, 377] width 16 height 16
click at [388, 369] on input "Select an option" at bounding box center [392, 377] width 16 height 16
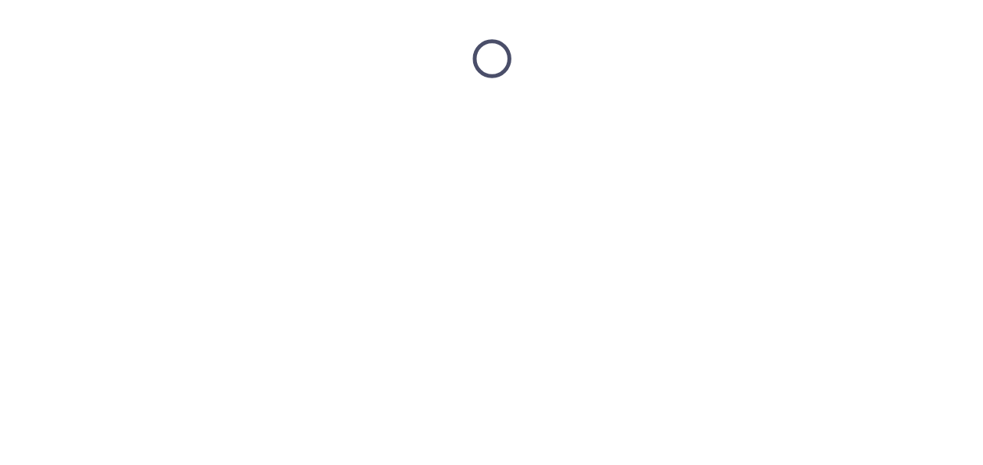
scroll to position [0, 0]
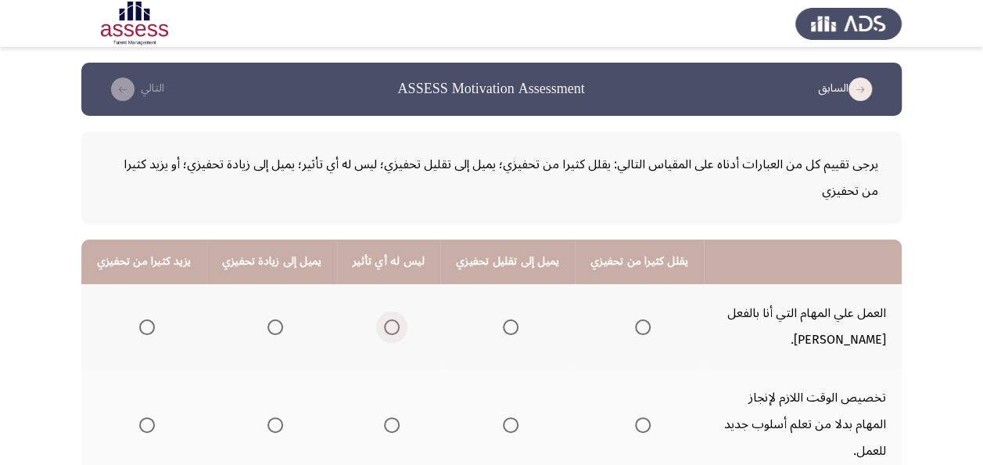
click at [389, 327] on span "Select an option" at bounding box center [392, 327] width 16 height 16
click at [389, 327] on input "Select an option" at bounding box center [392, 327] width 16 height 16
click at [384, 417] on span "Select an option" at bounding box center [392, 425] width 16 height 16
click at [384, 417] on input "Select an option" at bounding box center [392, 425] width 16 height 16
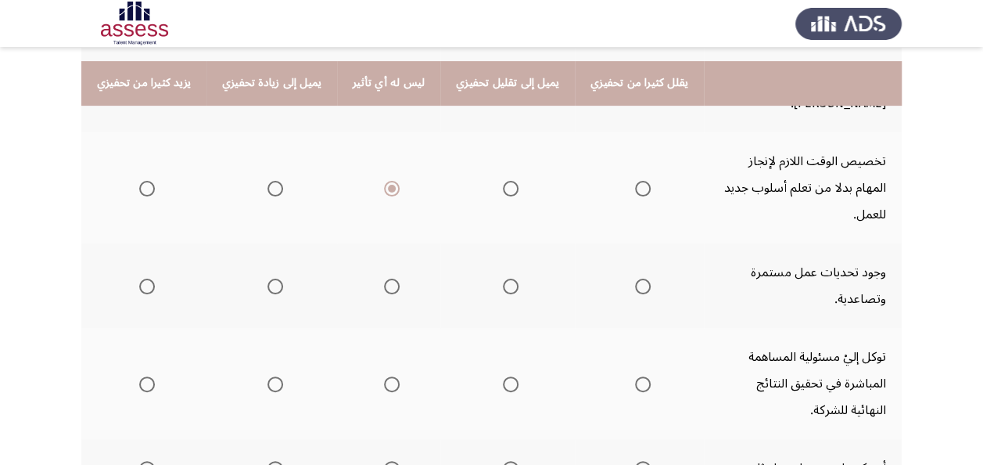
scroll to position [250, 0]
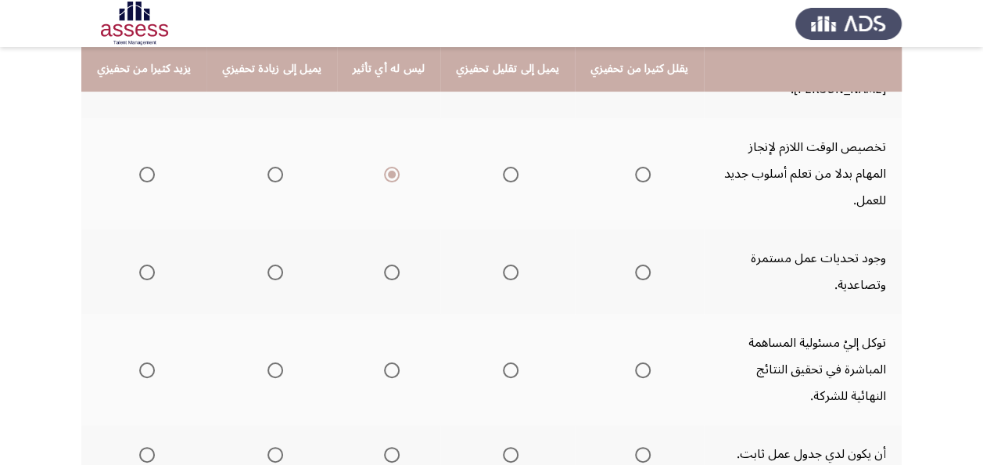
click at [271, 264] on span "Select an option" at bounding box center [276, 272] width 16 height 16
click at [271, 264] on input "Select an option" at bounding box center [276, 272] width 16 height 16
click at [275, 362] on span "Select an option" at bounding box center [276, 370] width 16 height 16
click at [275, 362] on input "Select an option" at bounding box center [276, 370] width 16 height 16
click at [387, 447] on span "Select an option" at bounding box center [392, 455] width 16 height 16
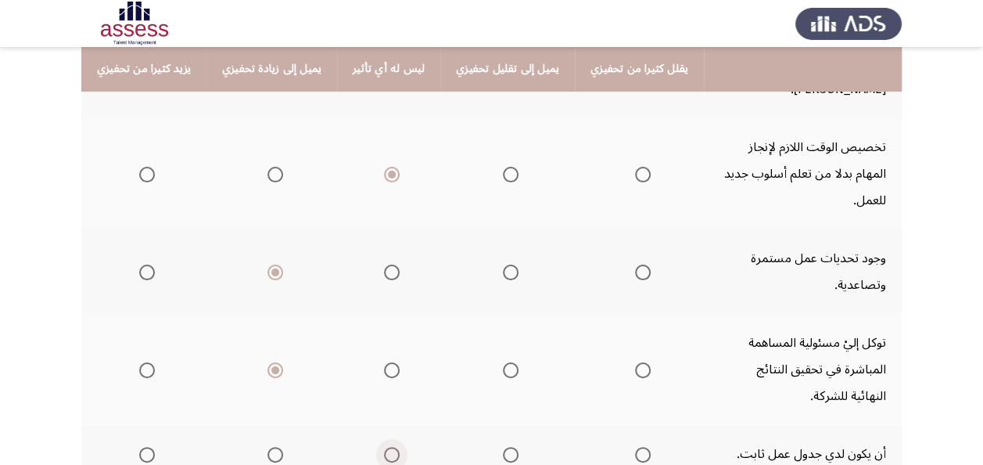
click at [387, 447] on input "Select an option" at bounding box center [392, 455] width 16 height 16
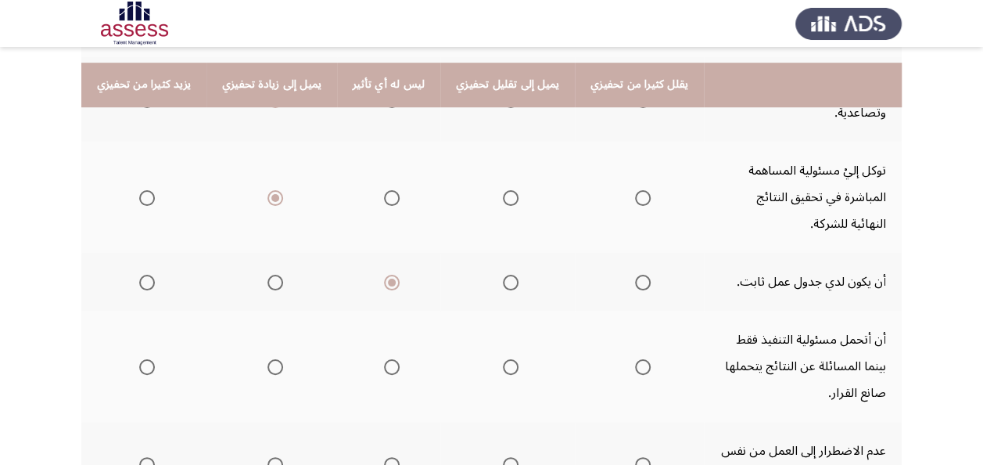
scroll to position [438, 0]
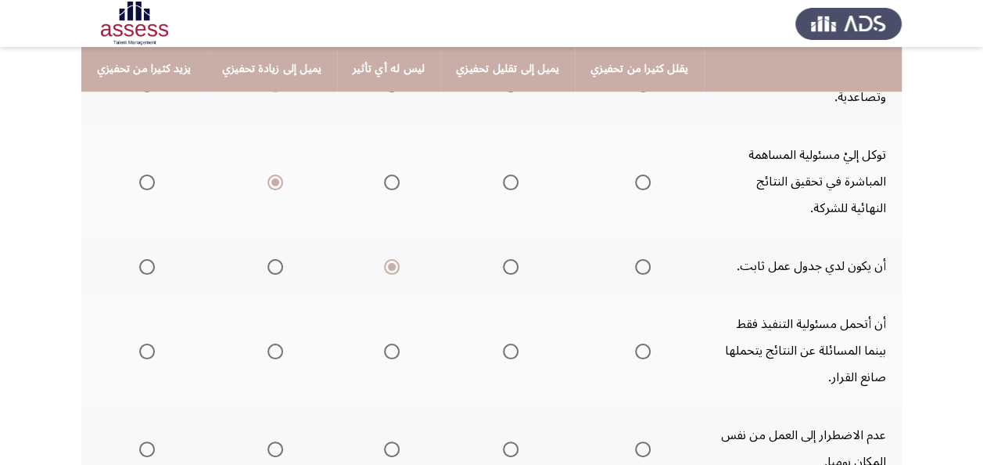
click at [384, 343] on span "Select an option" at bounding box center [392, 351] width 16 height 16
click at [384, 343] on input "Select an option" at bounding box center [392, 351] width 16 height 16
click at [384, 441] on span "Select an option" at bounding box center [392, 449] width 16 height 16
click at [384, 441] on input "Select an option" at bounding box center [392, 449] width 16 height 16
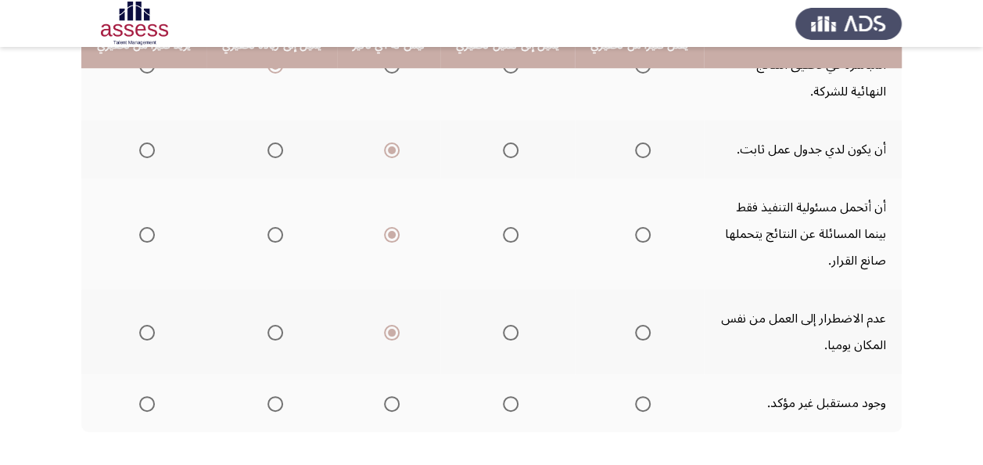
scroll to position [563, 0]
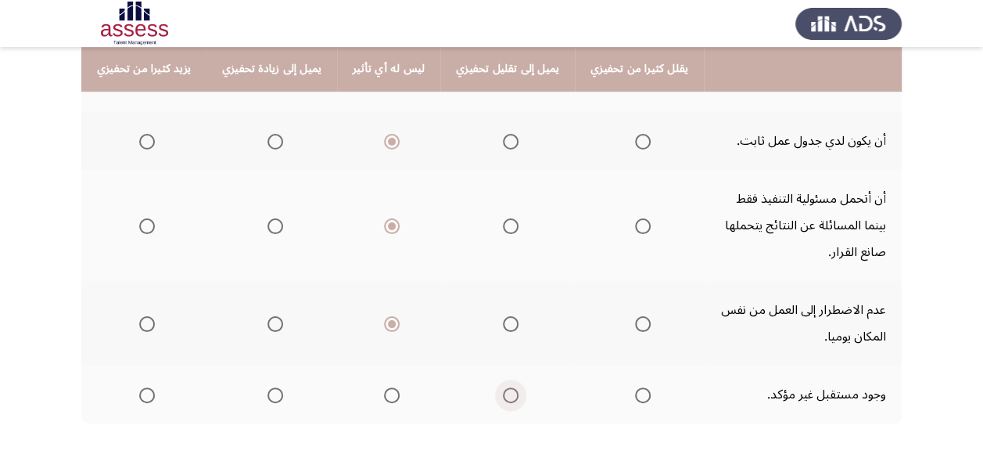
click at [505, 387] on span "Select an option" at bounding box center [511, 395] width 16 height 16
click at [505, 387] on input "Select an option" at bounding box center [511, 395] width 16 height 16
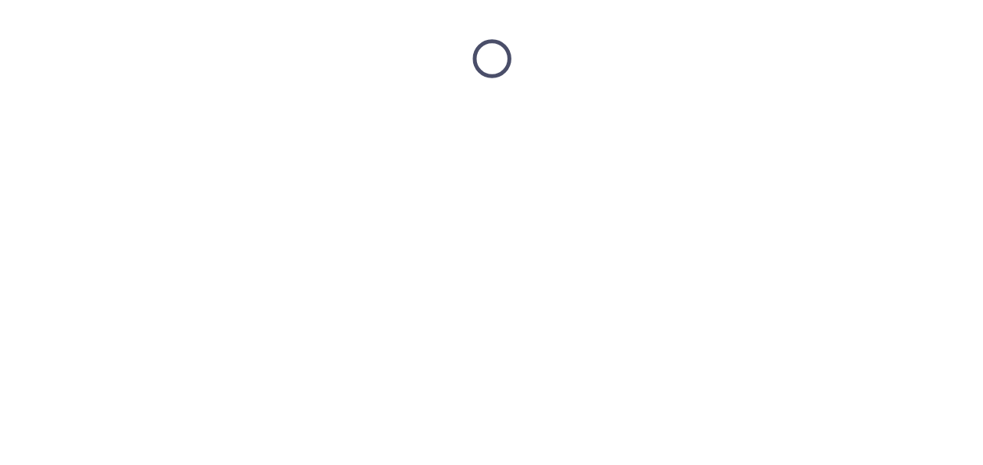
scroll to position [0, 0]
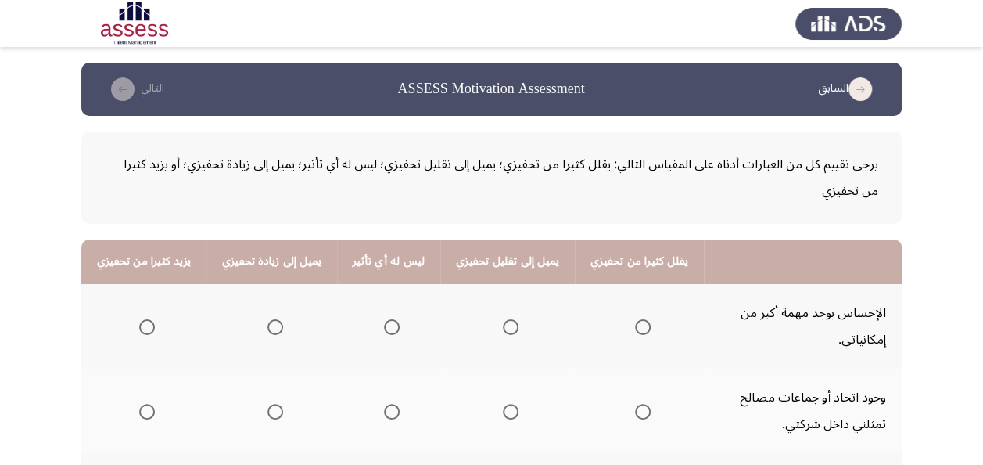
click at [384, 325] on span "Select an option" at bounding box center [392, 327] width 16 height 16
click at [384, 325] on input "Select an option" at bounding box center [392, 327] width 16 height 16
click at [269, 411] on span "Select an option" at bounding box center [276, 412] width 16 height 16
click at [269, 411] on input "Select an option" at bounding box center [276, 412] width 16 height 16
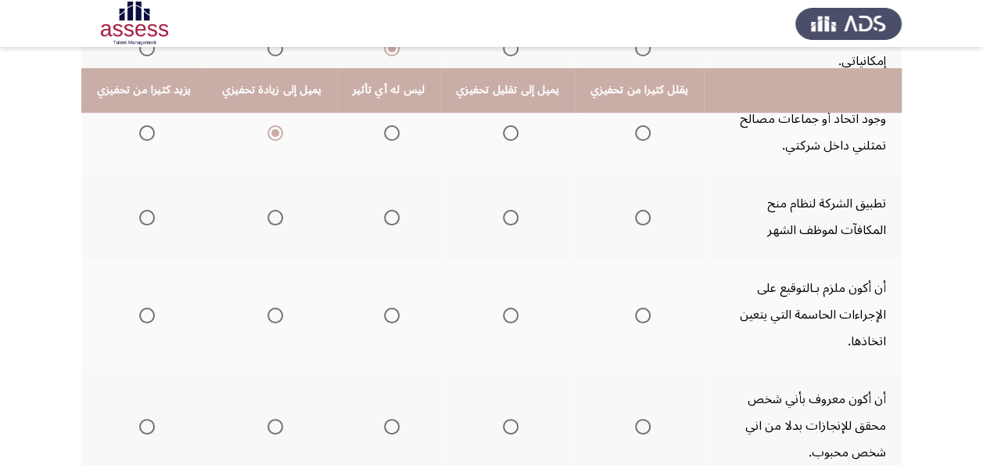
scroll to position [302, 0]
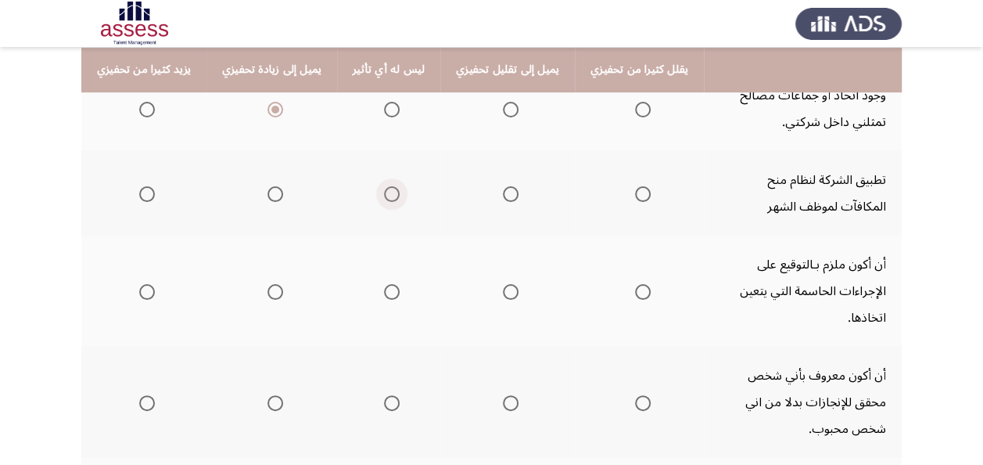
click at [386, 191] on span "Select an option" at bounding box center [392, 194] width 16 height 16
click at [386, 191] on input "Select an option" at bounding box center [392, 194] width 16 height 16
click at [384, 284] on span "Select an option" at bounding box center [392, 292] width 16 height 16
click at [384, 284] on input "Select an option" at bounding box center [392, 292] width 16 height 16
click at [390, 395] on span "Select an option" at bounding box center [392, 403] width 16 height 16
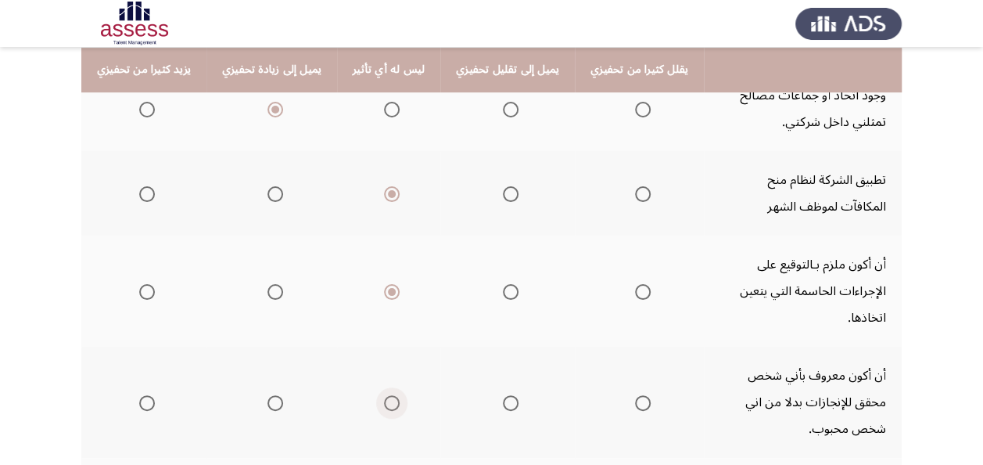
click at [390, 395] on input "Select an option" at bounding box center [392, 403] width 16 height 16
click at [504, 395] on span "Select an option" at bounding box center [511, 403] width 16 height 16
click at [504, 395] on input "Select an option" at bounding box center [511, 403] width 16 height 16
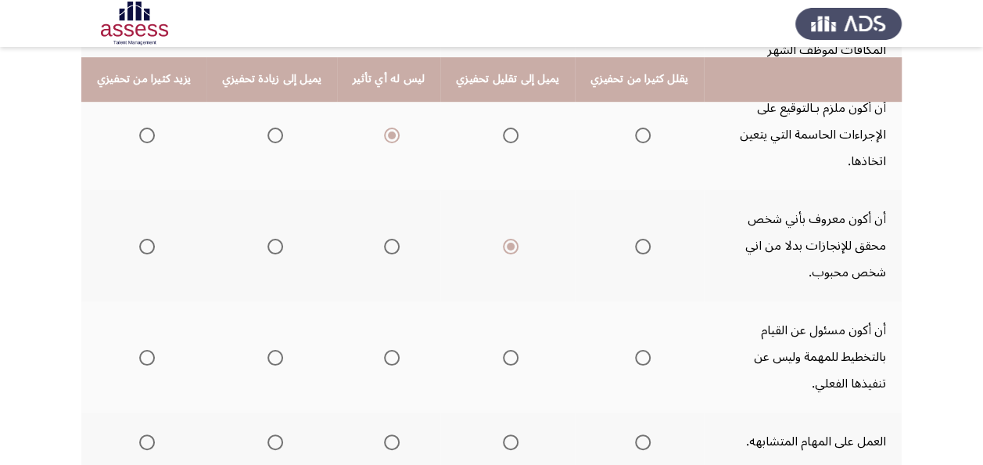
scroll to position [490, 0]
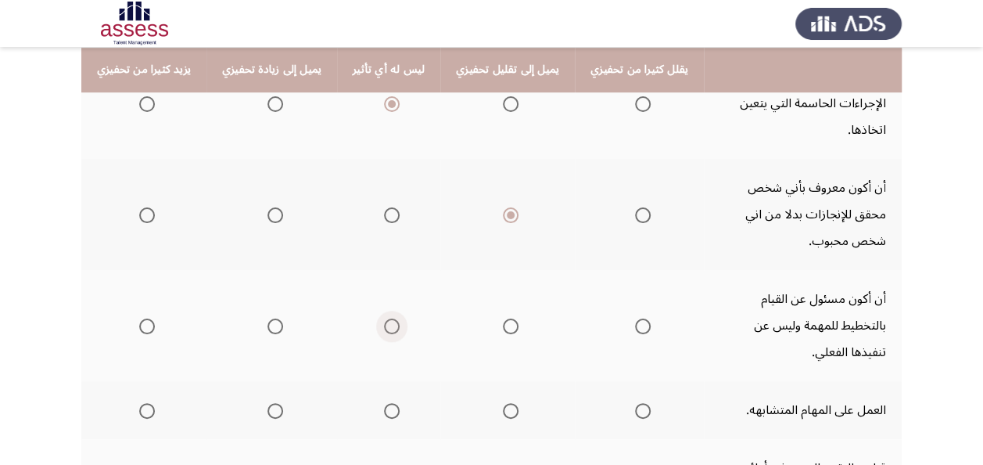
click at [384, 318] on span "Select an option" at bounding box center [392, 326] width 16 height 16
click at [384, 318] on input "Select an option" at bounding box center [392, 326] width 16 height 16
click at [384, 403] on span "Select an option" at bounding box center [392, 411] width 16 height 16
click at [384, 403] on input "Select an option" at bounding box center [392, 411] width 16 height 16
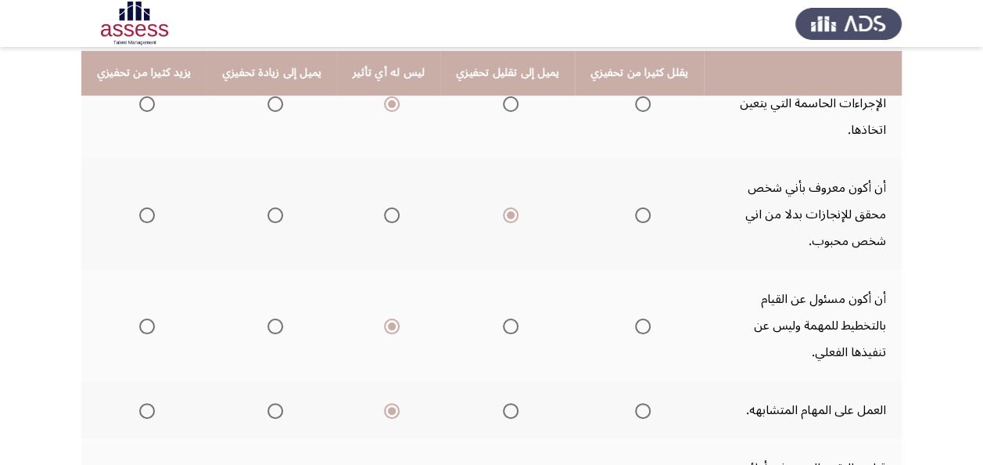
scroll to position [631, 0]
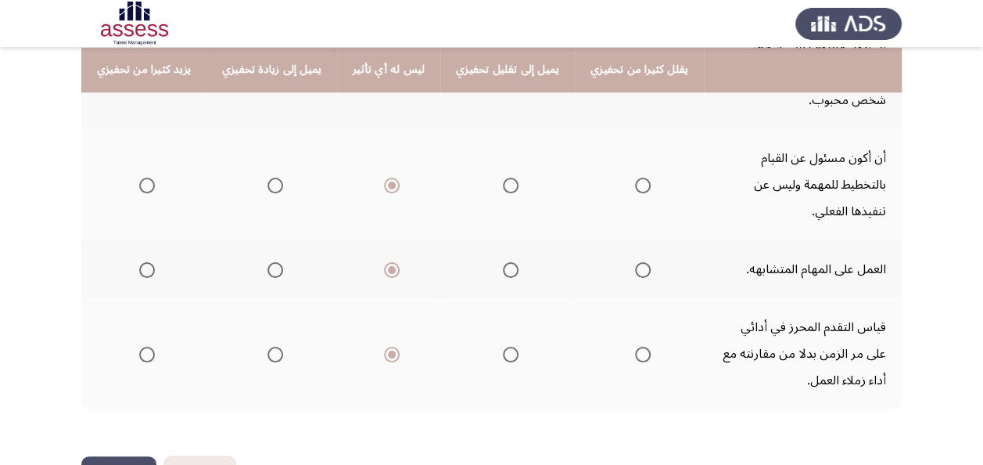
click at [116, 456] on button "التالي" at bounding box center [118, 473] width 75 height 35
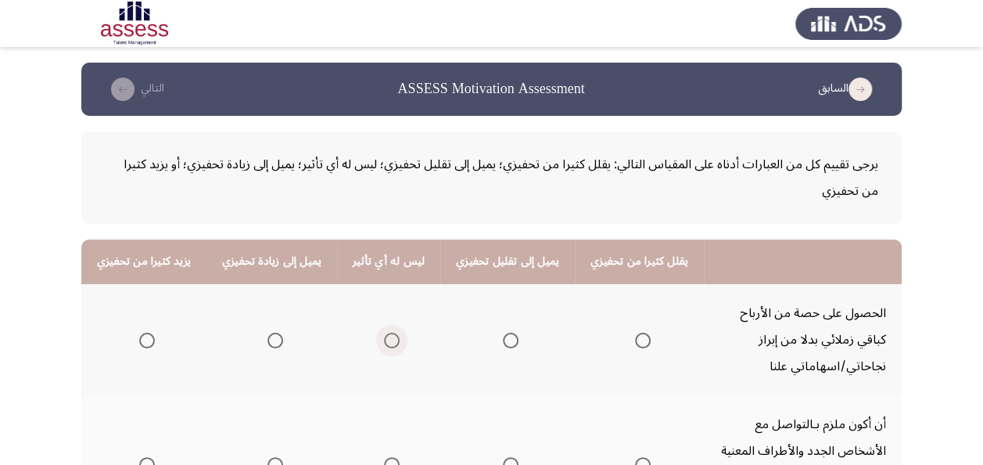
click at [384, 339] on span "Select an option" at bounding box center [392, 341] width 16 height 16
click at [384, 339] on input "Select an option" at bounding box center [392, 341] width 16 height 16
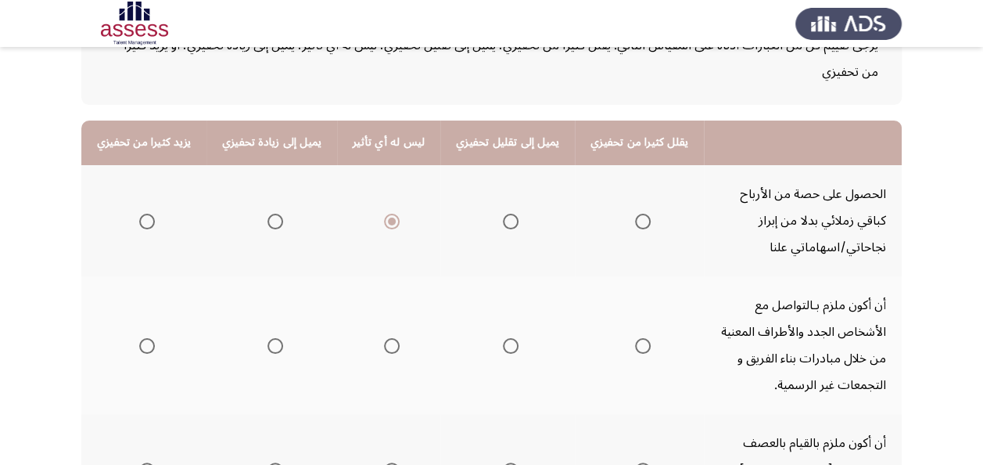
scroll to position [156, 0]
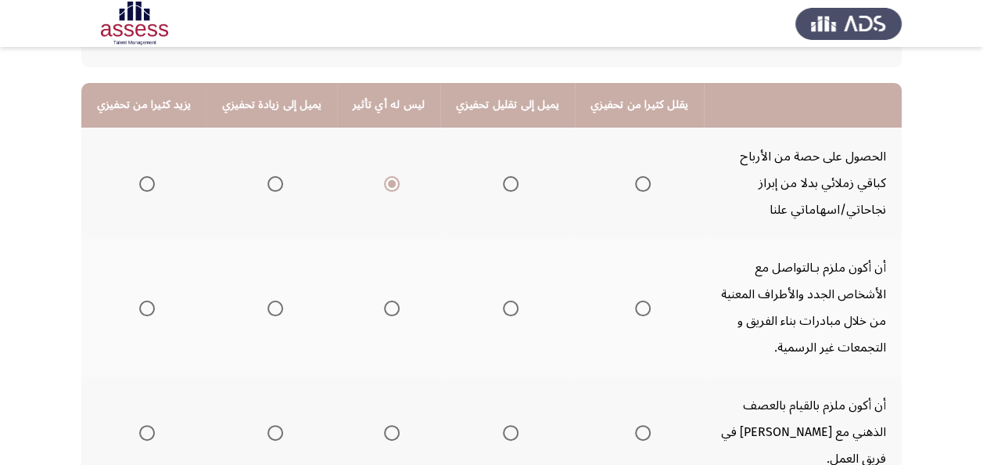
click at [382, 299] on mat-radio-group "Select an option" at bounding box center [389, 307] width 22 height 27
click at [384, 315] on span "Select an option" at bounding box center [392, 308] width 16 height 16
click at [384, 315] on input "Select an option" at bounding box center [392, 308] width 16 height 16
click at [384, 425] on span "Select an option" at bounding box center [392, 433] width 16 height 16
click at [384, 425] on input "Select an option" at bounding box center [392, 433] width 16 height 16
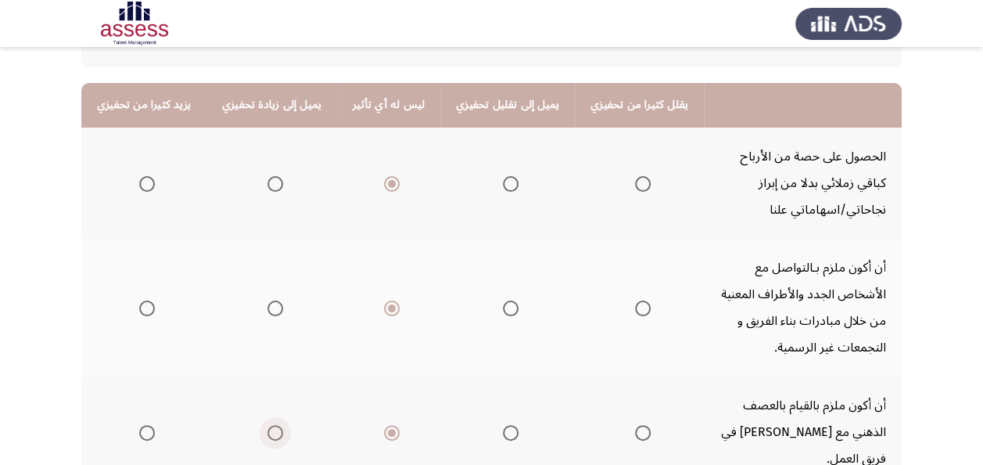
click at [274, 425] on span "Select an option" at bounding box center [276, 433] width 16 height 16
click at [274, 425] on input "Select an option" at bounding box center [276, 433] width 16 height 16
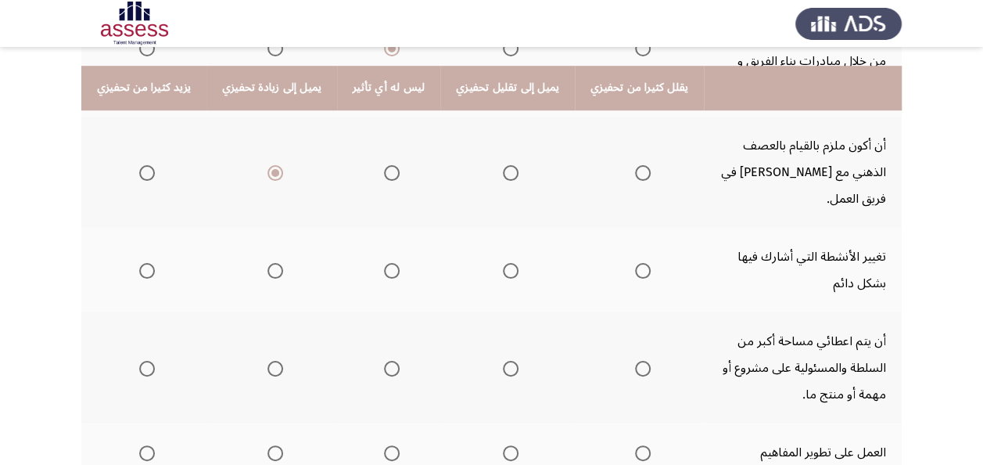
scroll to position [438, 0]
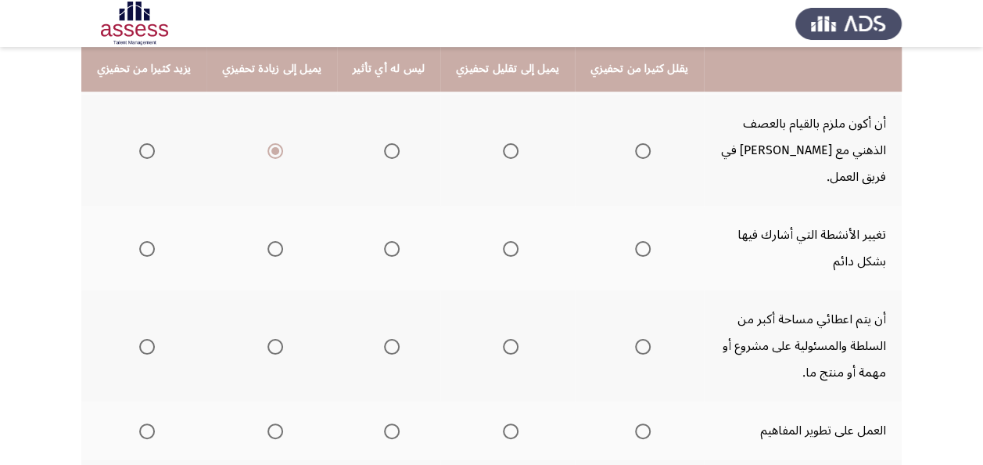
click at [382, 235] on mat-radio-group "Select an option" at bounding box center [389, 248] width 22 height 27
click at [384, 241] on span "Select an option" at bounding box center [392, 249] width 16 height 16
click at [384, 241] on input "Select an option" at bounding box center [392, 249] width 16 height 16
click at [268, 339] on span "Select an option" at bounding box center [276, 347] width 16 height 16
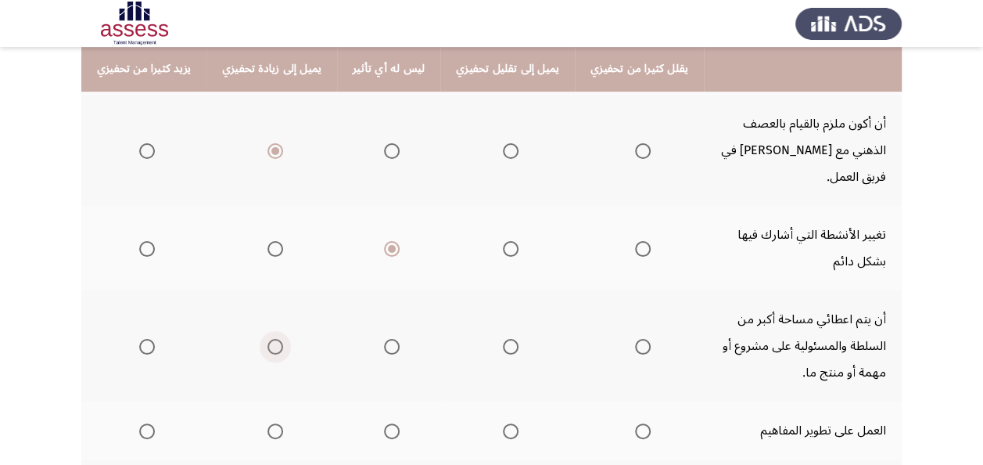
click at [268, 339] on input "Select an option" at bounding box center [276, 347] width 16 height 16
click at [385, 423] on span "Select an option" at bounding box center [392, 431] width 16 height 16
click at [385, 423] on input "Select an option" at bounding box center [392, 431] width 16 height 16
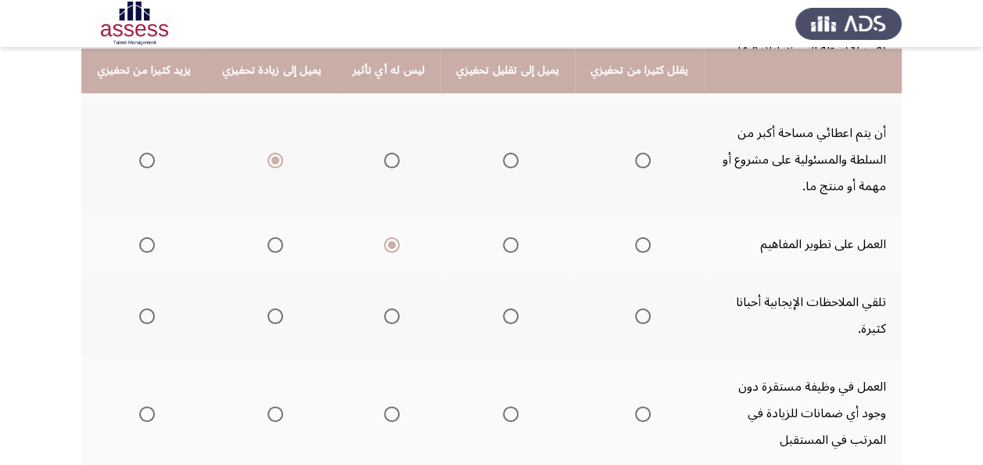
scroll to position [626, 0]
click at [270, 307] on span "Select an option" at bounding box center [276, 315] width 16 height 16
click at [270, 307] on input "Select an option" at bounding box center [276, 315] width 16 height 16
click at [384, 404] on span "Select an option" at bounding box center [392, 412] width 16 height 16
click at [384, 404] on input "Select an option" at bounding box center [392, 412] width 16 height 16
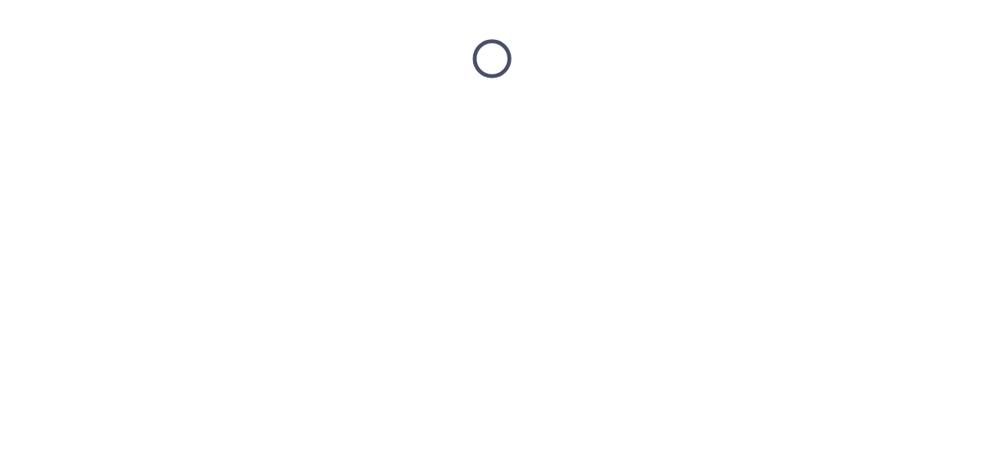
scroll to position [0, 0]
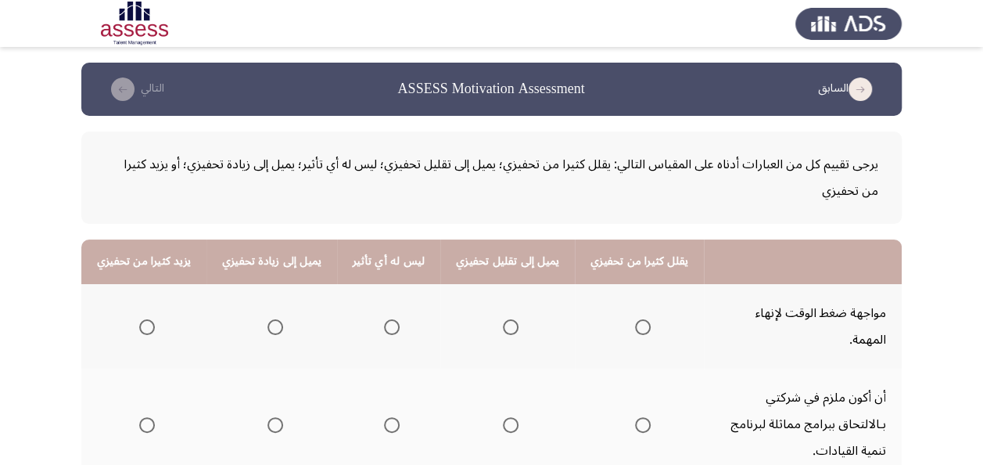
click at [378, 318] on mat-radio-button "Select an option" at bounding box center [389, 326] width 22 height 16
click at [384, 319] on span "Select an option" at bounding box center [392, 327] width 16 height 16
click at [384, 319] on input "Select an option" at bounding box center [392, 327] width 16 height 16
click at [384, 417] on span "Select an option" at bounding box center [392, 425] width 16 height 16
click at [384, 417] on input "Select an option" at bounding box center [392, 425] width 16 height 16
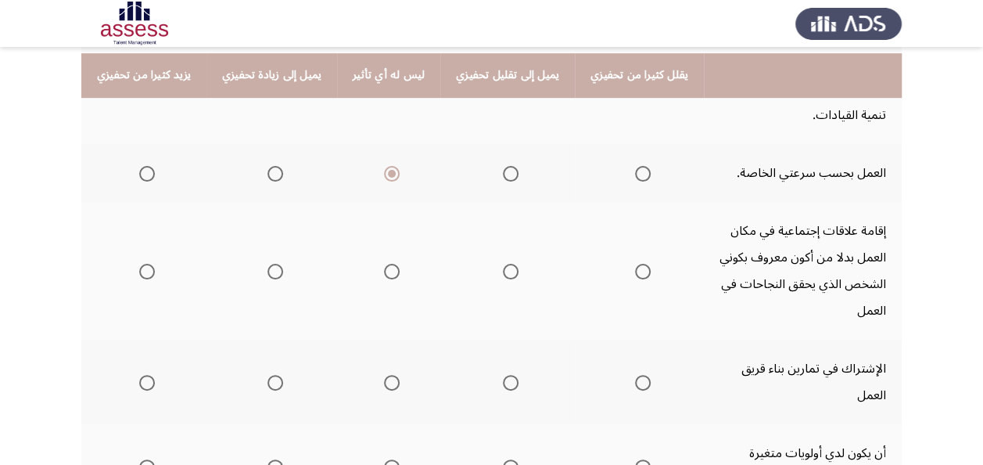
scroll to position [344, 0]
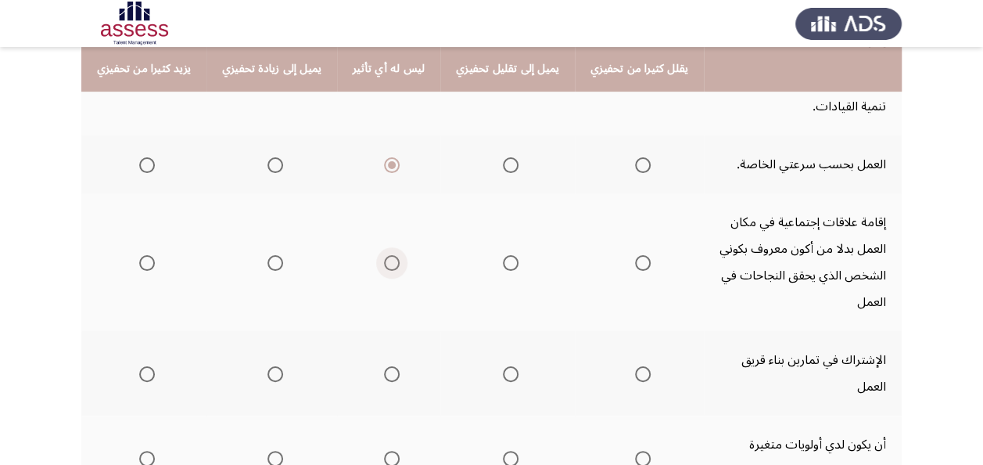
click at [384, 255] on span "Select an option" at bounding box center [392, 263] width 16 height 16
click at [384, 255] on input "Select an option" at bounding box center [392, 263] width 16 height 16
click at [384, 366] on span "Select an option" at bounding box center [392, 374] width 16 height 16
click at [384, 366] on input "Select an option" at bounding box center [392, 374] width 16 height 16
click at [386, 451] on span "Select an option" at bounding box center [392, 459] width 16 height 16
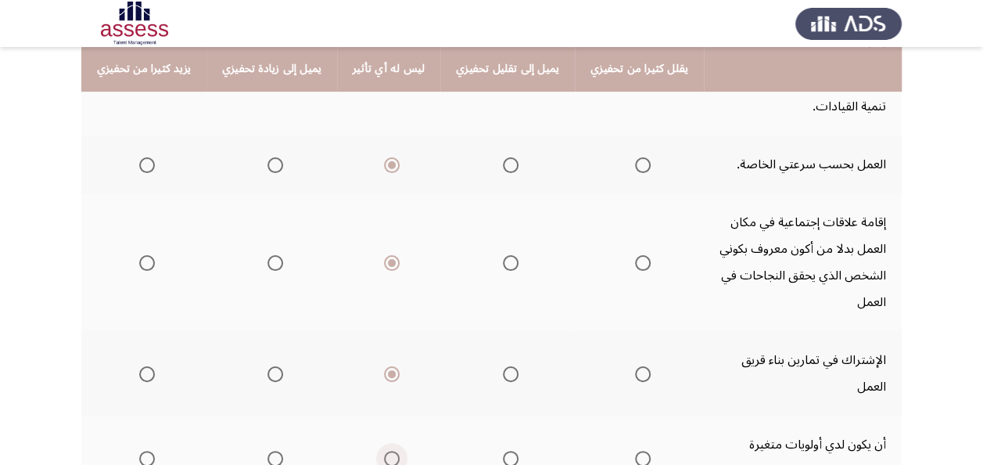
click at [386, 451] on input "Select an option" at bounding box center [392, 459] width 16 height 16
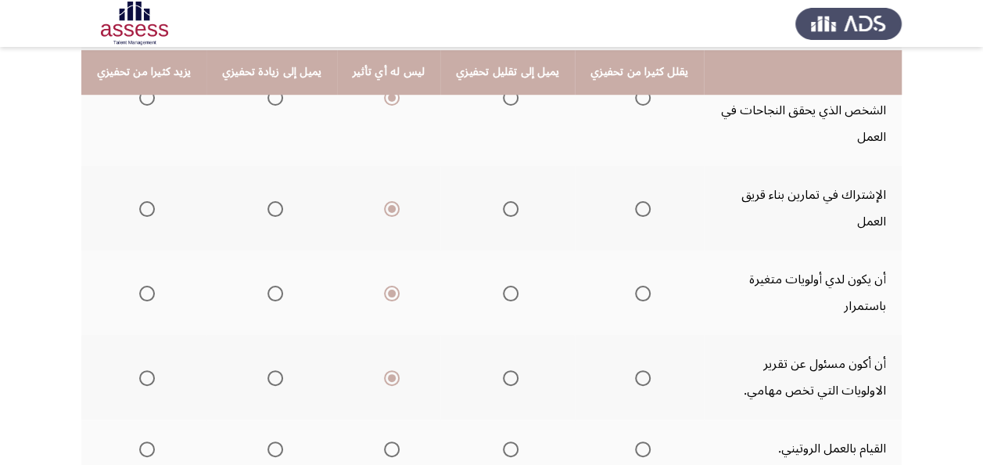
scroll to position [524, 0]
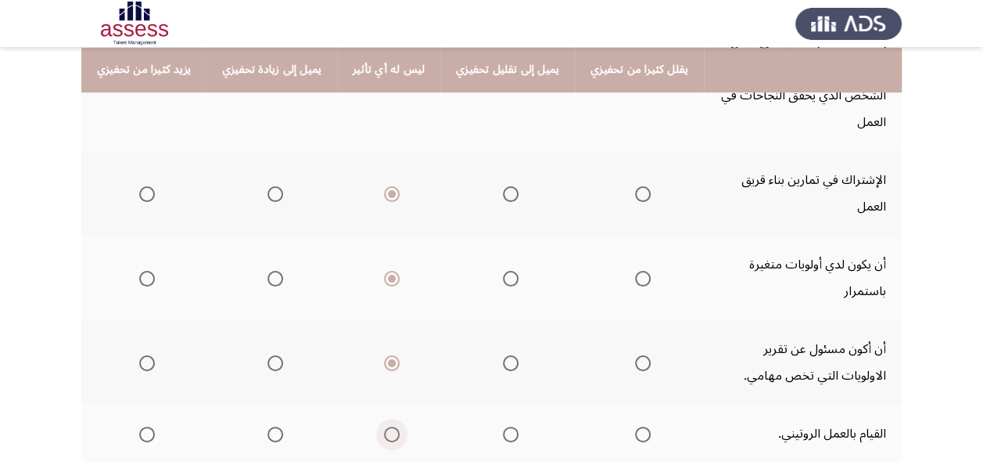
click at [390, 426] on span "Select an option" at bounding box center [392, 434] width 16 height 16
click at [390, 426] on input "Select an option" at bounding box center [392, 434] width 16 height 16
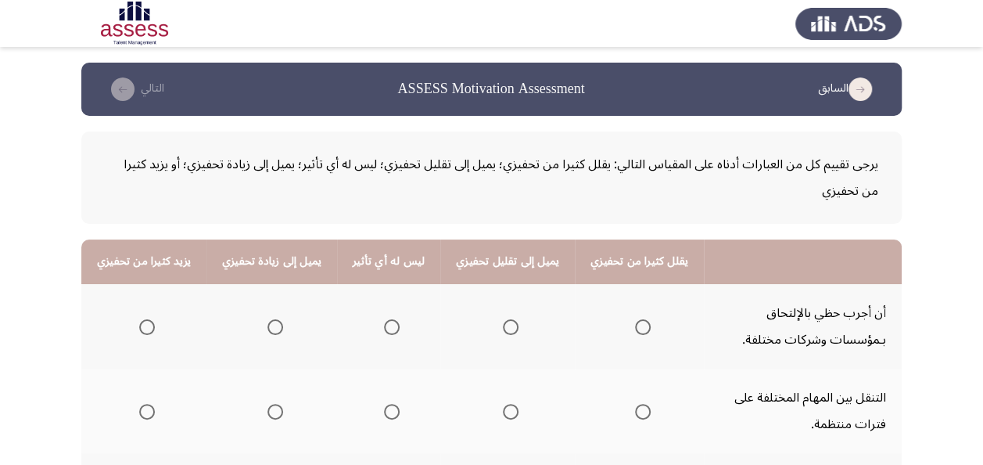
click at [390, 322] on span "Select an option" at bounding box center [392, 327] width 16 height 16
click at [390, 322] on input "Select an option" at bounding box center [392, 327] width 16 height 16
click at [384, 412] on span "Select an option" at bounding box center [392, 412] width 16 height 16
click at [384, 412] on input "Select an option" at bounding box center [392, 412] width 16 height 16
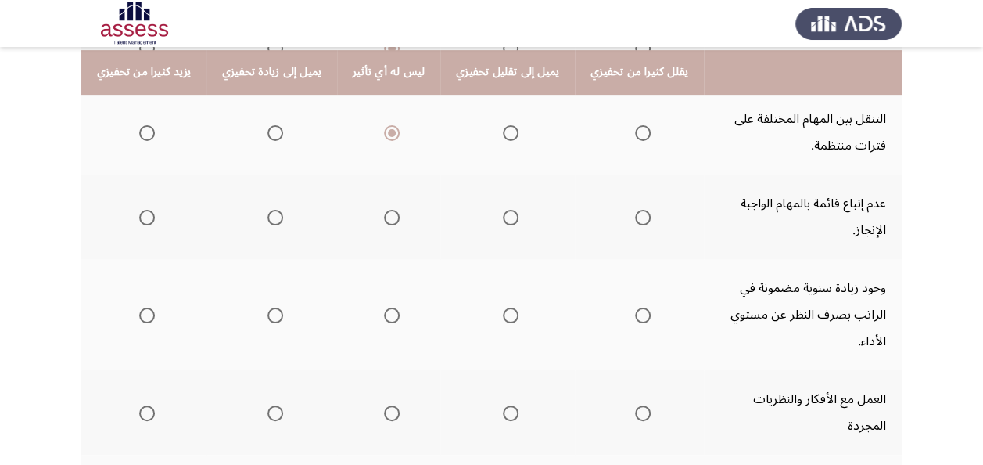
scroll to position [282, 0]
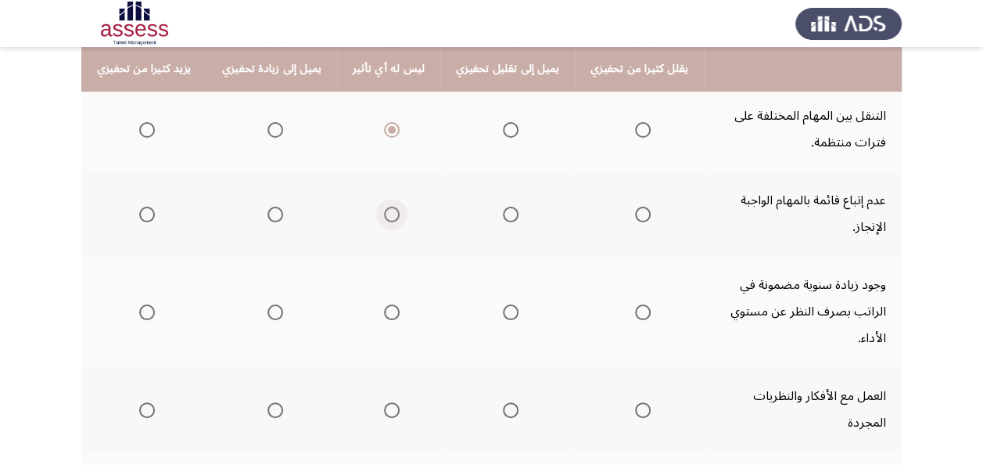
click at [384, 207] on span "Select an option" at bounding box center [392, 215] width 16 height 16
click at [384, 207] on input "Select an option" at bounding box center [392, 215] width 16 height 16
click at [387, 304] on span "Select an option" at bounding box center [392, 312] width 16 height 16
click at [387, 304] on input "Select an option" at bounding box center [392, 312] width 16 height 16
click at [382, 396] on mat-radio-group "Select an option" at bounding box center [389, 409] width 22 height 27
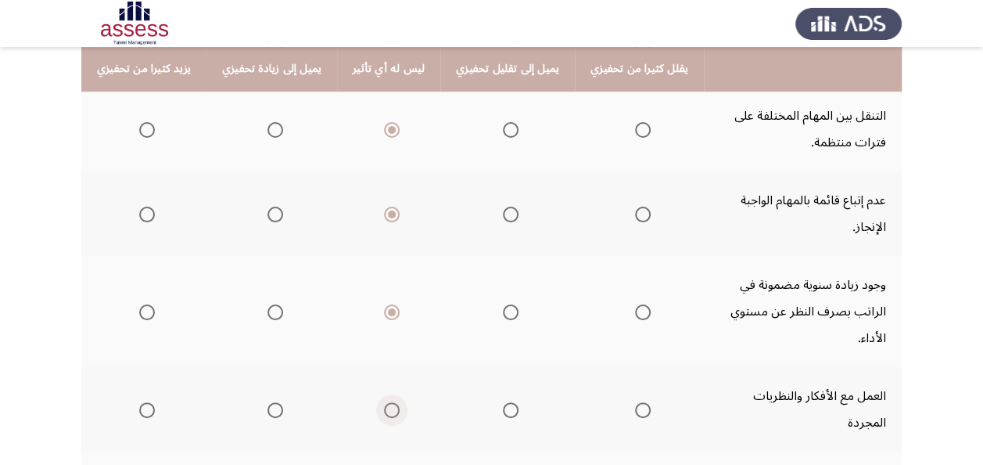
click at [384, 402] on span "Select an option" at bounding box center [392, 410] width 16 height 16
click at [384, 402] on input "Select an option" at bounding box center [392, 410] width 16 height 16
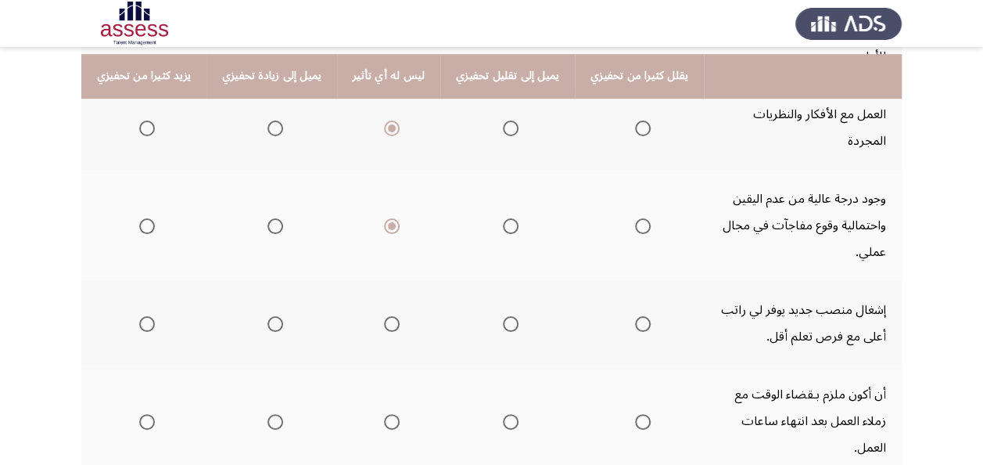
scroll to position [577, 0]
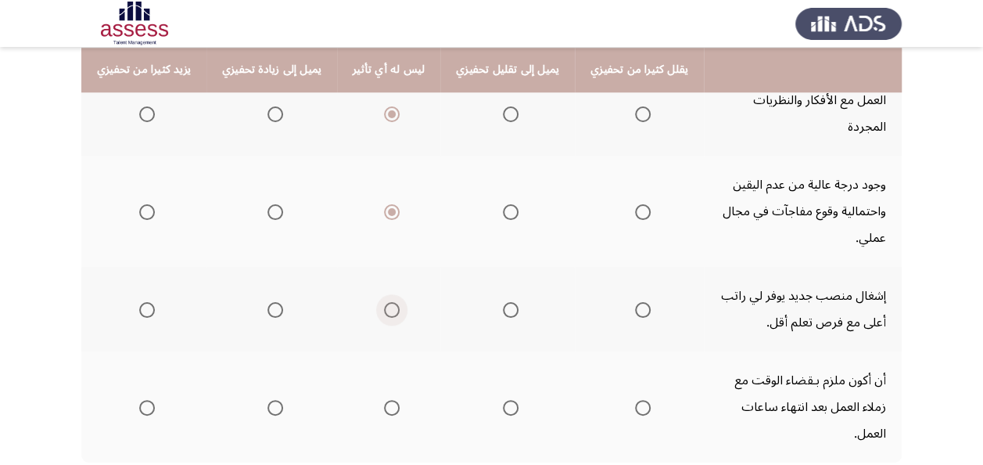
click at [389, 302] on span "Select an option" at bounding box center [392, 310] width 16 height 16
click at [389, 302] on input "Select an option" at bounding box center [392, 310] width 16 height 16
click at [388, 400] on span "Select an option" at bounding box center [392, 408] width 16 height 16
click at [388, 400] on input "Select an option" at bounding box center [392, 408] width 16 height 16
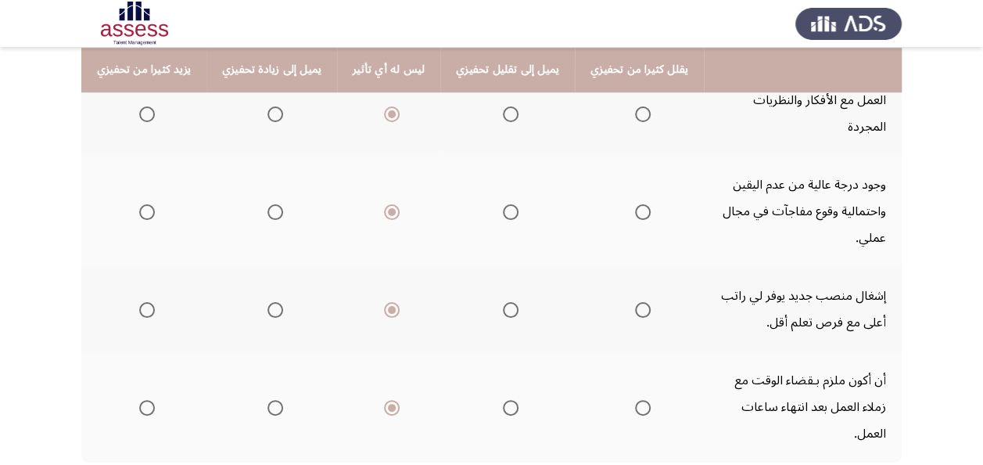
scroll to position [0, 0]
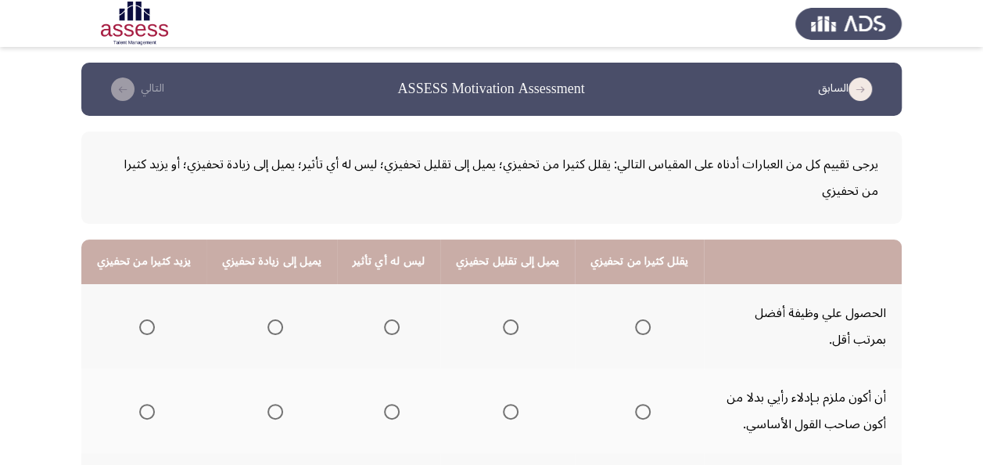
click at [390, 318] on mat-radio-button "Select an option" at bounding box center [389, 326] width 22 height 16
click at [388, 320] on span "Select an option" at bounding box center [392, 327] width 16 height 16
click at [388, 320] on input "Select an option" at bounding box center [392, 327] width 16 height 16
click at [385, 405] on span "Select an option" at bounding box center [392, 412] width 16 height 16
click at [385, 405] on input "Select an option" at bounding box center [392, 412] width 16 height 16
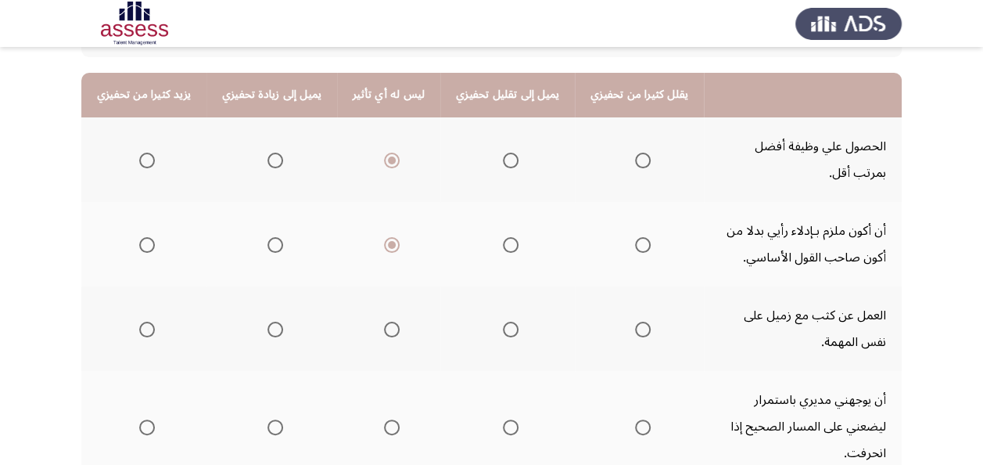
scroll to position [239, 0]
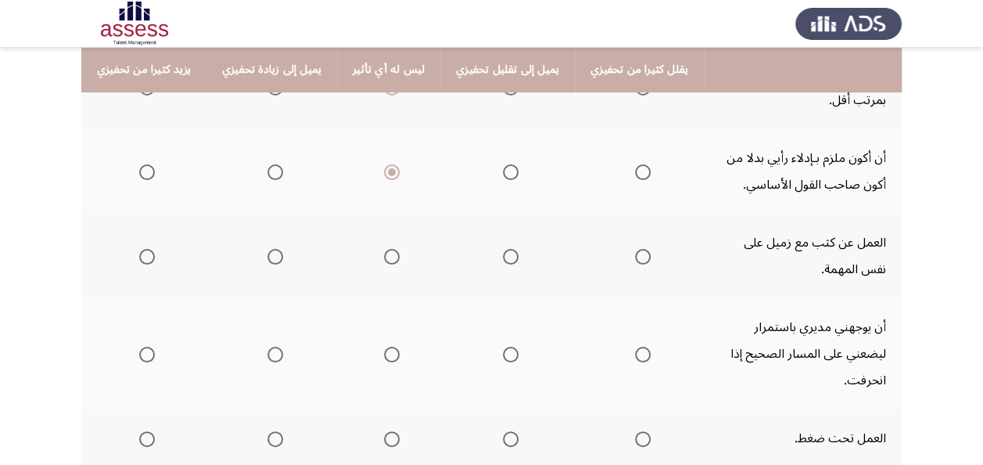
click at [384, 261] on span "Select an option" at bounding box center [392, 257] width 16 height 16
click at [384, 261] on input "Select an option" at bounding box center [392, 257] width 16 height 16
click at [385, 348] on mat-radio-group "Select an option" at bounding box center [389, 353] width 22 height 27
click at [385, 347] on span "Select an option" at bounding box center [392, 355] width 16 height 16
click at [385, 347] on input "Select an option" at bounding box center [392, 355] width 16 height 16
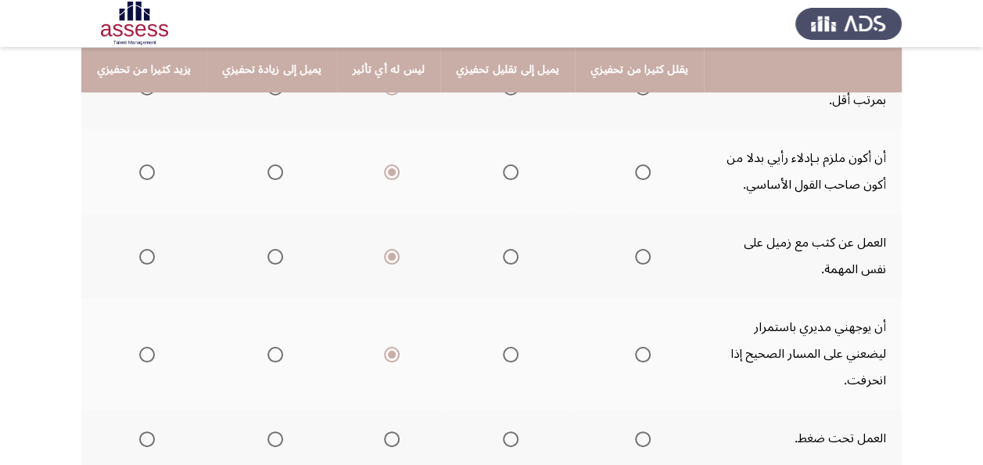
click at [387, 431] on span "Select an option" at bounding box center [392, 439] width 16 height 16
click at [387, 431] on input "Select an option" at bounding box center [392, 439] width 16 height 16
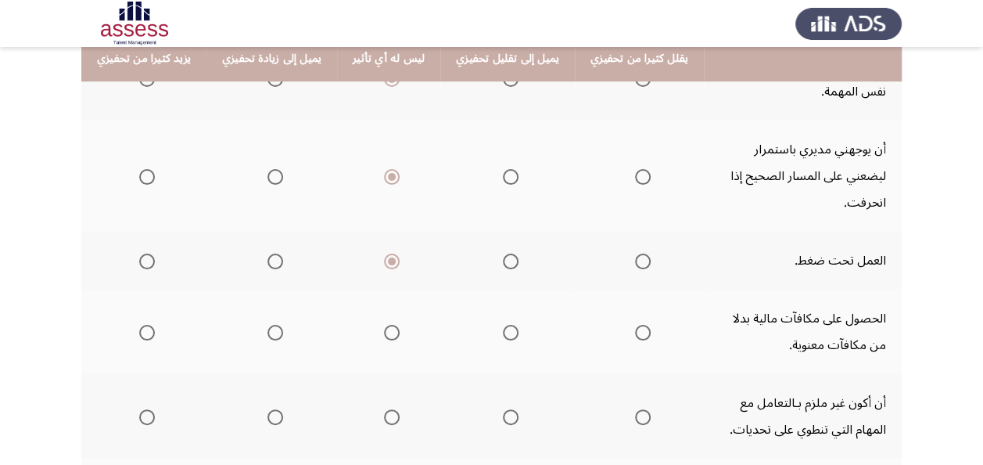
scroll to position [458, 0]
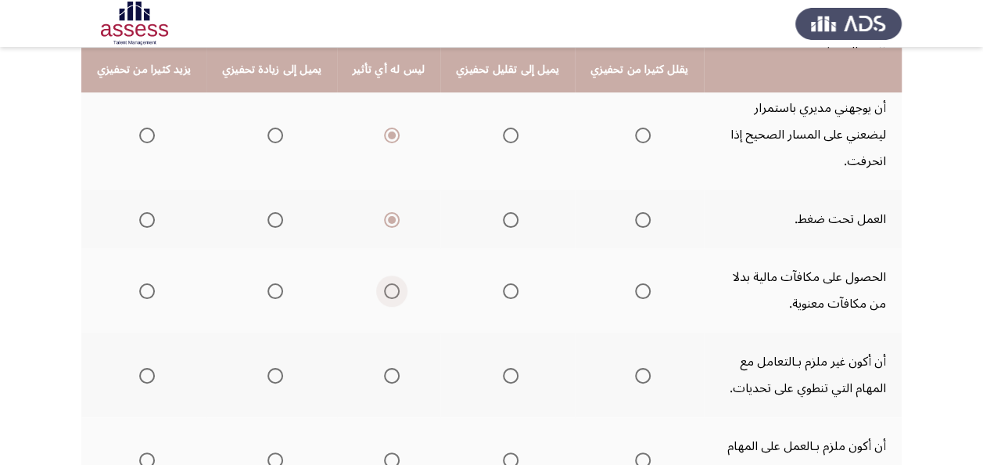
click at [385, 283] on span "Select an option" at bounding box center [392, 291] width 16 height 16
click at [385, 283] on input "Select an option" at bounding box center [392, 291] width 16 height 16
click at [387, 368] on span "Select an option" at bounding box center [392, 376] width 16 height 16
click at [387, 368] on input "Select an option" at bounding box center [392, 376] width 16 height 16
click at [385, 452] on span "Select an option" at bounding box center [392, 460] width 16 height 16
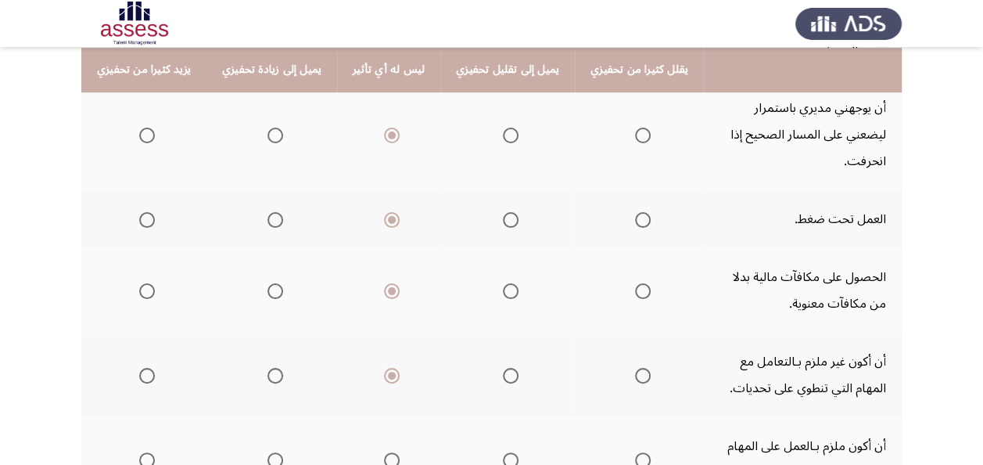
click at [385, 452] on input "Select an option" at bounding box center [392, 460] width 16 height 16
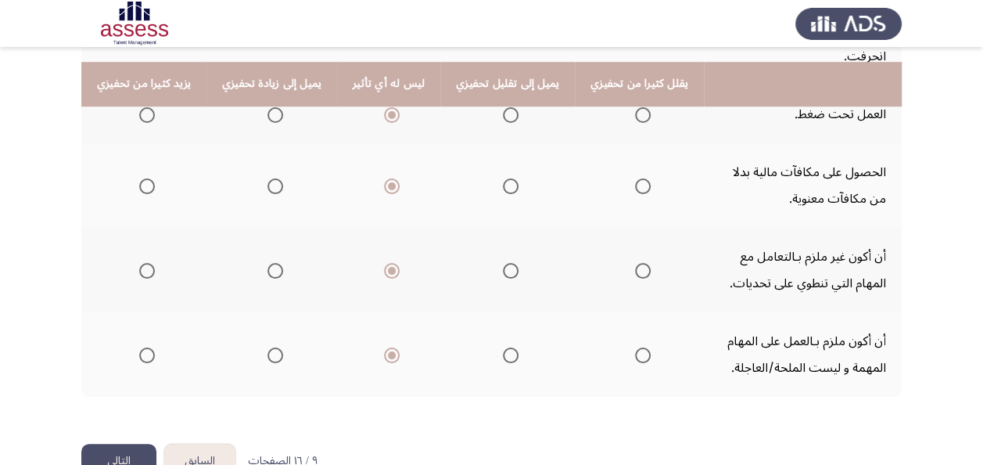
scroll to position [577, 0]
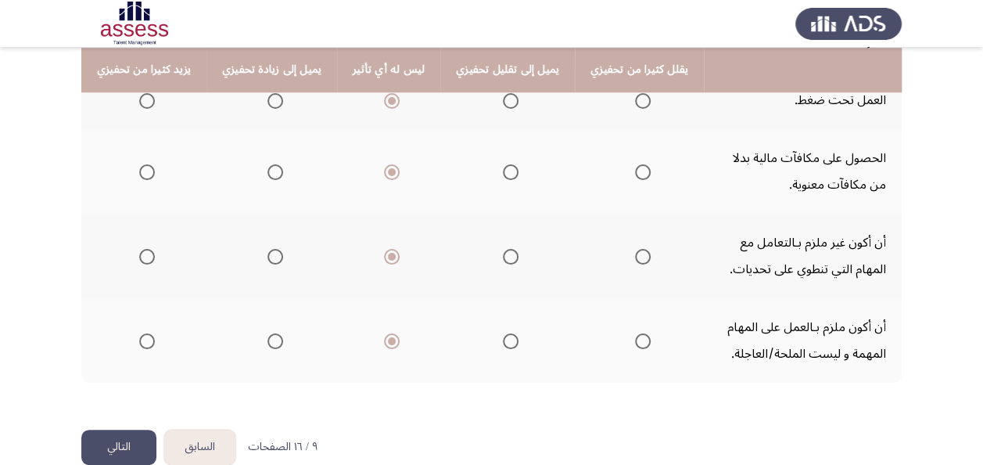
click at [134, 430] on button "التالي" at bounding box center [118, 447] width 75 height 35
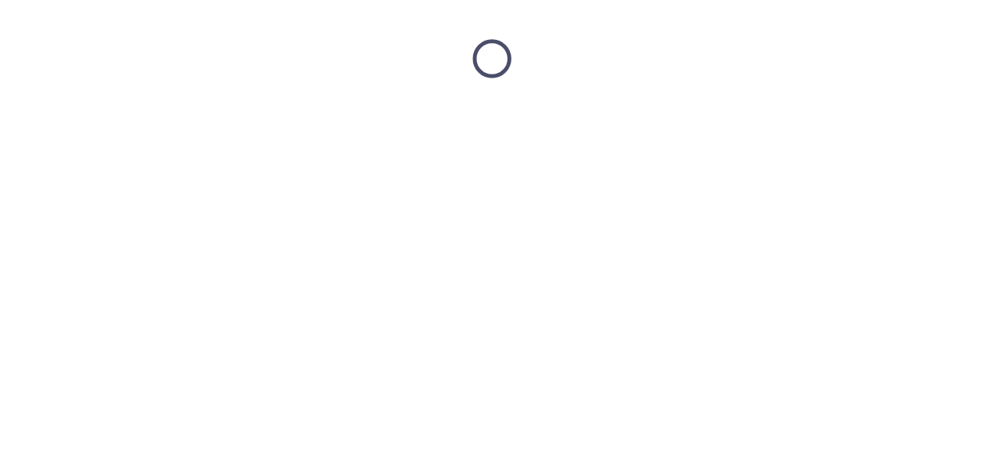
scroll to position [0, 0]
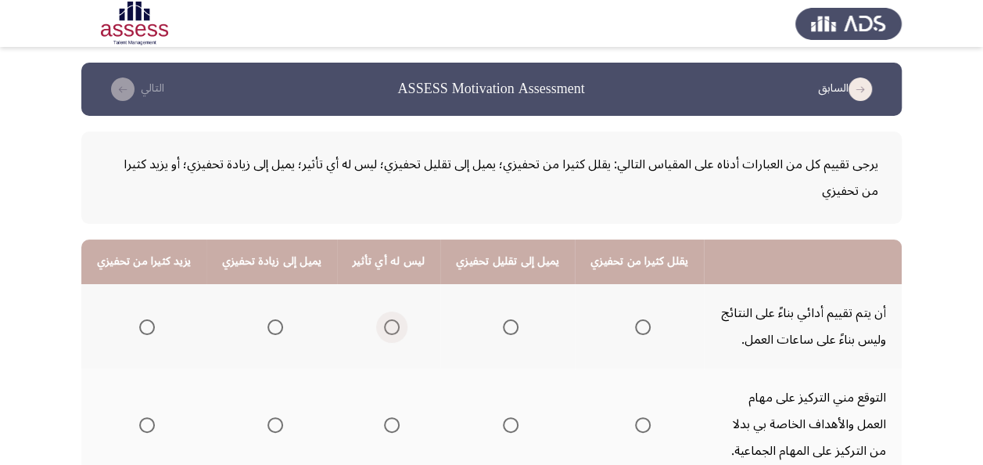
click at [391, 325] on span "Select an option" at bounding box center [392, 327] width 16 height 16
click at [391, 325] on input "Select an option" at bounding box center [392, 327] width 16 height 16
click at [387, 415] on mat-radio-group "Select an option" at bounding box center [389, 424] width 22 height 27
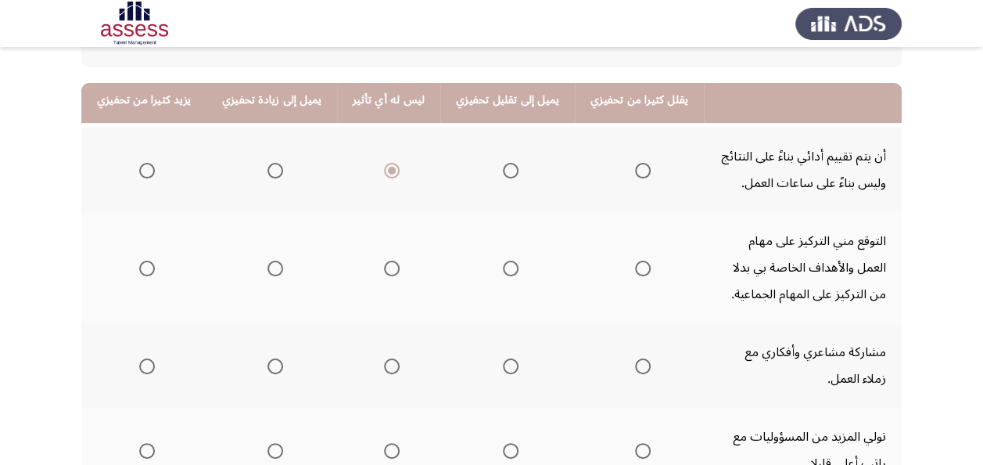
scroll to position [188, 0]
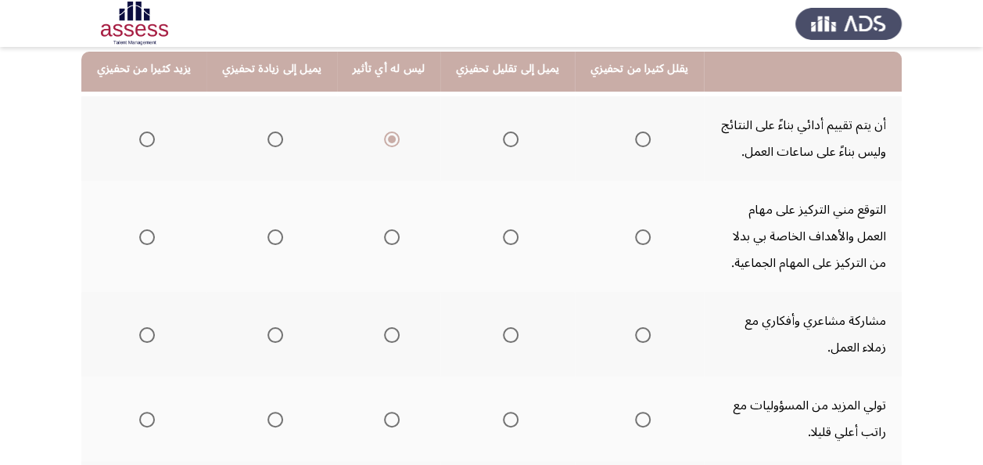
click at [387, 243] on span "Select an option" at bounding box center [392, 237] width 16 height 16
click at [387, 243] on input "Select an option" at bounding box center [392, 237] width 16 height 16
click at [384, 335] on span "Select an option" at bounding box center [392, 335] width 16 height 16
click at [384, 335] on input "Select an option" at bounding box center [392, 335] width 16 height 16
click at [268, 339] on span "Select an option" at bounding box center [276, 335] width 16 height 16
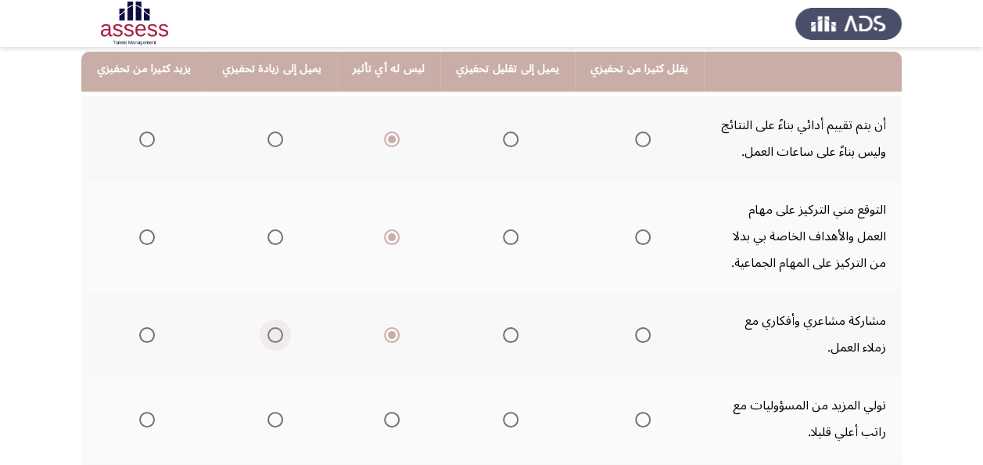
click at [268, 339] on input "Select an option" at bounding box center [276, 335] width 16 height 16
click at [391, 417] on th at bounding box center [388, 418] width 103 height 84
click at [384, 421] on span "Select an option" at bounding box center [392, 420] width 16 height 16
click at [384, 421] on input "Select an option" at bounding box center [392, 420] width 16 height 16
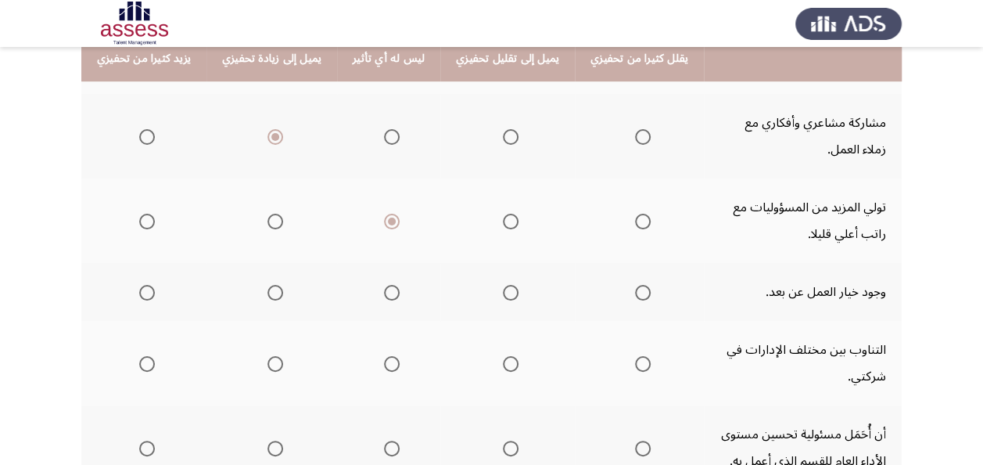
scroll to position [417, 0]
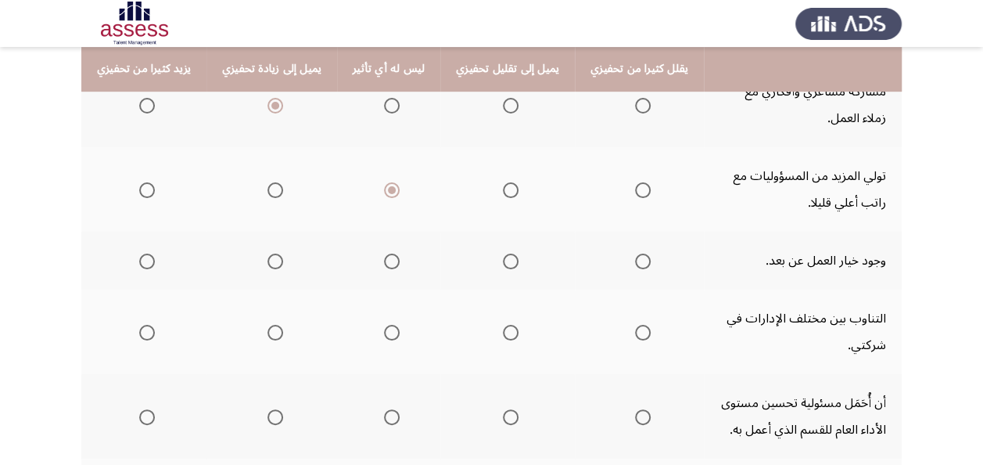
click at [390, 261] on span "Select an option" at bounding box center [392, 261] width 16 height 16
click at [390, 261] on input "Select an option" at bounding box center [392, 261] width 16 height 16
click at [385, 321] on mat-radio-group "Select an option" at bounding box center [389, 331] width 22 height 27
click at [384, 335] on span "Select an option" at bounding box center [392, 333] width 16 height 16
click at [384, 335] on input "Select an option" at bounding box center [392, 333] width 16 height 16
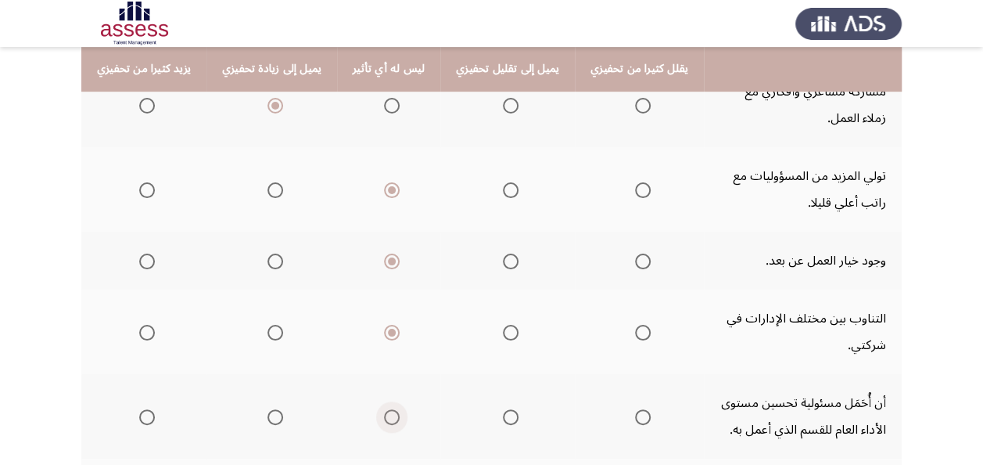
click at [387, 412] on span "Select an option" at bounding box center [392, 417] width 16 height 16
click at [387, 412] on input "Select an option" at bounding box center [392, 417] width 16 height 16
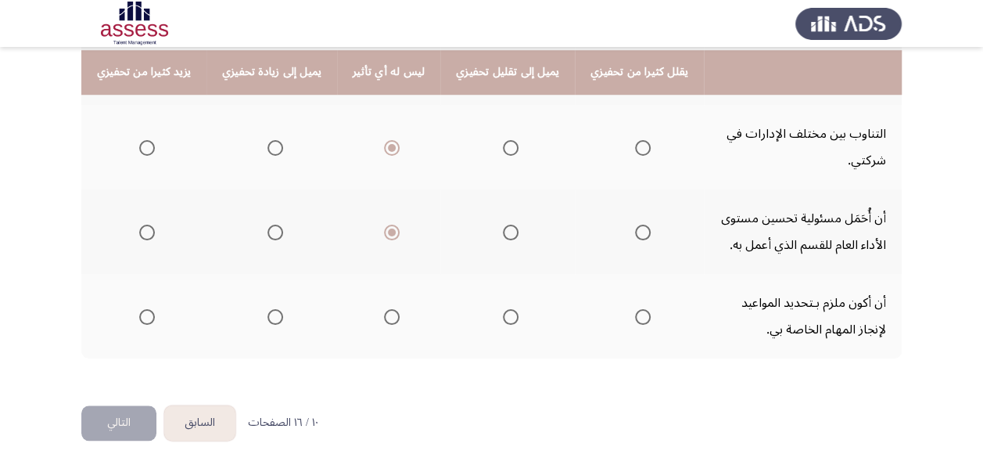
scroll to position [604, 0]
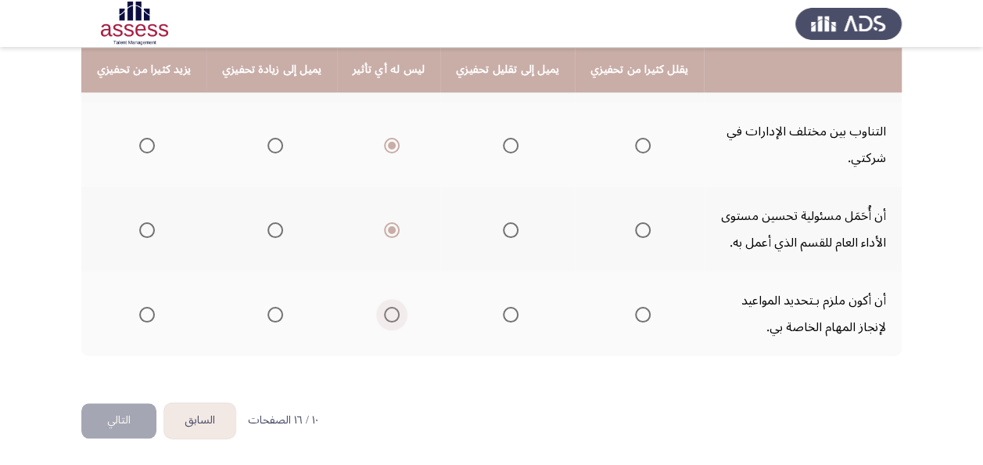
click at [384, 318] on span "Select an option" at bounding box center [392, 315] width 16 height 16
click at [384, 318] on input "Select an option" at bounding box center [392, 315] width 16 height 16
click at [153, 419] on button "التالي" at bounding box center [118, 420] width 75 height 35
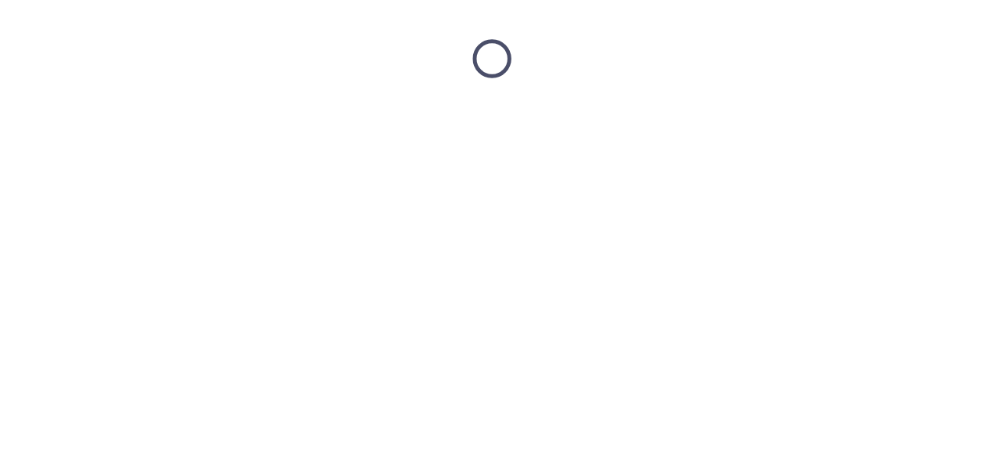
scroll to position [0, 0]
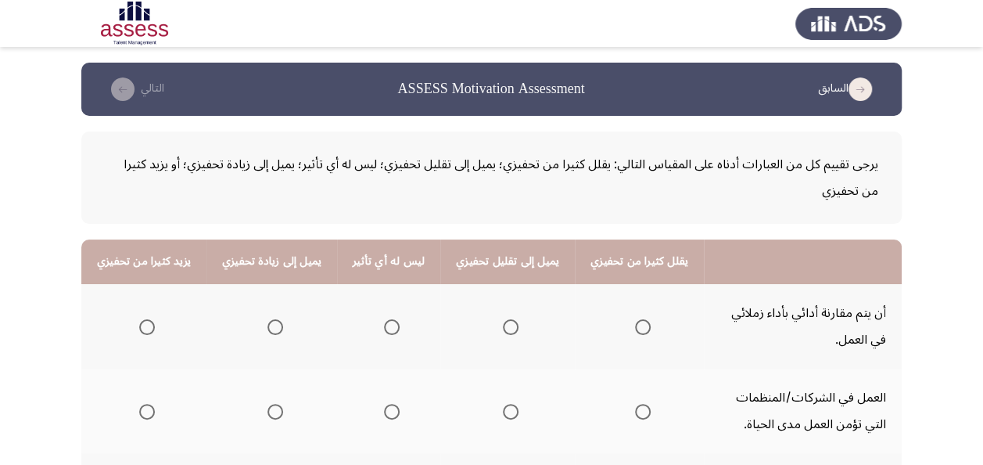
click at [384, 332] on span "Select an option" at bounding box center [392, 327] width 16 height 16
click at [384, 332] on input "Select an option" at bounding box center [392, 327] width 16 height 16
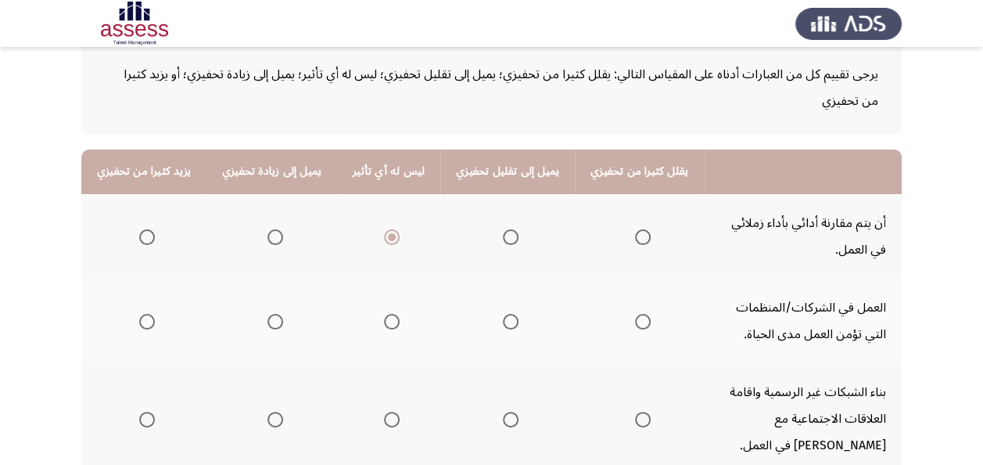
scroll to position [94, 0]
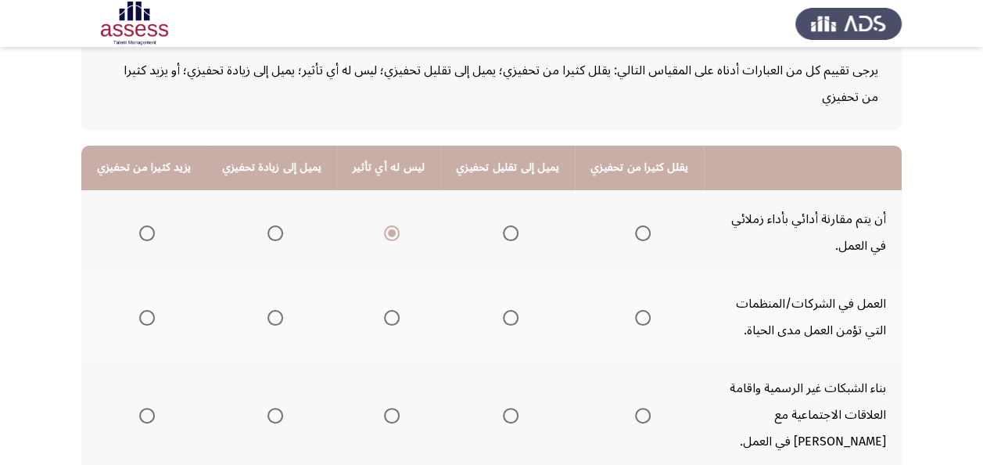
click at [391, 318] on span "Select an option" at bounding box center [392, 318] width 16 height 16
click at [391, 318] on input "Select an option" at bounding box center [392, 318] width 16 height 16
click at [384, 412] on span "Select an option" at bounding box center [392, 416] width 16 height 16
click at [384, 412] on input "Select an option" at bounding box center [392, 416] width 16 height 16
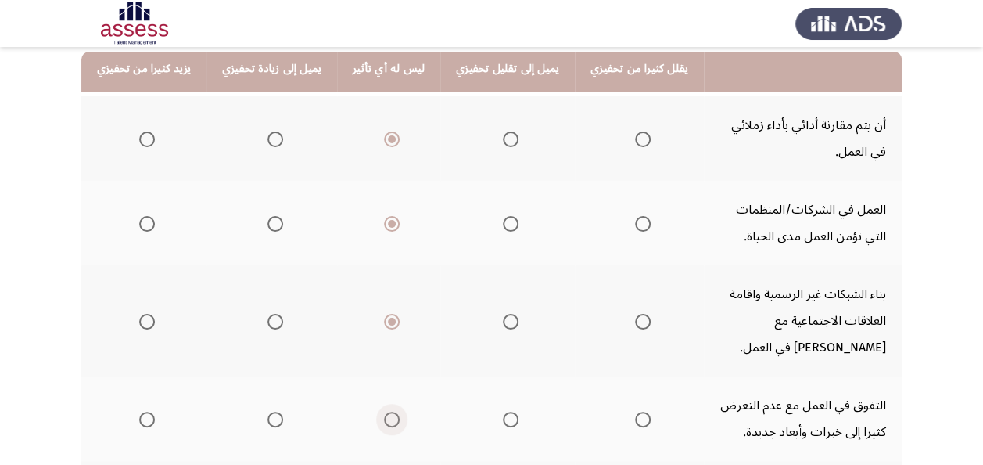
click at [384, 412] on span "Select an option" at bounding box center [392, 420] width 16 height 16
click at [384, 412] on input "Select an option" at bounding box center [392, 420] width 16 height 16
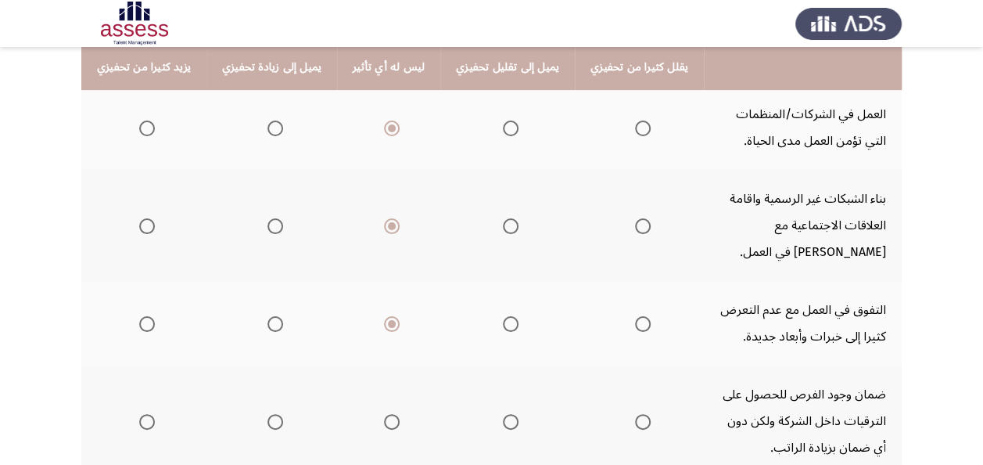
scroll to position [282, 0]
click at [384, 415] on span "Select an option" at bounding box center [392, 423] width 16 height 16
click at [384, 415] on input "Select an option" at bounding box center [392, 423] width 16 height 16
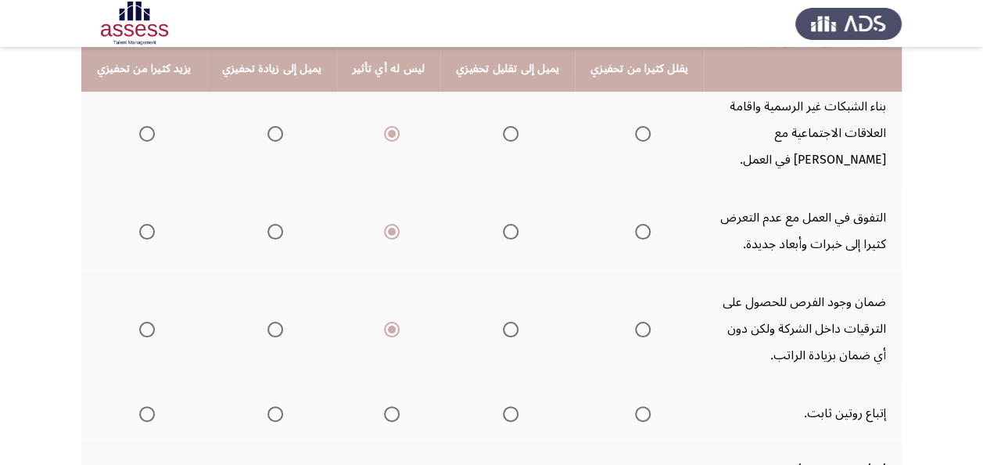
click at [384, 418] on span "Select an option" at bounding box center [392, 414] width 16 height 16
click at [384, 418] on input "Select an option" at bounding box center [392, 414] width 16 height 16
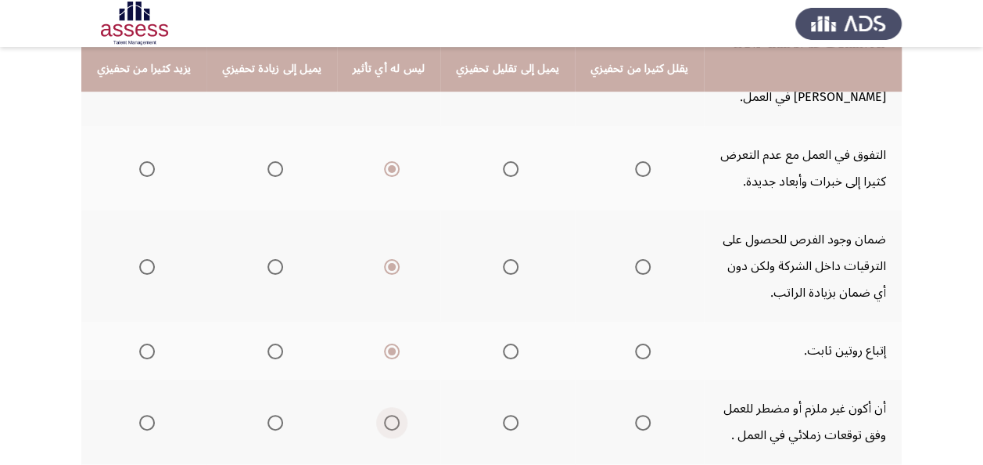
click at [384, 418] on span "Select an option" at bounding box center [392, 423] width 16 height 16
click at [384, 418] on input "Select an option" at bounding box center [392, 423] width 16 height 16
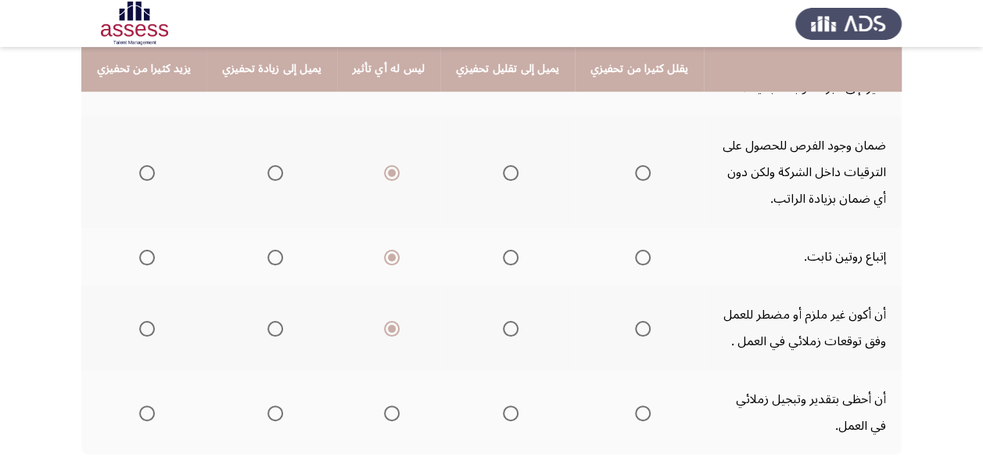
click at [384, 418] on span "Select an option" at bounding box center [392, 413] width 16 height 16
click at [384, 418] on input "Select an option" at bounding box center [392, 413] width 16 height 16
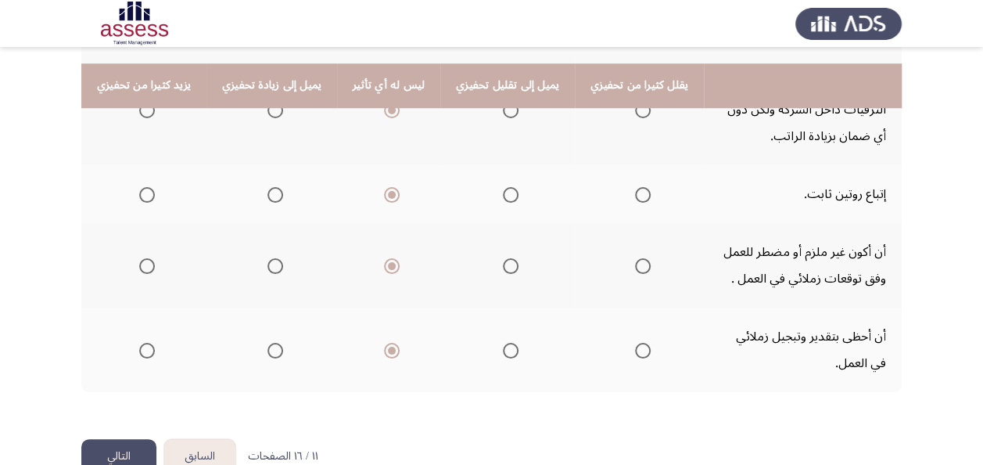
scroll to position [626, 0]
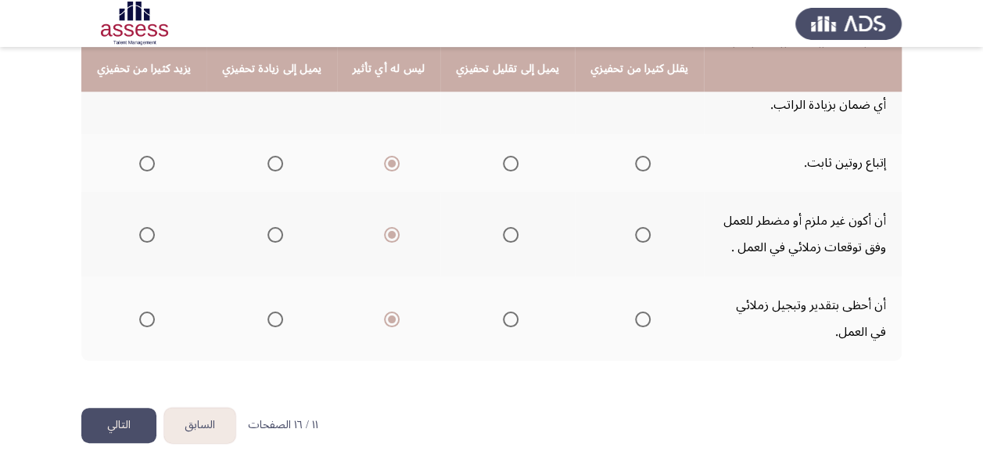
click at [105, 435] on button "التالي" at bounding box center [118, 425] width 75 height 35
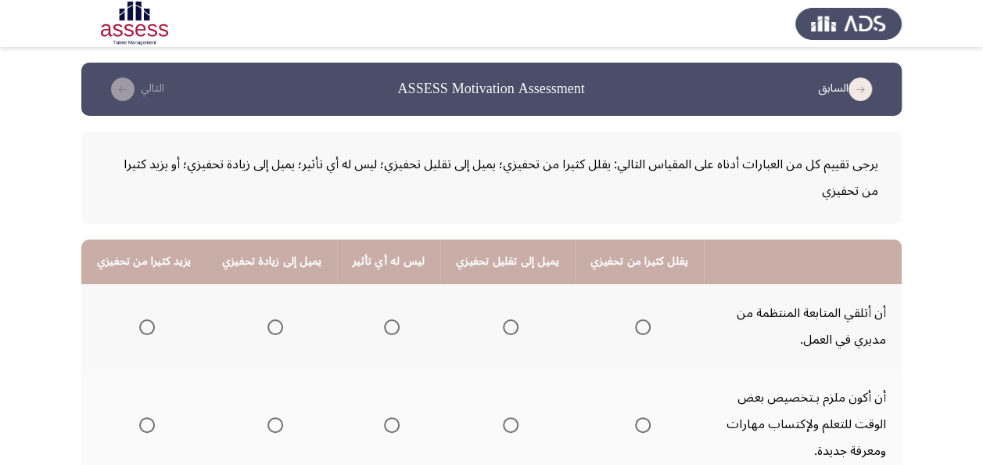
click at [380, 333] on mat-radio-group "Select an option" at bounding box center [389, 326] width 22 height 27
click at [384, 329] on span "Select an option" at bounding box center [392, 327] width 16 height 16
click at [384, 329] on input "Select an option" at bounding box center [392, 327] width 16 height 16
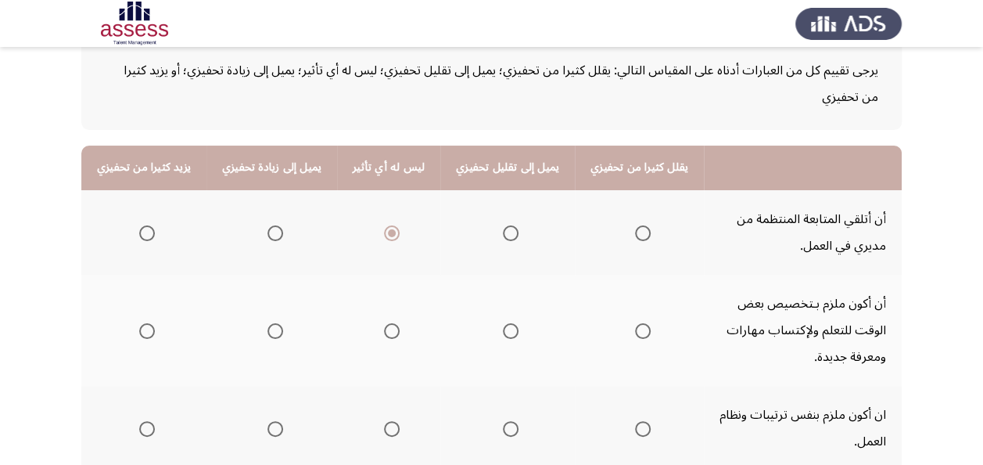
click at [384, 329] on span "Select an option" at bounding box center [392, 331] width 16 height 16
click at [384, 329] on input "Select an option" at bounding box center [392, 331] width 16 height 16
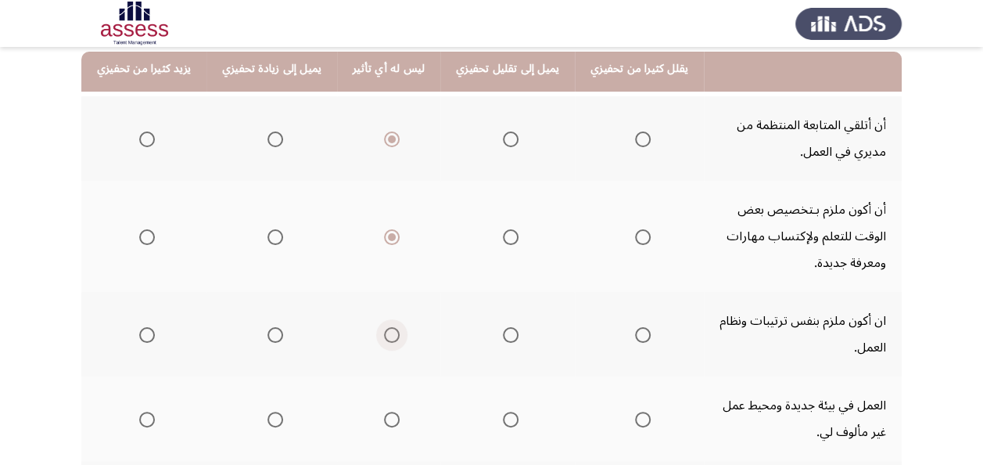
click at [384, 329] on span "Select an option" at bounding box center [392, 335] width 16 height 16
click at [384, 329] on input "Select an option" at bounding box center [392, 335] width 16 height 16
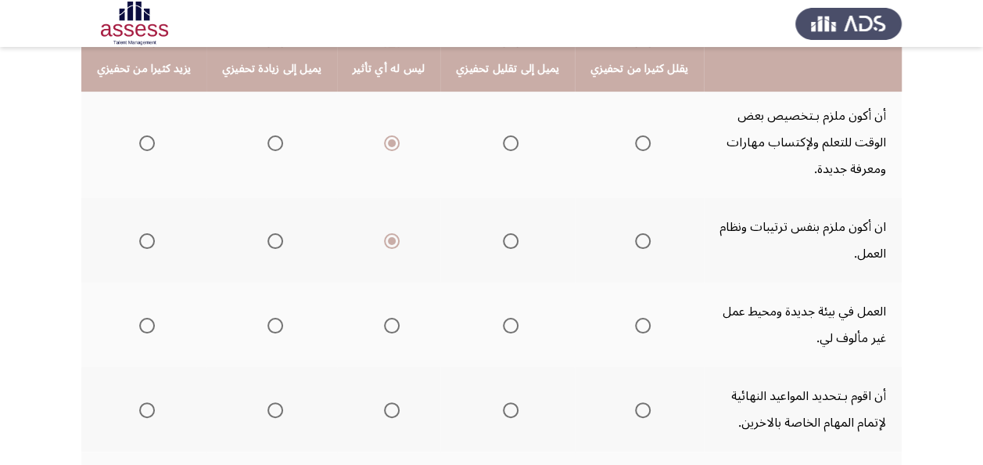
click at [384, 329] on span "Select an option" at bounding box center [392, 326] width 16 height 16
click at [384, 329] on input "Select an option" at bounding box center [392, 326] width 16 height 16
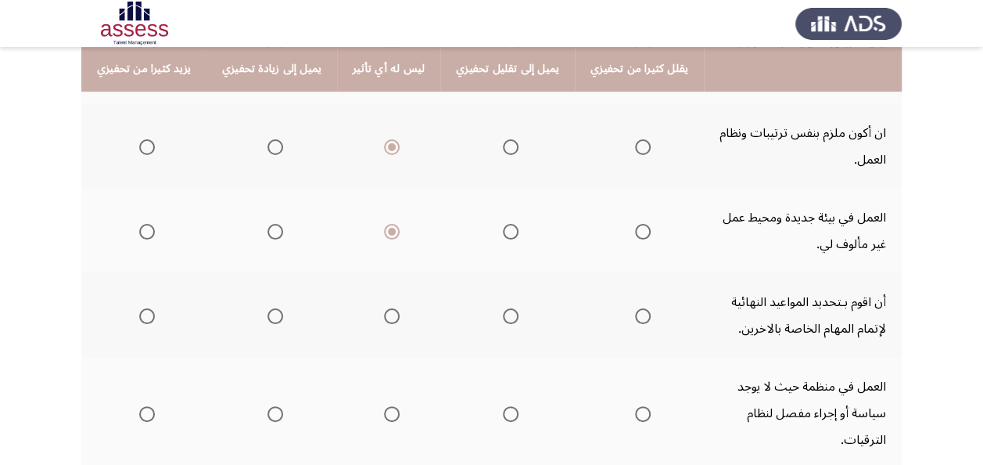
click at [383, 329] on th at bounding box center [388, 315] width 103 height 84
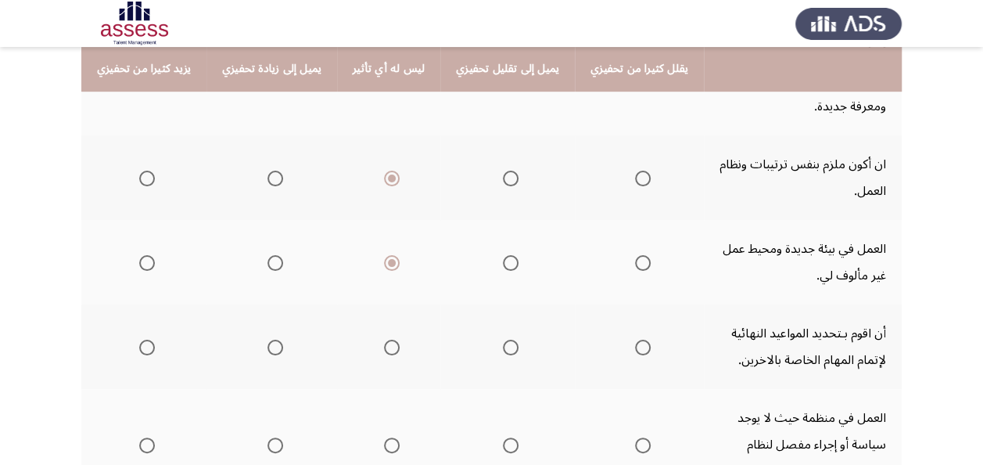
click at [383, 329] on th at bounding box center [388, 346] width 103 height 84
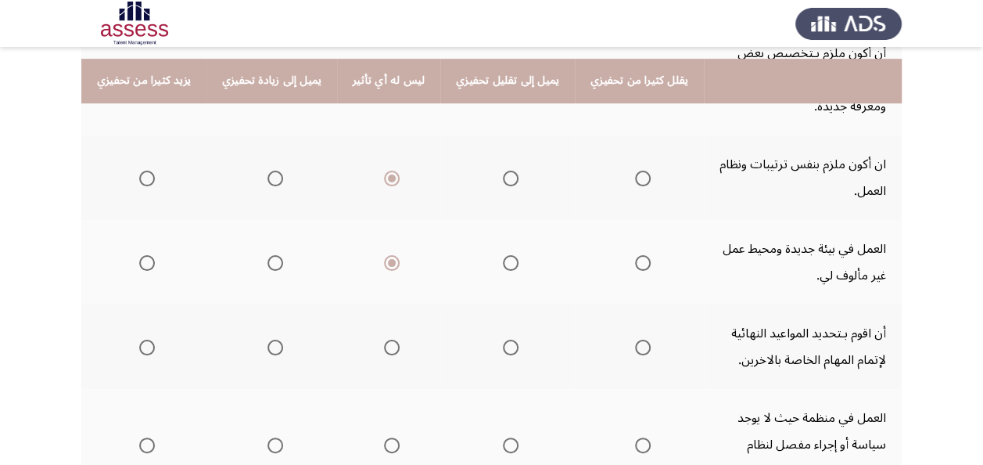
scroll to position [376, 0]
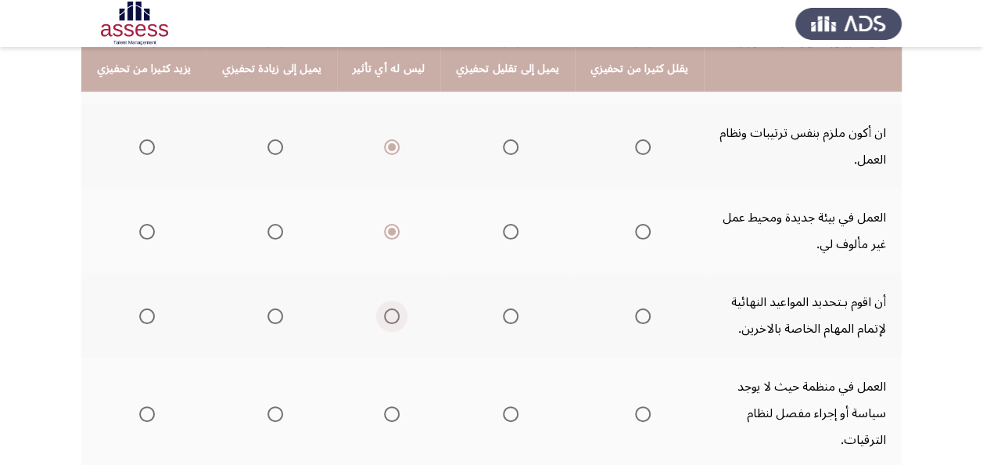
click at [384, 314] on span "Select an option" at bounding box center [392, 316] width 16 height 16
click at [384, 314] on input "Select an option" at bounding box center [392, 316] width 16 height 16
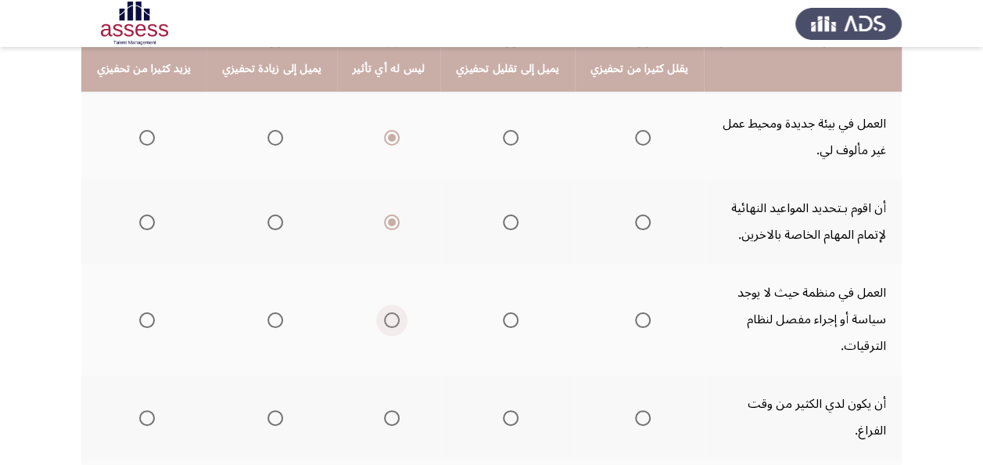
click at [384, 314] on span "Select an option" at bounding box center [392, 320] width 16 height 16
click at [384, 314] on input "Select an option" at bounding box center [392, 320] width 16 height 16
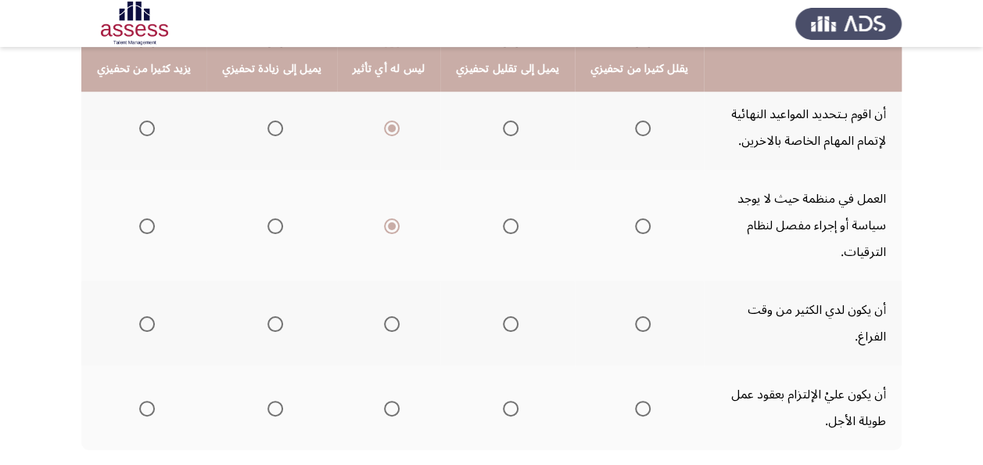
click at [384, 316] on span "Select an option" at bounding box center [392, 324] width 16 height 16
click at [384, 316] on input "Select an option" at bounding box center [392, 324] width 16 height 16
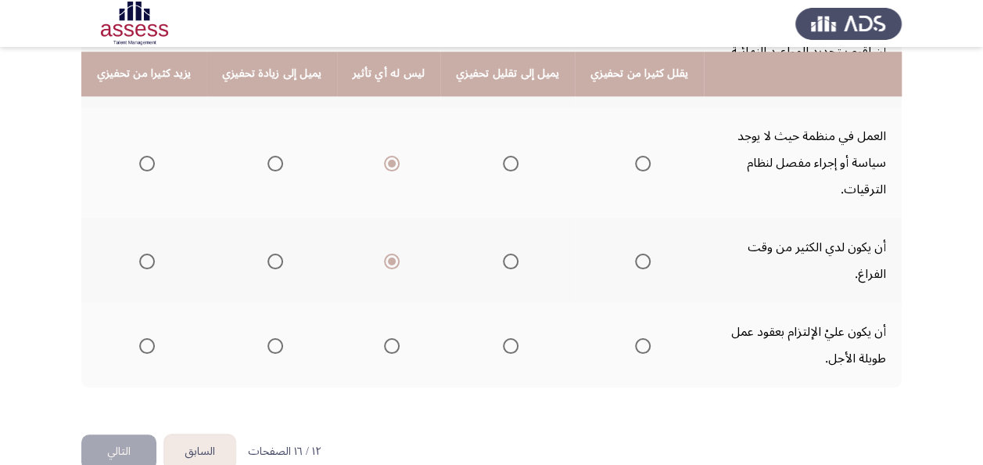
scroll to position [631, 0]
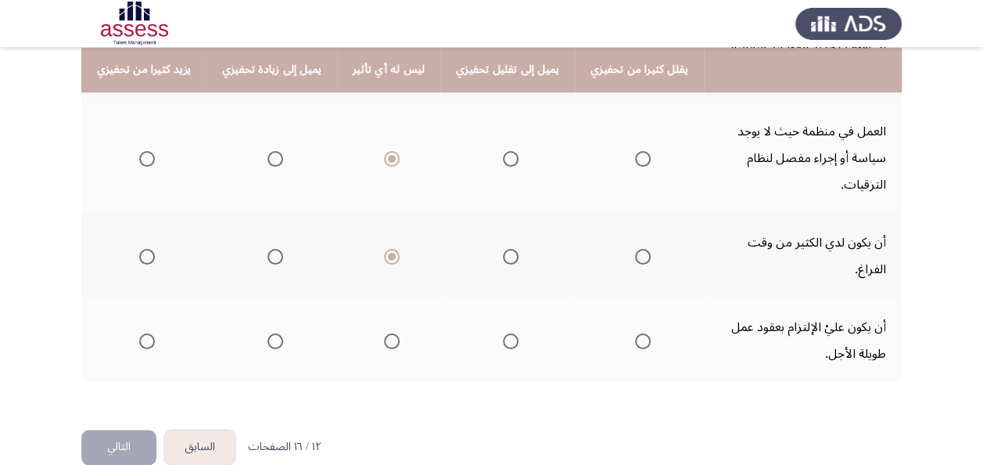
click at [384, 333] on span "Select an option" at bounding box center [392, 341] width 16 height 16
click at [384, 333] on input "Select an option" at bounding box center [392, 341] width 16 height 16
click at [101, 430] on button "التالي" at bounding box center [118, 447] width 75 height 35
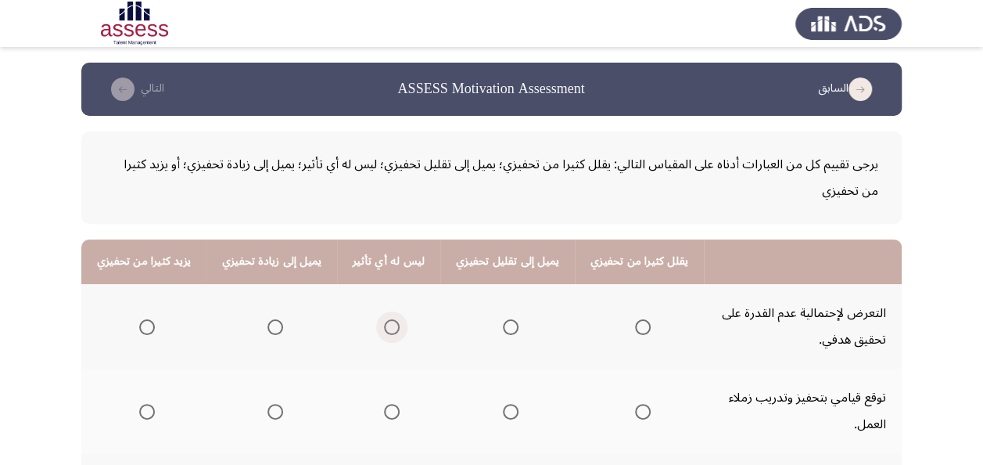
click at [384, 332] on span "Select an option" at bounding box center [392, 327] width 16 height 16
click at [384, 332] on input "Select an option" at bounding box center [392, 327] width 16 height 16
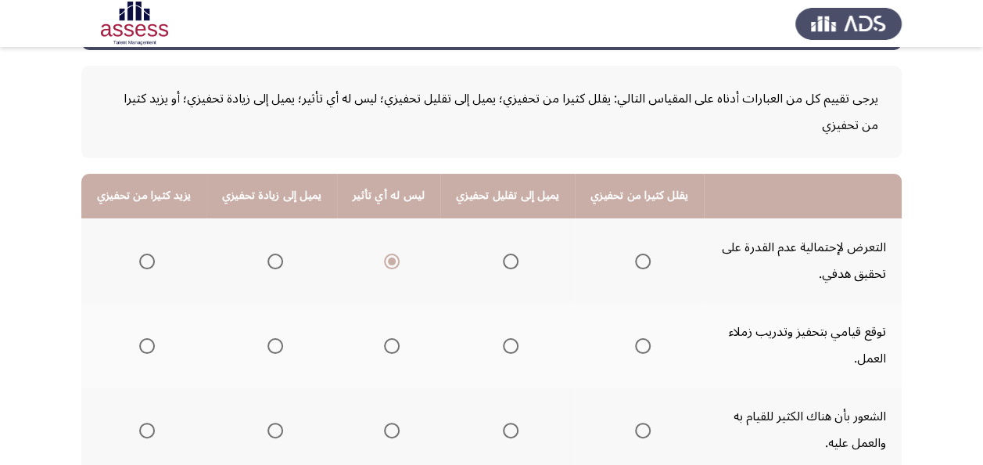
scroll to position [63, 0]
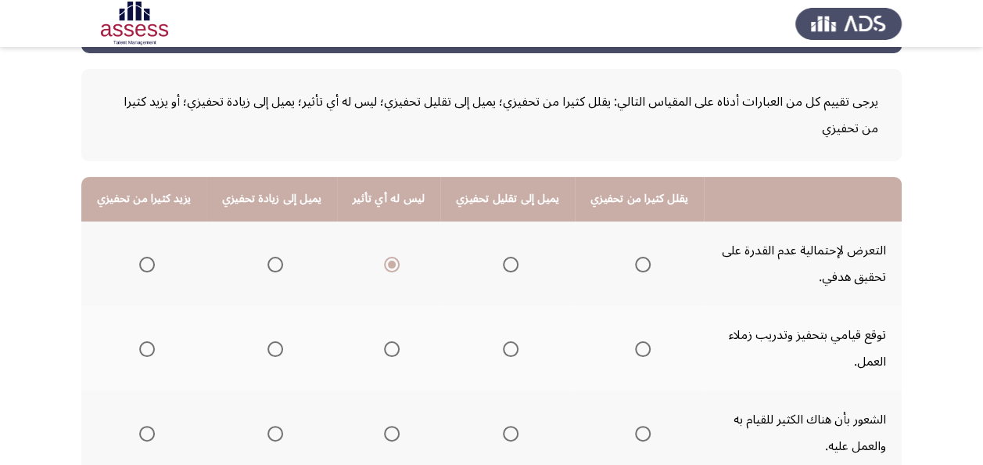
click at [384, 354] on span "Select an option" at bounding box center [392, 349] width 16 height 16
click at [384, 354] on input "Select an option" at bounding box center [392, 349] width 16 height 16
click at [384, 433] on span "Select an option" at bounding box center [392, 434] width 16 height 16
click at [384, 433] on input "Select an option" at bounding box center [392, 434] width 16 height 16
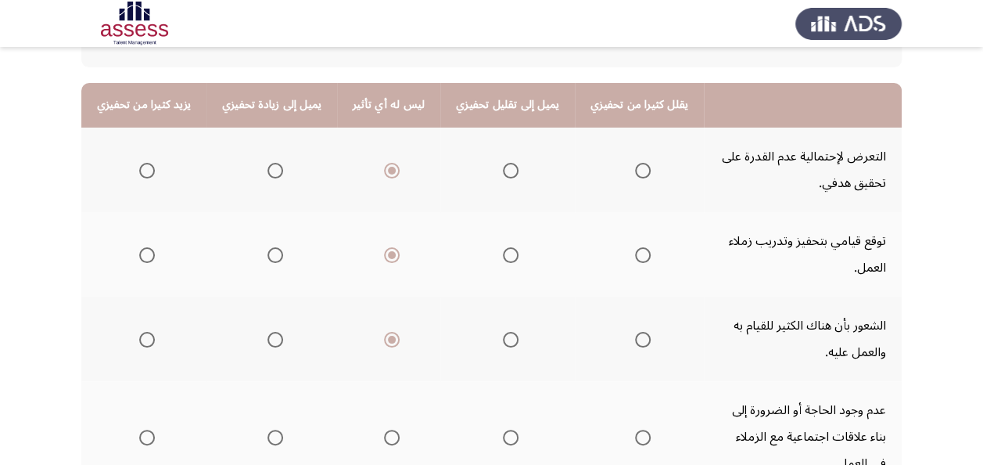
click at [384, 433] on span "Select an option" at bounding box center [392, 438] width 16 height 16
click at [384, 433] on input "Select an option" at bounding box center [392, 438] width 16 height 16
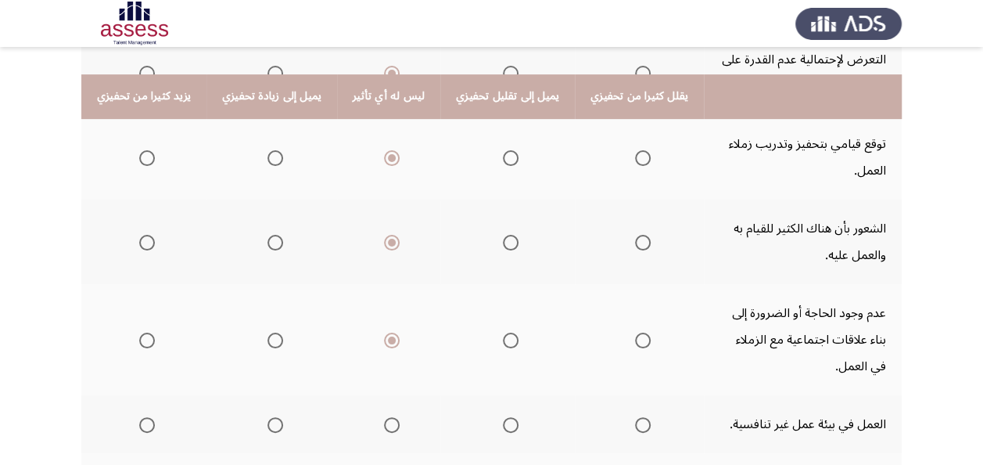
scroll to position [250, 0]
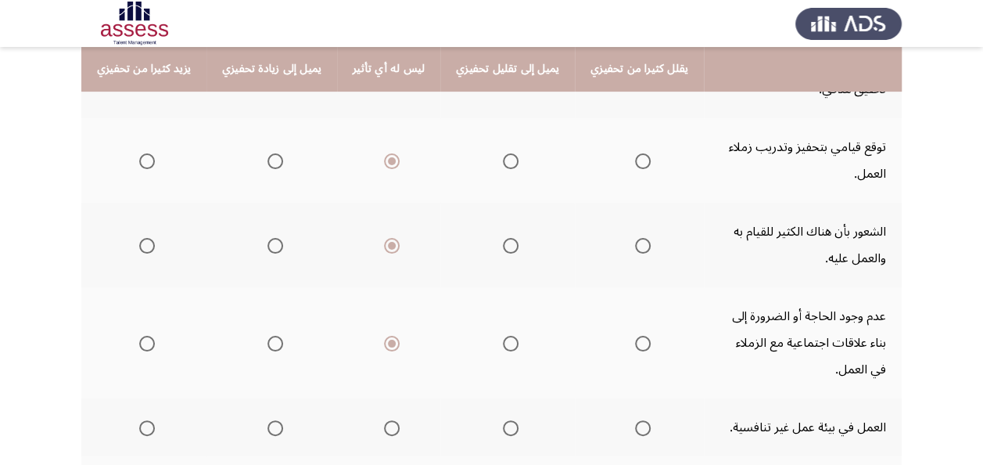
click at [384, 433] on span "Select an option" at bounding box center [392, 428] width 16 height 16
click at [384, 433] on input "Select an option" at bounding box center [392, 428] width 16 height 16
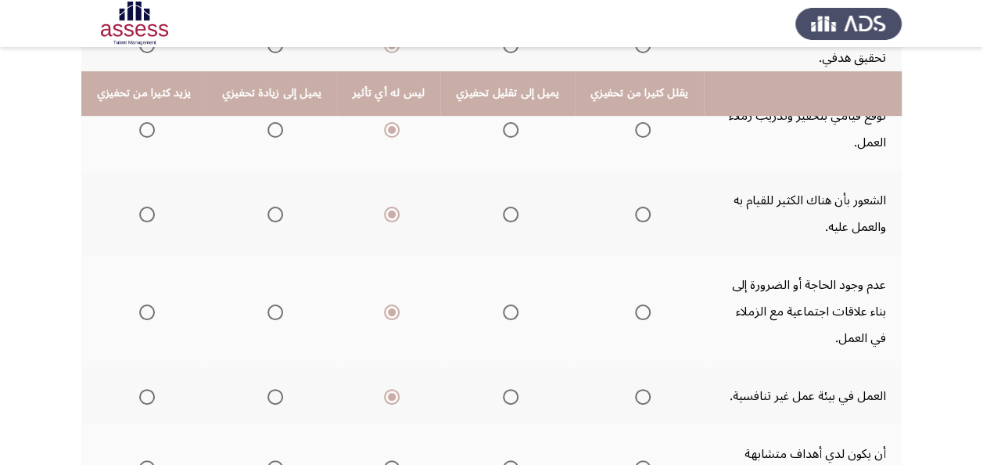
scroll to position [313, 0]
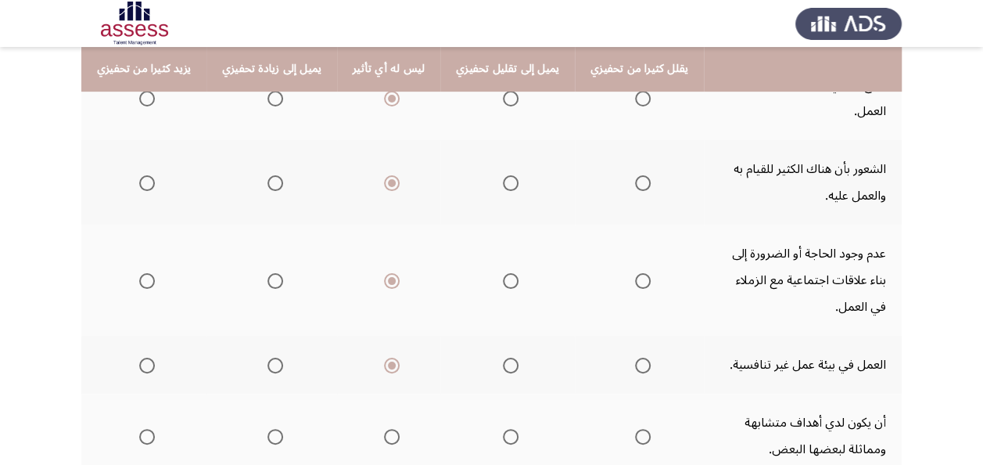
click at [384, 433] on span "Select an option" at bounding box center [392, 437] width 16 height 16
click at [384, 433] on input "Select an option" at bounding box center [392, 437] width 16 height 16
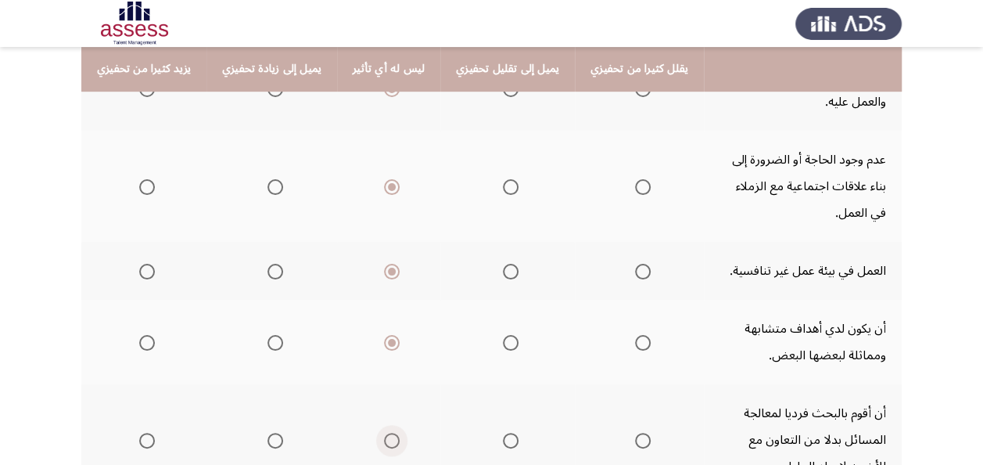
click at [384, 433] on span "Select an option" at bounding box center [392, 441] width 16 height 16
click at [384, 433] on input "Select an option" at bounding box center [392, 441] width 16 height 16
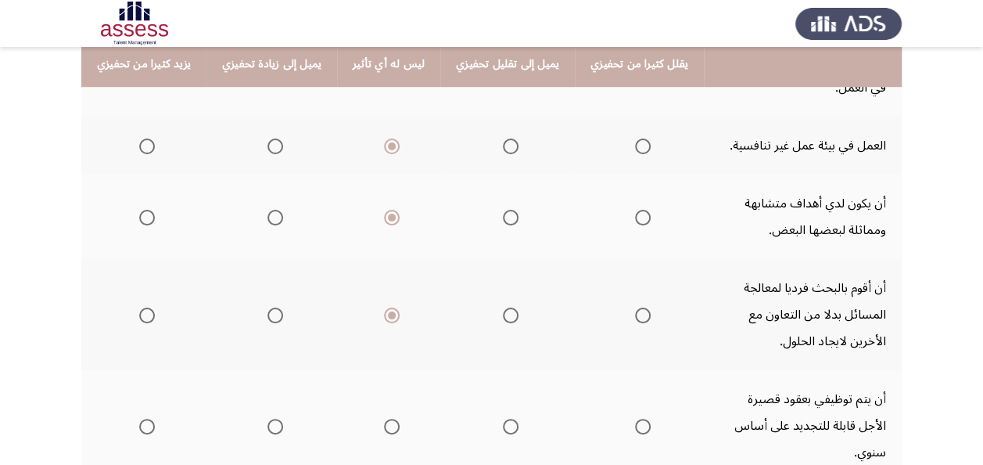
scroll to position [501, 0]
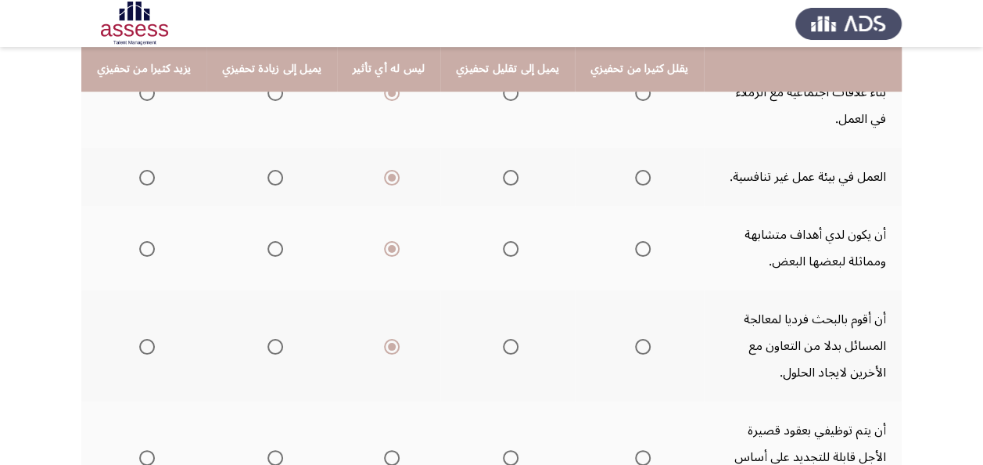
click at [385, 450] on span "Select an option" at bounding box center [392, 458] width 16 height 16
click at [385, 450] on input "Select an option" at bounding box center [392, 458] width 16 height 16
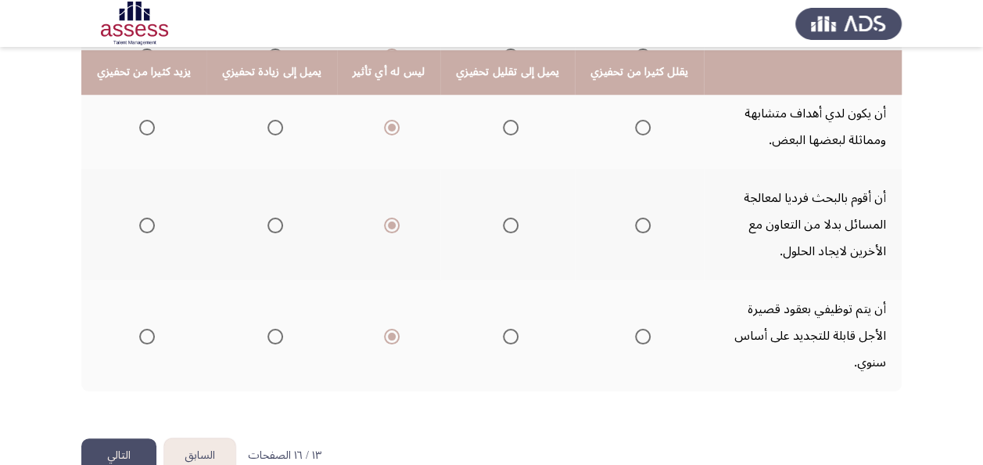
scroll to position [626, 0]
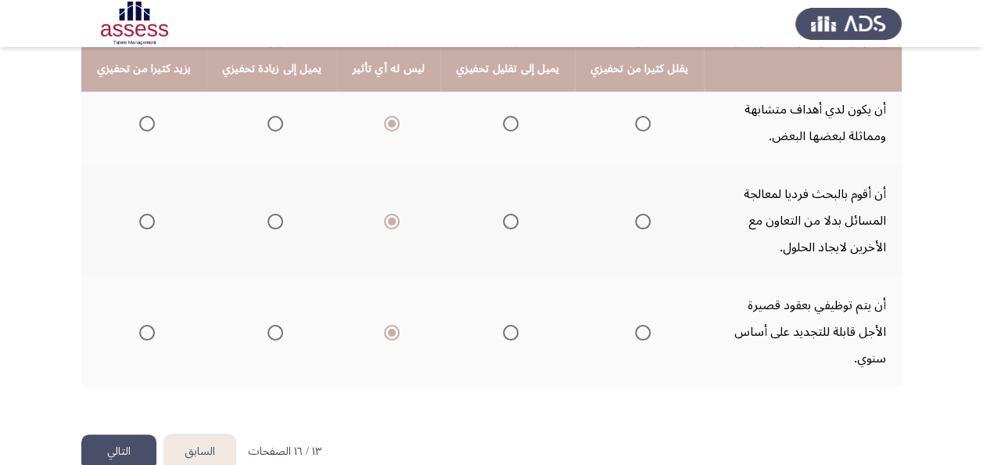
click at [111, 434] on button "التالي" at bounding box center [118, 451] width 75 height 35
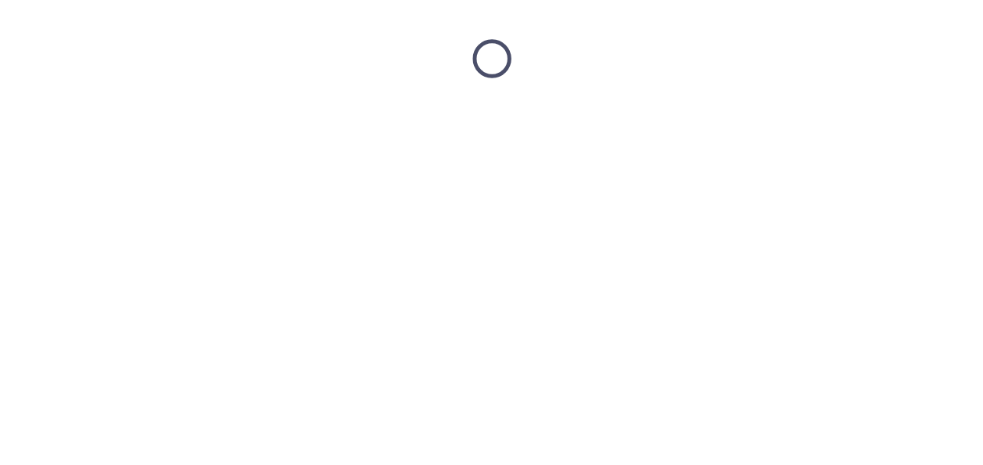
scroll to position [0, 0]
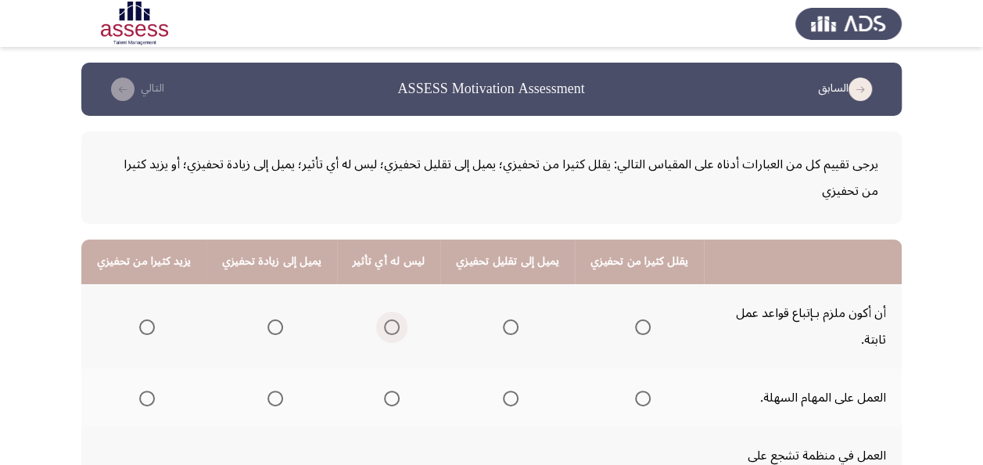
click at [384, 319] on span "Select an option" at bounding box center [392, 327] width 16 height 16
click at [384, 319] on input "Select an option" at bounding box center [392, 327] width 16 height 16
click at [384, 390] on span "Select an option" at bounding box center [392, 398] width 16 height 16
click at [384, 390] on input "Select an option" at bounding box center [392, 398] width 16 height 16
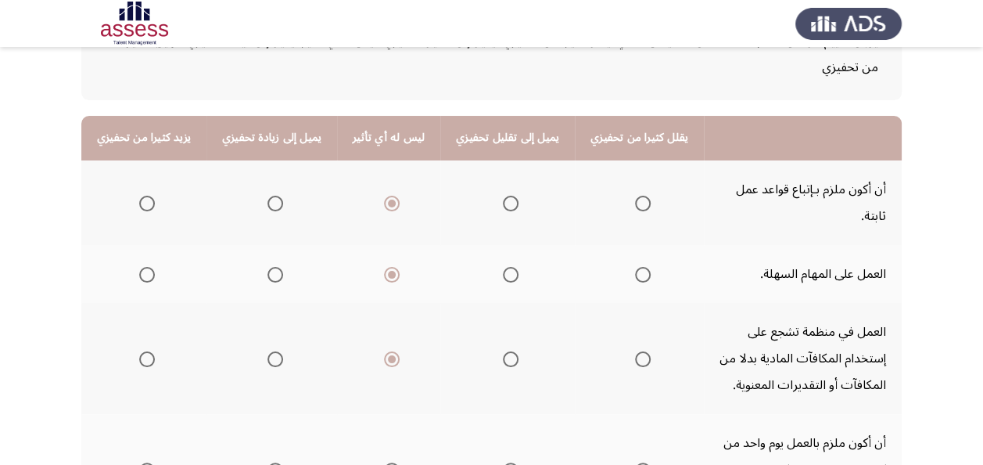
scroll to position [125, 0]
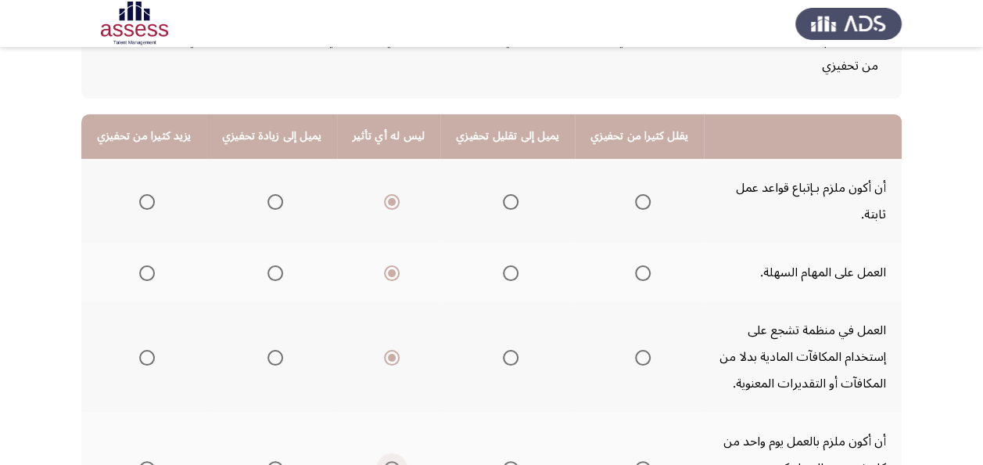
click at [384, 461] on span "Select an option" at bounding box center [392, 469] width 16 height 16
click at [384, 461] on input "Select an option" at bounding box center [392, 469] width 16 height 16
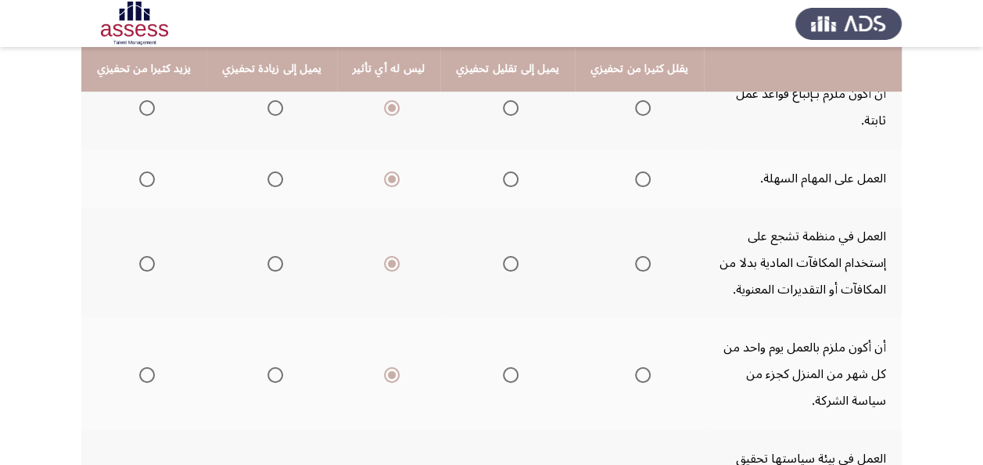
click at [384, 464] on span "Select an option" at bounding box center [392, 473] width 16 height 16
click at [384, 464] on input "Select an option" at bounding box center [392, 473] width 16 height 16
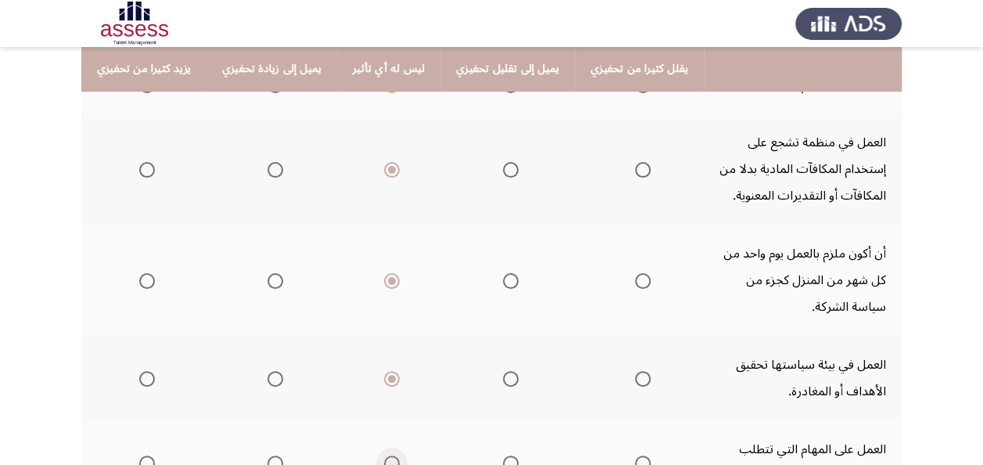
click at [384, 455] on span "Select an option" at bounding box center [392, 463] width 16 height 16
click at [384, 455] on input "Select an option" at bounding box center [392, 463] width 16 height 16
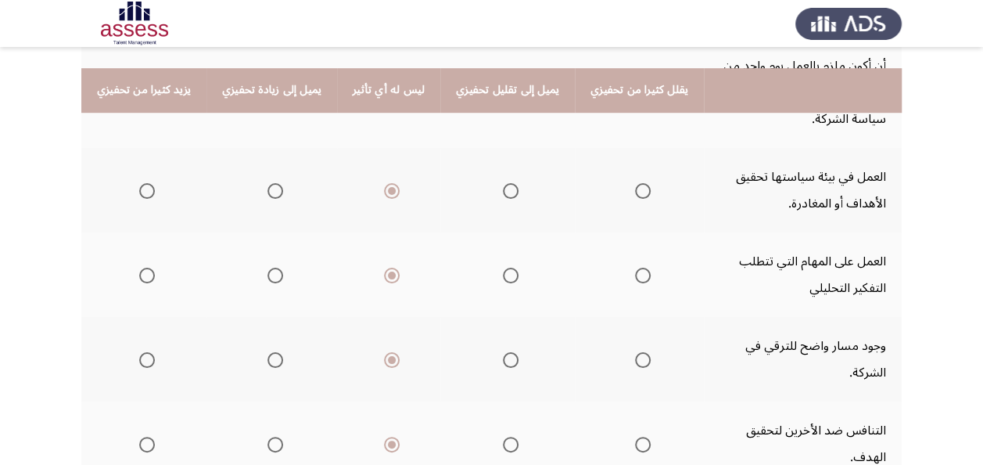
scroll to position [532, 0]
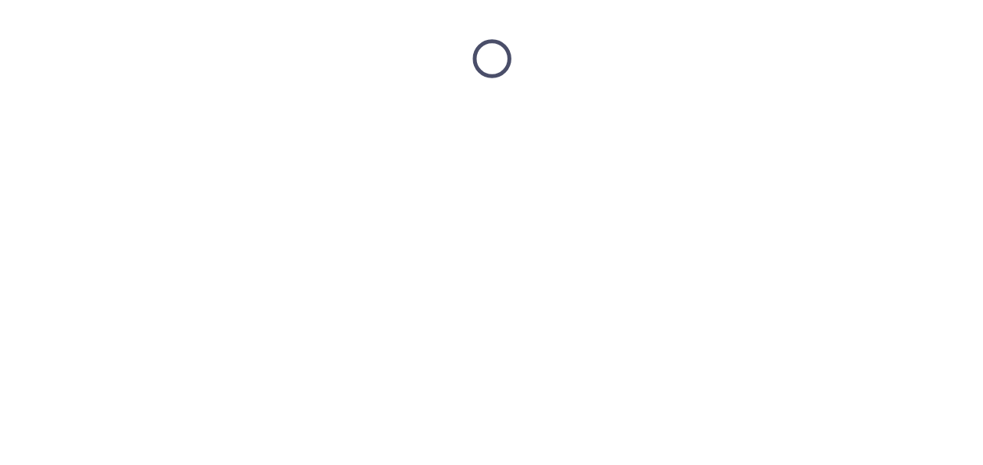
scroll to position [0, 0]
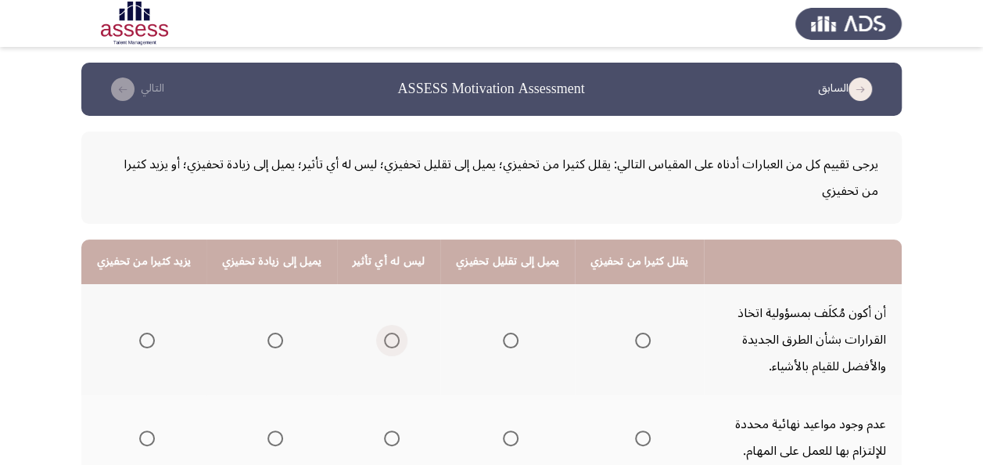
click at [384, 340] on span "Select an option" at bounding box center [392, 341] width 16 height 16
click at [384, 340] on input "Select an option" at bounding box center [392, 341] width 16 height 16
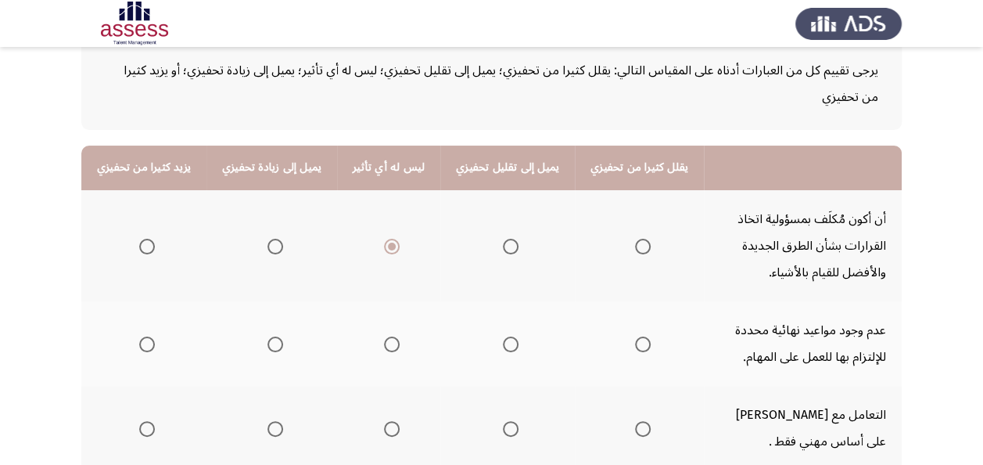
click at [384, 340] on span "Select an option" at bounding box center [392, 344] width 16 height 16
click at [384, 340] on input "Select an option" at bounding box center [392, 344] width 16 height 16
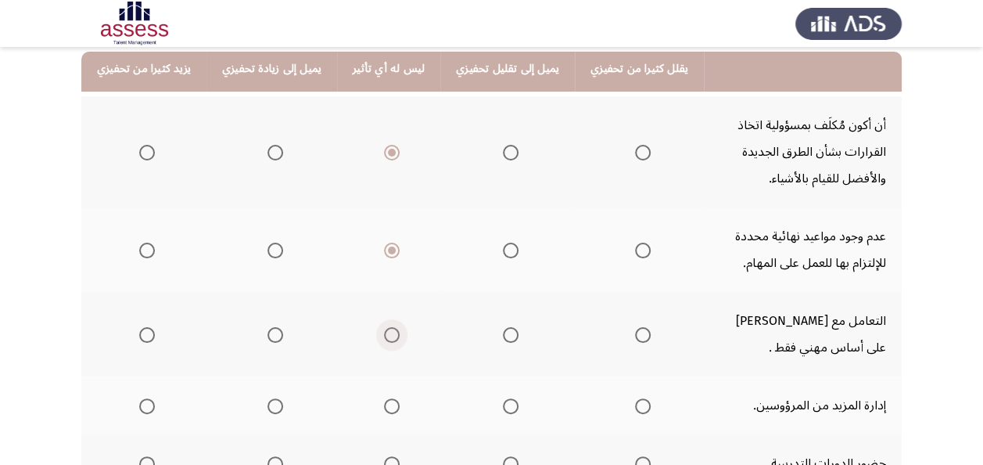
click at [384, 340] on span "Select an option" at bounding box center [392, 335] width 16 height 16
click at [384, 340] on input "Select an option" at bounding box center [392, 335] width 16 height 16
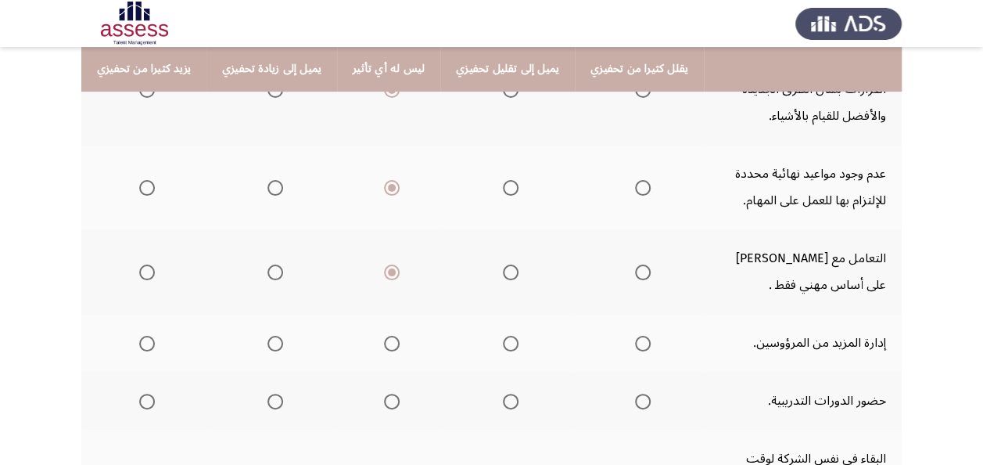
click at [384, 340] on span "Select an option" at bounding box center [392, 344] width 16 height 16
click at [384, 340] on input "Select an option" at bounding box center [392, 344] width 16 height 16
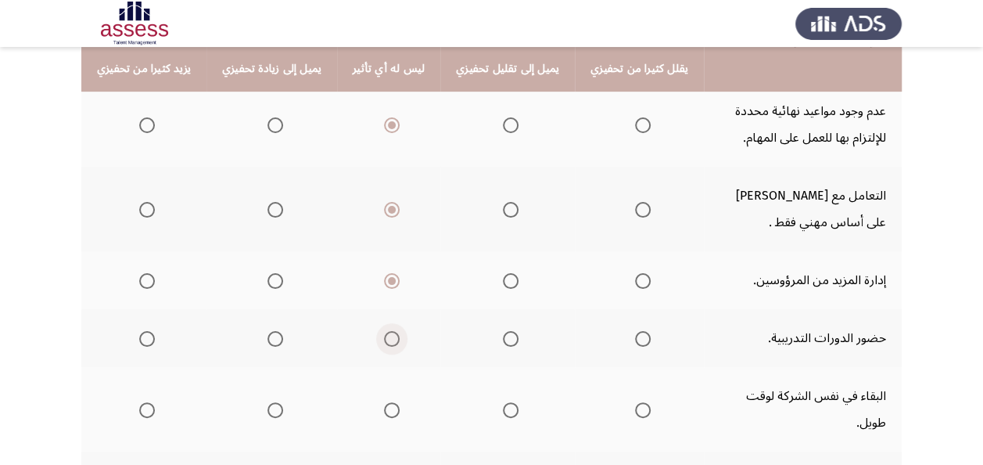
click at [384, 340] on span "Select an option" at bounding box center [392, 339] width 16 height 16
click at [384, 340] on input "Select an option" at bounding box center [392, 339] width 16 height 16
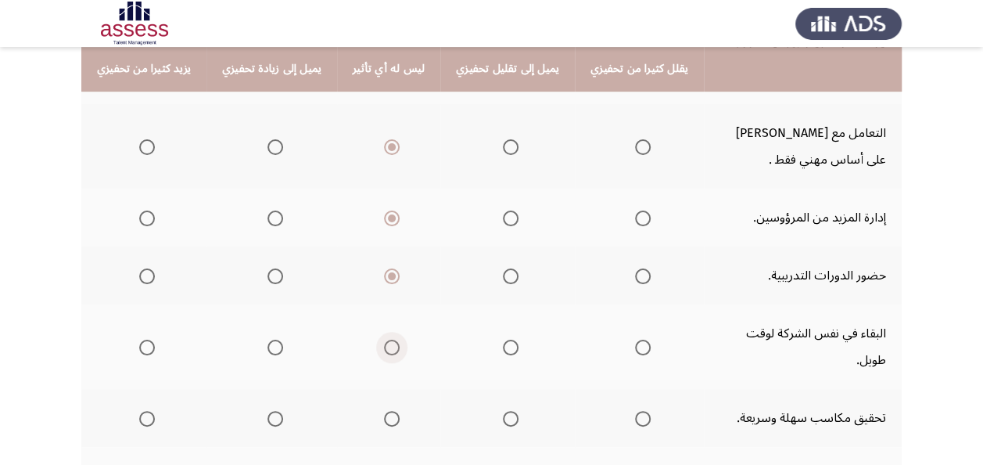
click at [384, 340] on span "Select an option" at bounding box center [392, 348] width 16 height 16
click at [384, 340] on input "Select an option" at bounding box center [392, 348] width 16 height 16
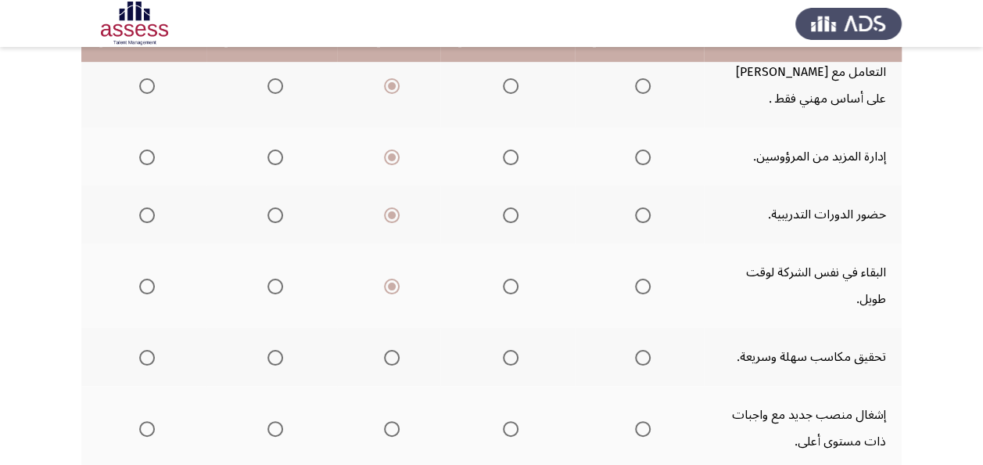
scroll to position [438, 0]
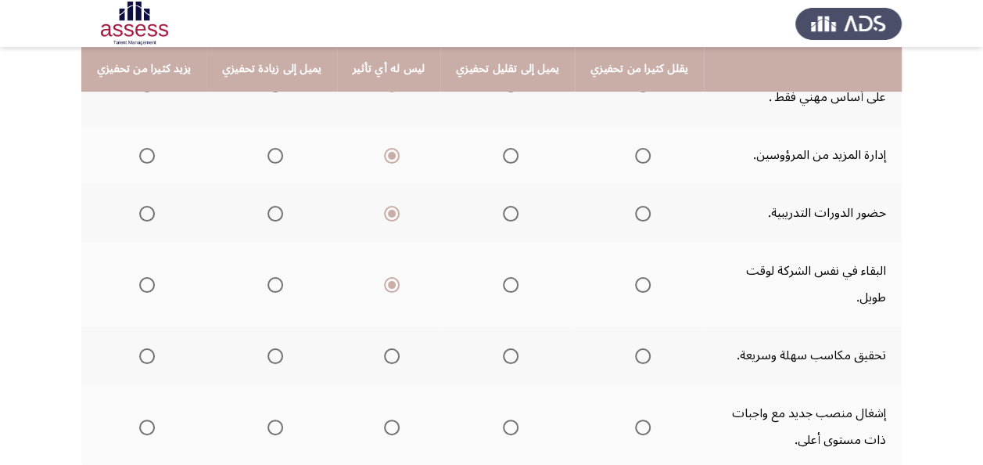
click at [387, 348] on span "Select an option" at bounding box center [392, 356] width 16 height 16
click at [387, 348] on input "Select an option" at bounding box center [392, 356] width 16 height 16
click at [388, 419] on span "Select an option" at bounding box center [392, 427] width 16 height 16
click at [388, 419] on input "Select an option" at bounding box center [392, 427] width 16 height 16
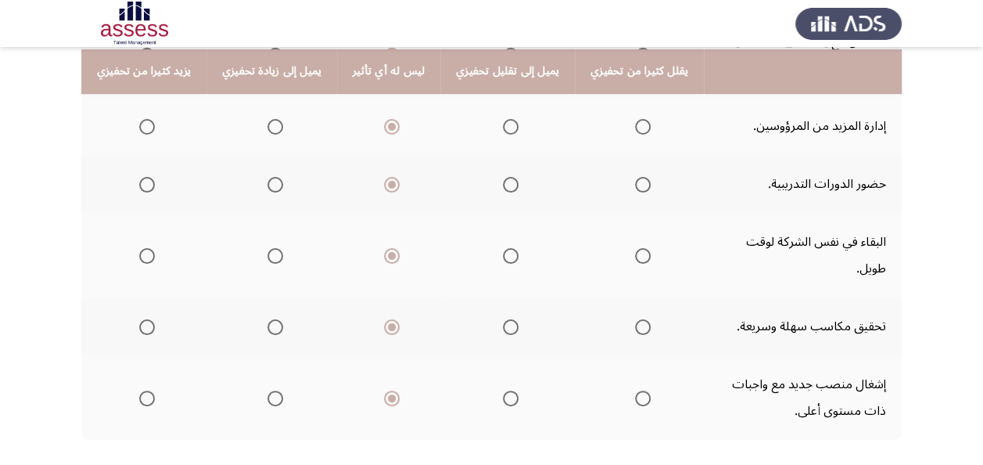
scroll to position [469, 0]
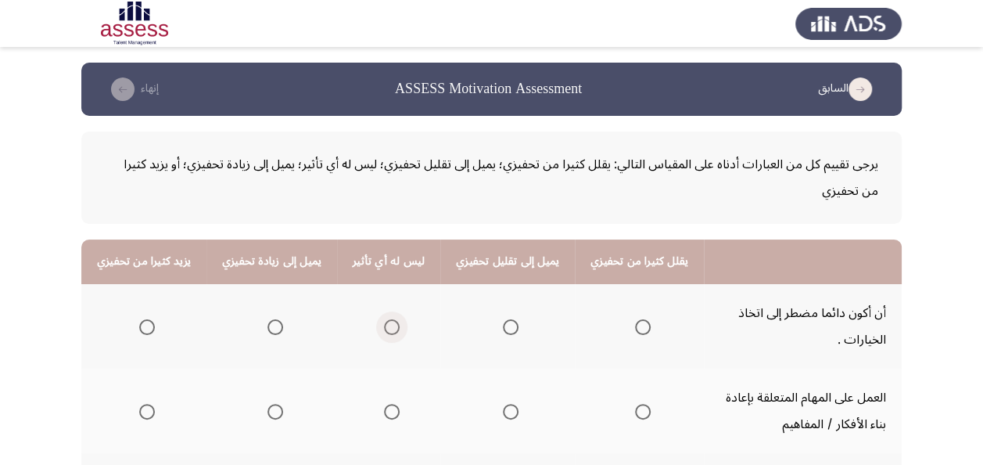
click at [384, 332] on span "Select an option" at bounding box center [392, 327] width 16 height 16
click at [384, 332] on input "Select an option" at bounding box center [392, 327] width 16 height 16
click at [384, 410] on span "Select an option" at bounding box center [392, 412] width 16 height 16
click at [384, 410] on input "Select an option" at bounding box center [392, 412] width 16 height 16
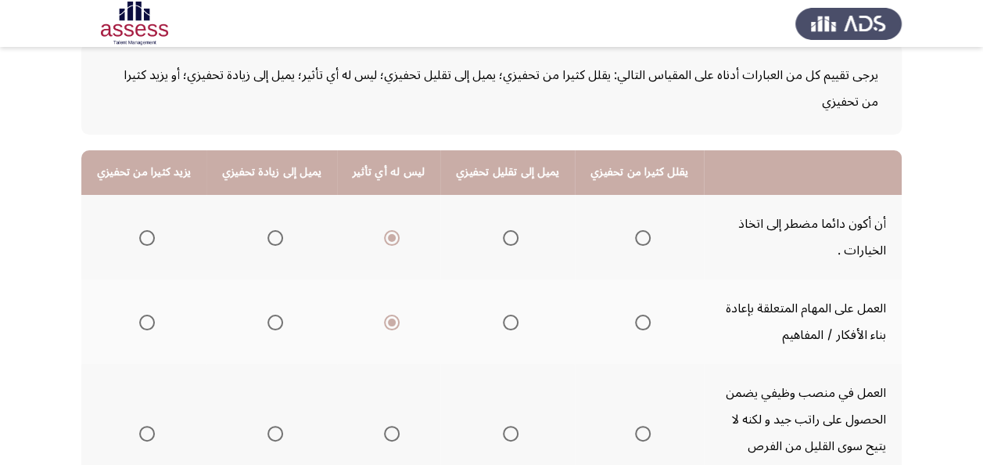
scroll to position [94, 0]
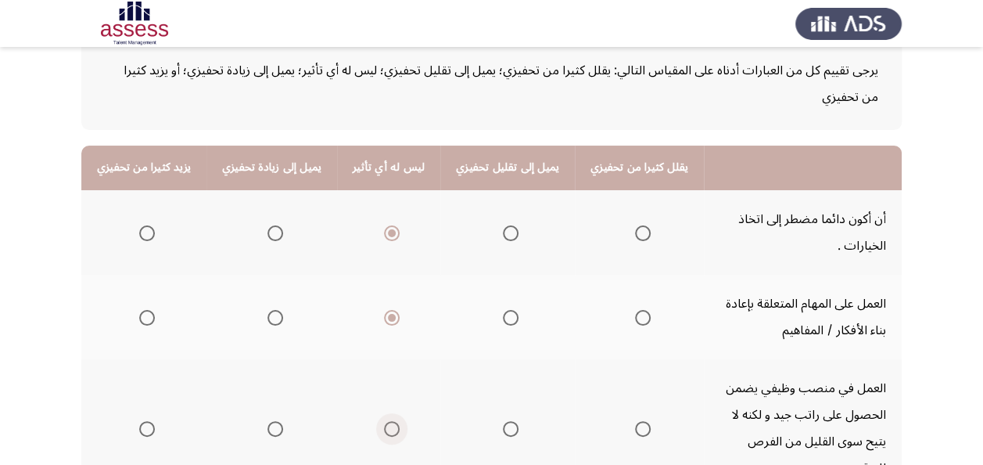
click at [384, 421] on span "Select an option" at bounding box center [392, 429] width 16 height 16
click at [384, 421] on input "Select an option" at bounding box center [392, 429] width 16 height 16
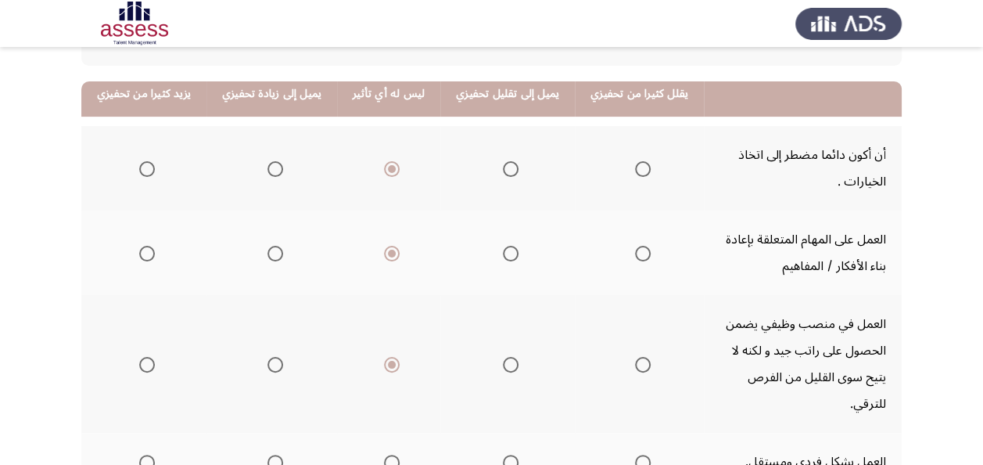
scroll to position [188, 0]
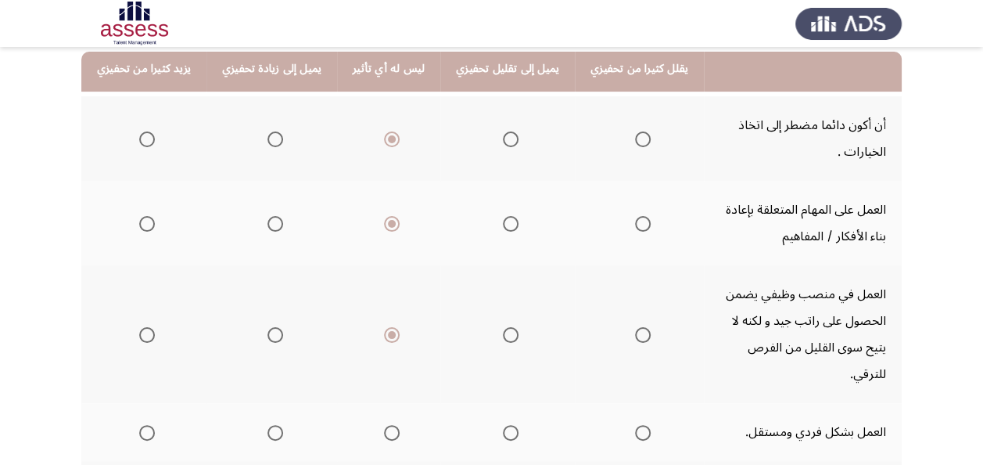
click at [384, 425] on span "Select an option" at bounding box center [392, 433] width 16 height 16
click at [384, 425] on input "Select an option" at bounding box center [392, 433] width 16 height 16
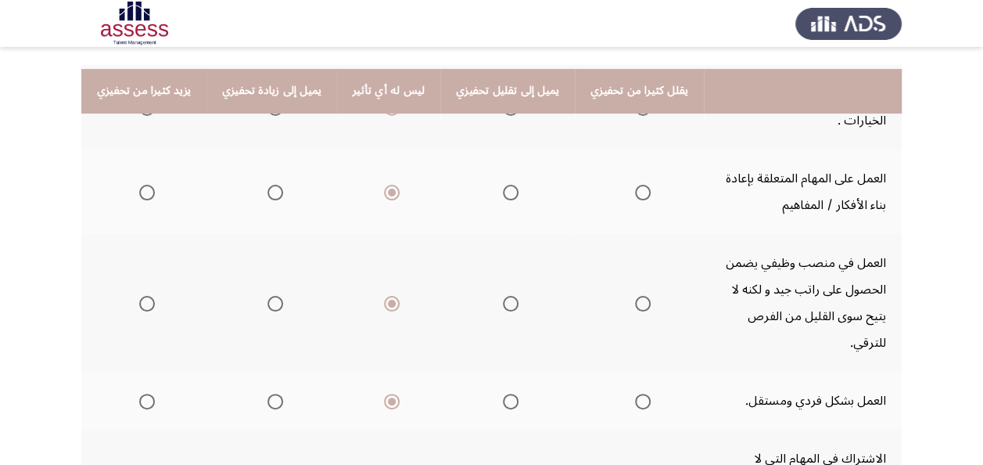
scroll to position [250, 0]
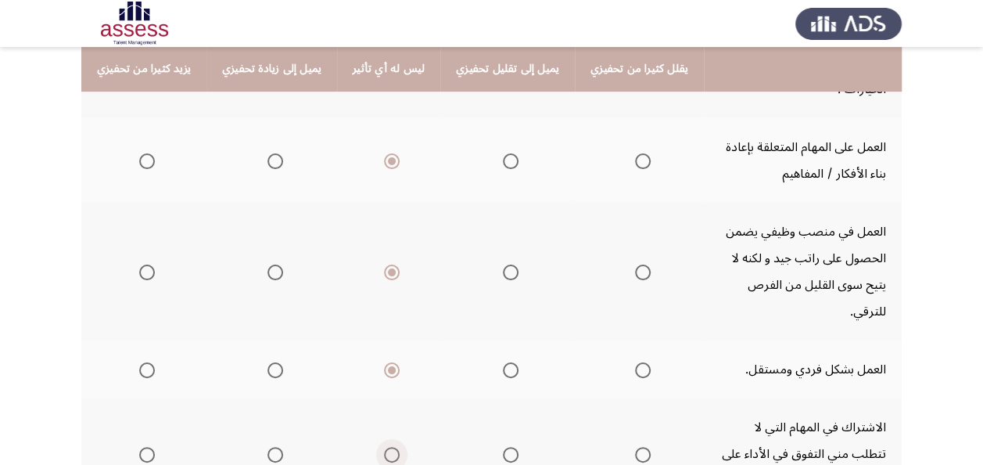
click at [384, 447] on span "Select an option" at bounding box center [392, 455] width 16 height 16
click at [384, 447] on input "Select an option" at bounding box center [392, 455] width 16 height 16
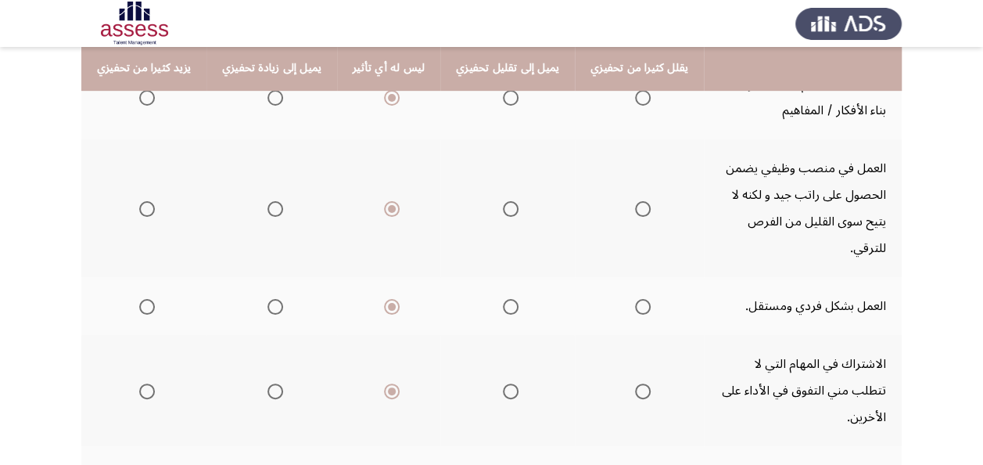
scroll to position [344, 0]
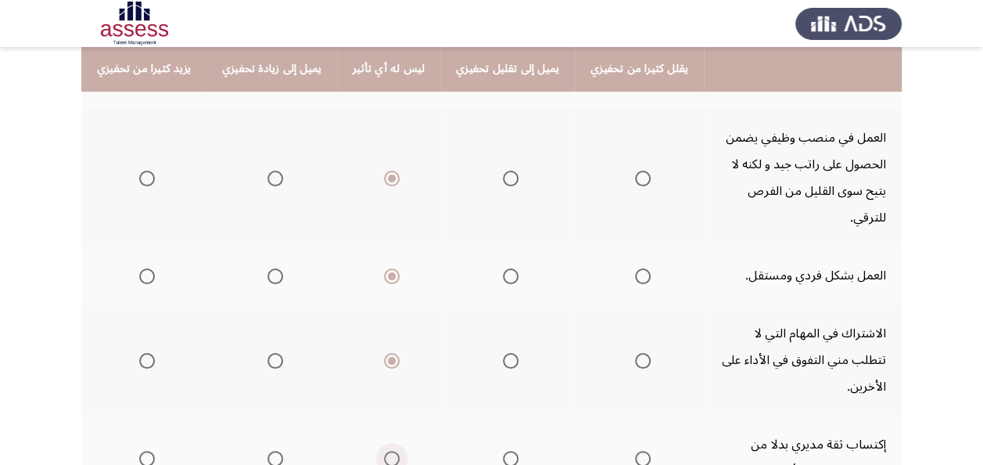
click at [384, 451] on span "Select an option" at bounding box center [392, 459] width 16 height 16
click at [384, 451] on input "Select an option" at bounding box center [392, 459] width 16 height 16
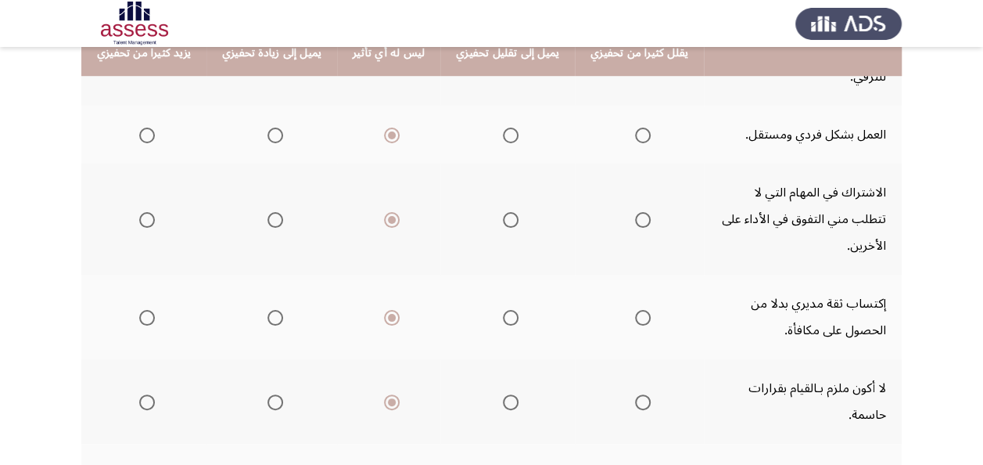
scroll to position [501, 0]
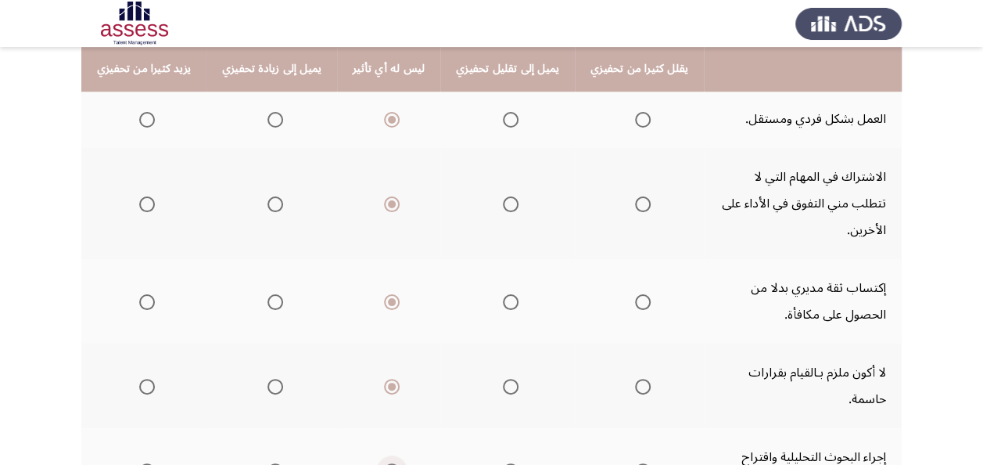
click at [388, 463] on span "Select an option" at bounding box center [392, 471] width 16 height 16
click at [388, 463] on input "Select an option" at bounding box center [392, 471] width 16 height 16
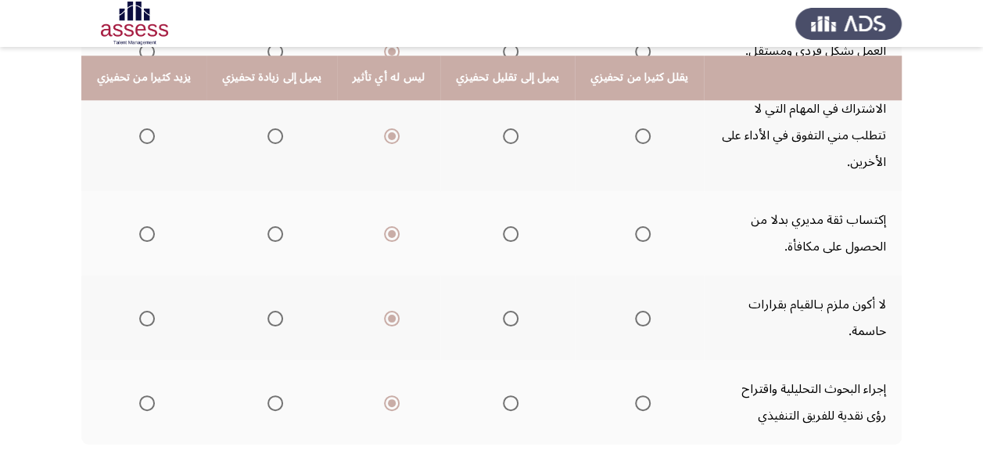
scroll to position [577, 0]
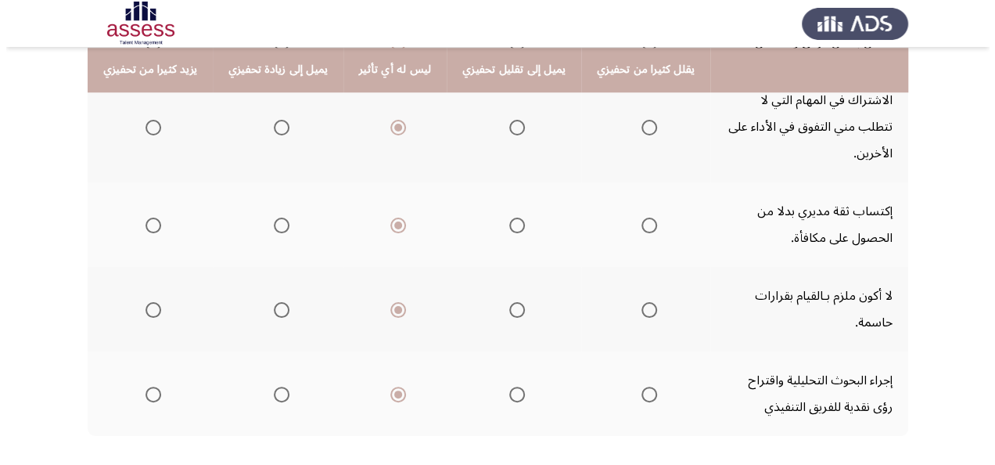
scroll to position [0, 0]
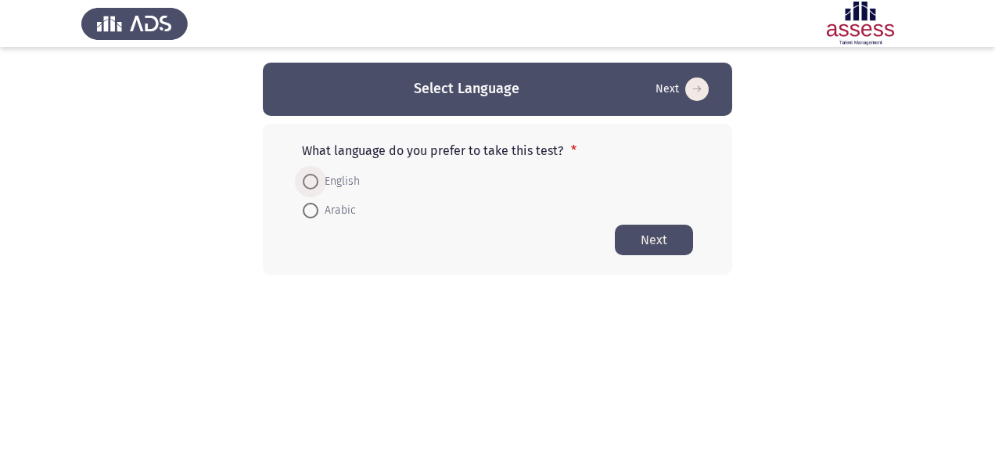
click at [336, 186] on span "English" at bounding box center [338, 181] width 41 height 19
click at [318, 186] on input "English" at bounding box center [311, 182] width 16 height 16
radio input "true"
click at [641, 225] on button "Next" at bounding box center [654, 239] width 78 height 31
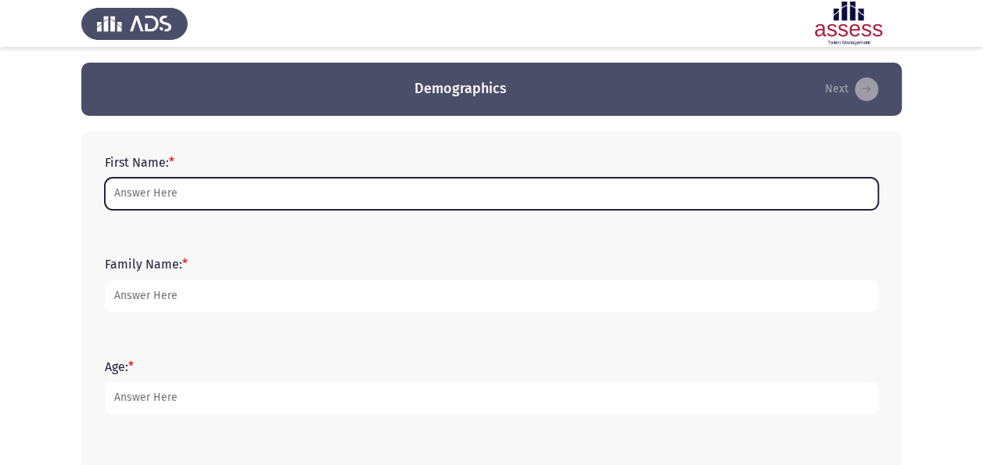
click at [357, 192] on input "First Name: *" at bounding box center [492, 194] width 774 height 32
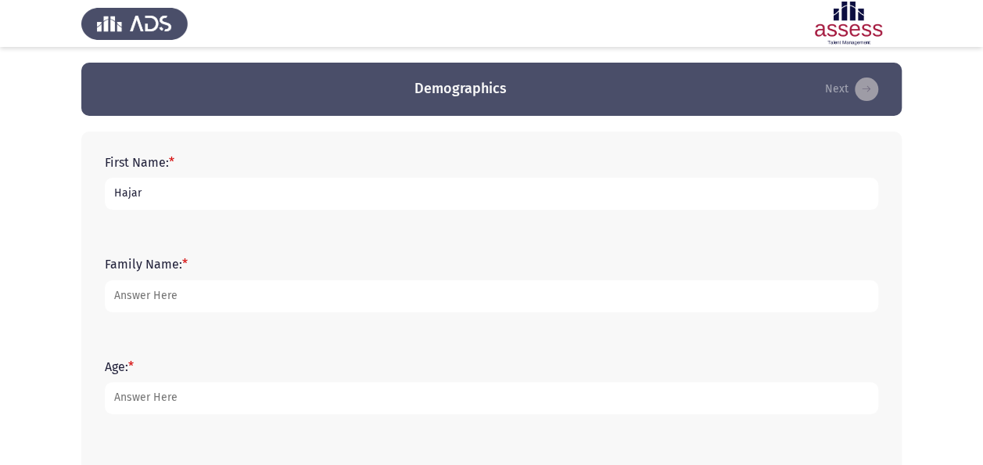
type input "Hajar"
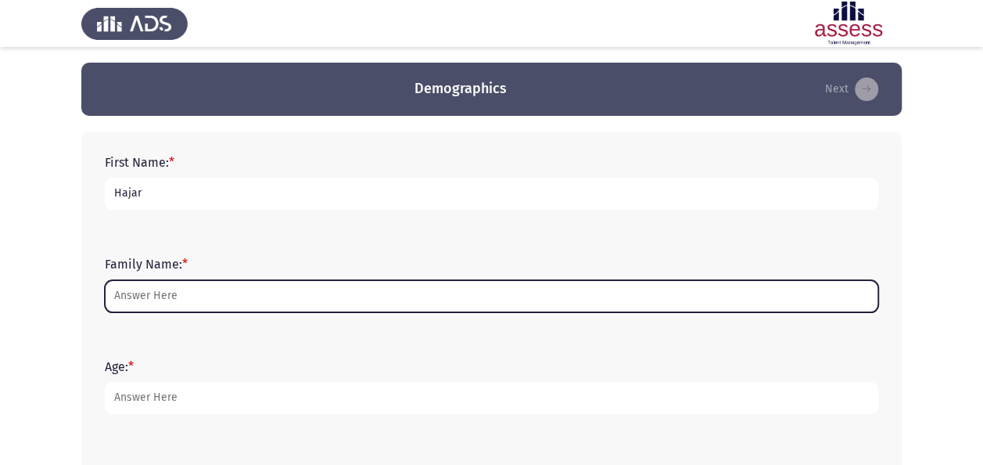
click at [298, 288] on input "Family Name: *" at bounding box center [492, 296] width 774 height 32
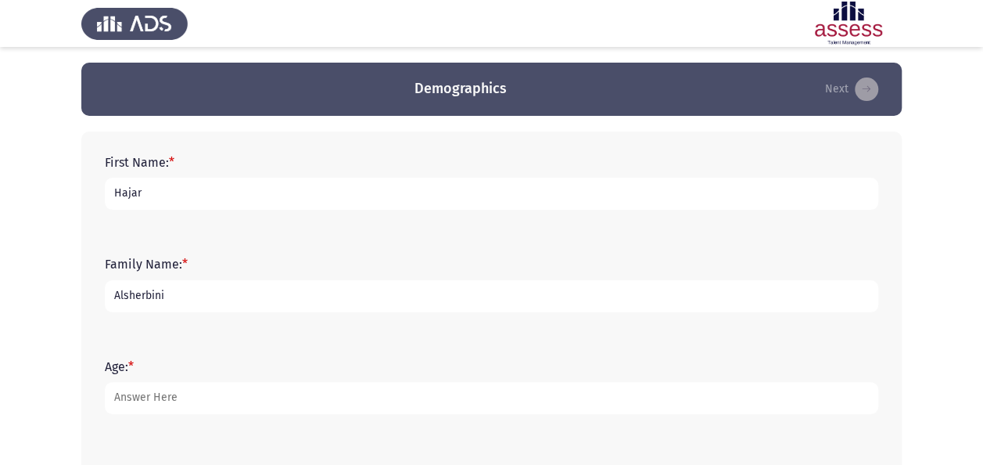
type input "Alsherbini"
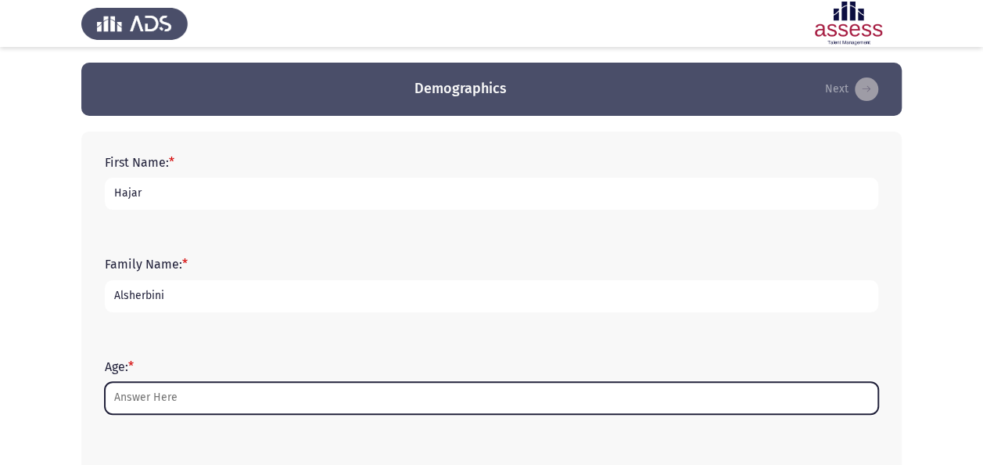
click at [216, 407] on input "Age: *" at bounding box center [492, 398] width 774 height 32
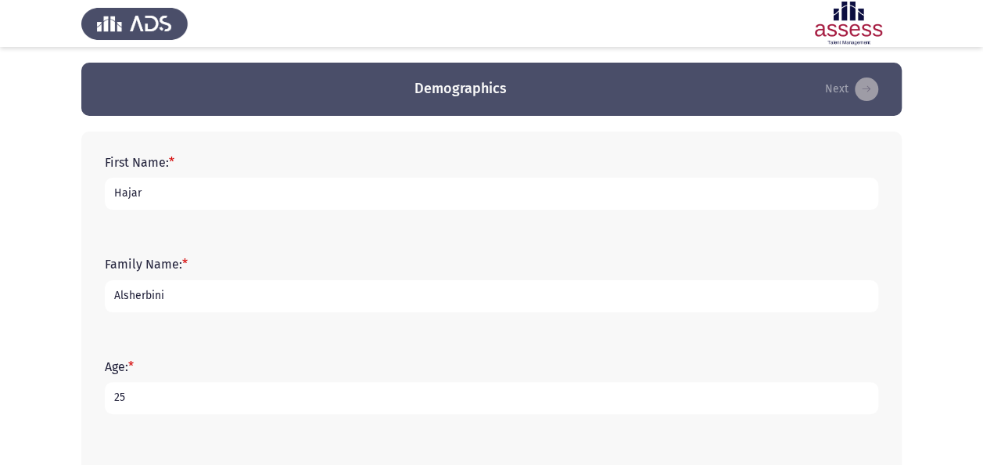
type input "25"
click at [203, 435] on div "Age: * 25" at bounding box center [491, 387] width 789 height 102
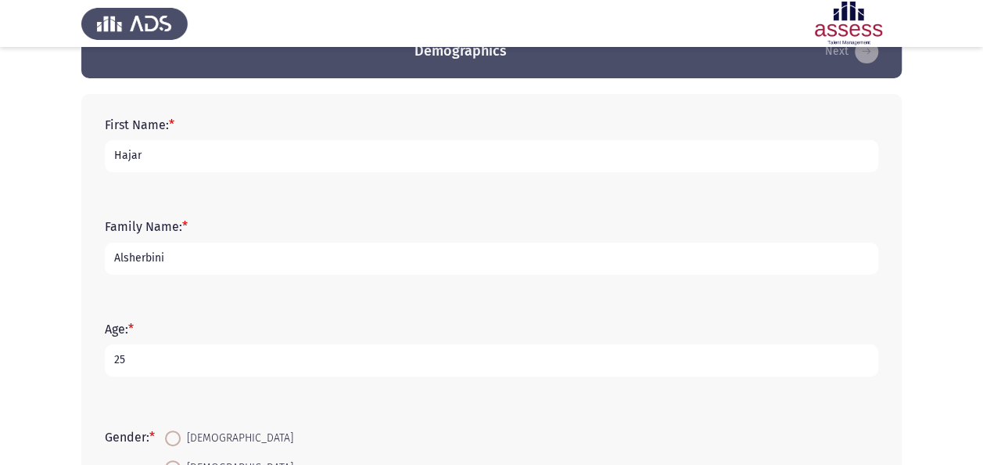
scroll to position [63, 0]
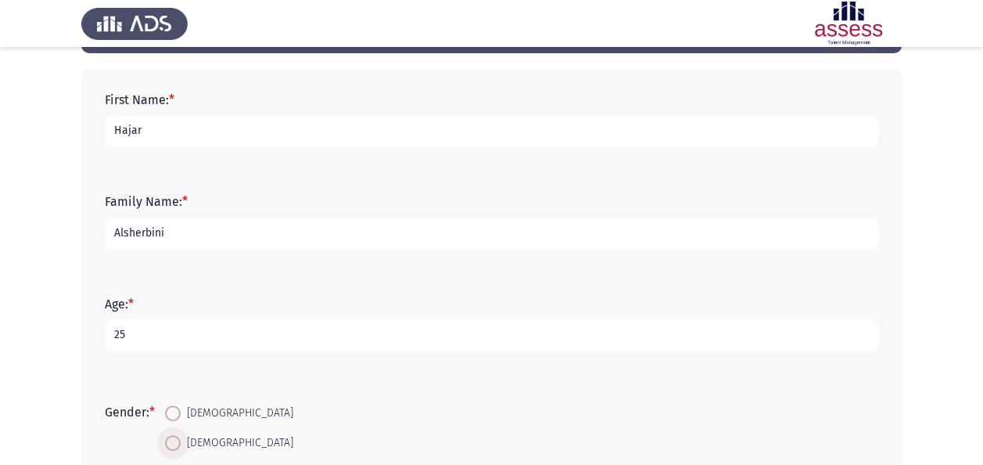
click at [178, 437] on span at bounding box center [173, 443] width 16 height 16
click at [178, 437] on input "Female" at bounding box center [173, 443] width 16 height 16
radio input "true"
click at [165, 405] on input "Male" at bounding box center [173, 413] width 16 height 16
radio input "true"
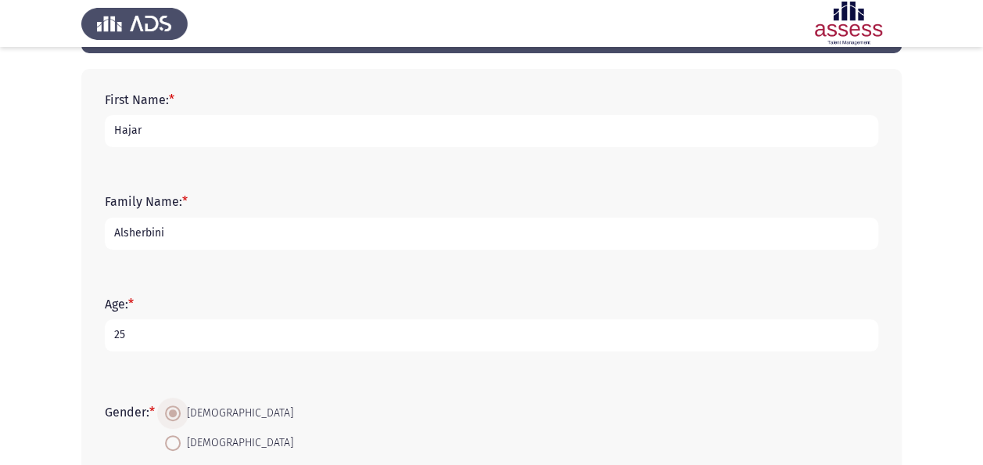
click at [165, 435] on input "Female" at bounding box center [173, 443] width 16 height 16
radio input "true"
click at [245, 448] on form "Gender: * Male Female" at bounding box center [492, 427] width 774 height 59
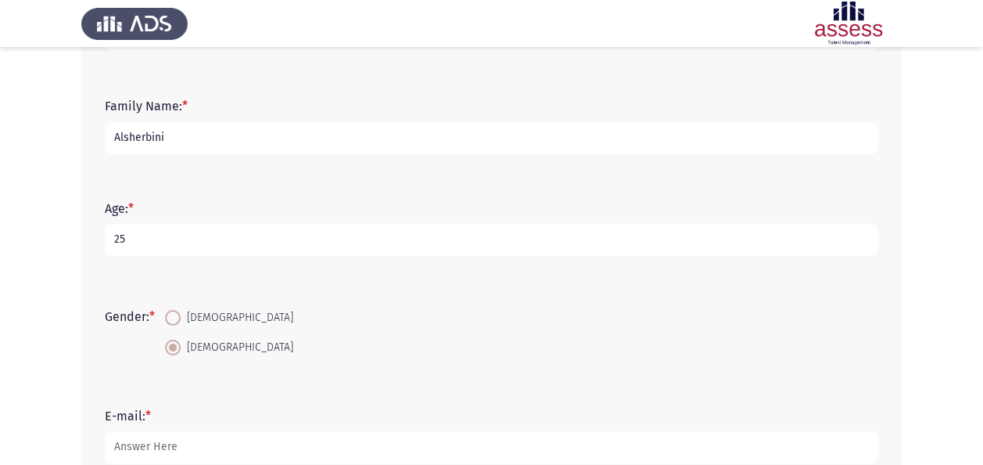
scroll to position [156, 0]
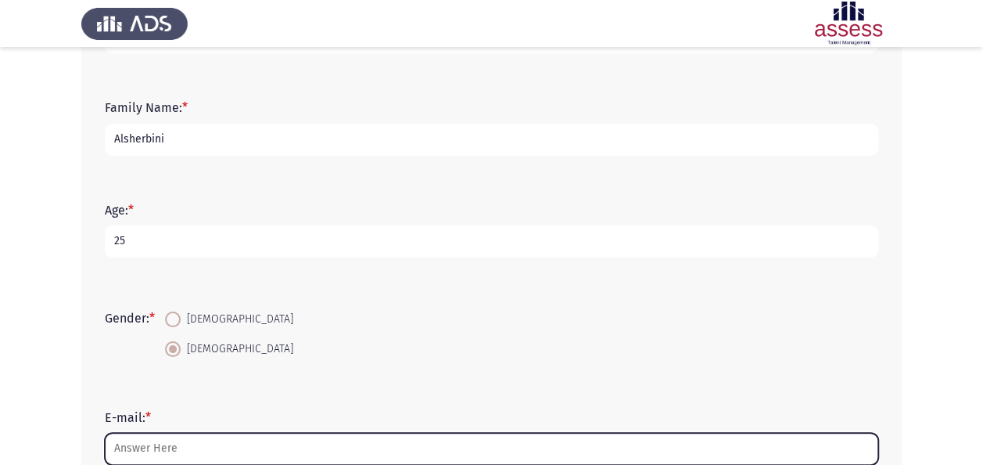
click at [245, 448] on input "E-mail: *" at bounding box center [492, 449] width 774 height 32
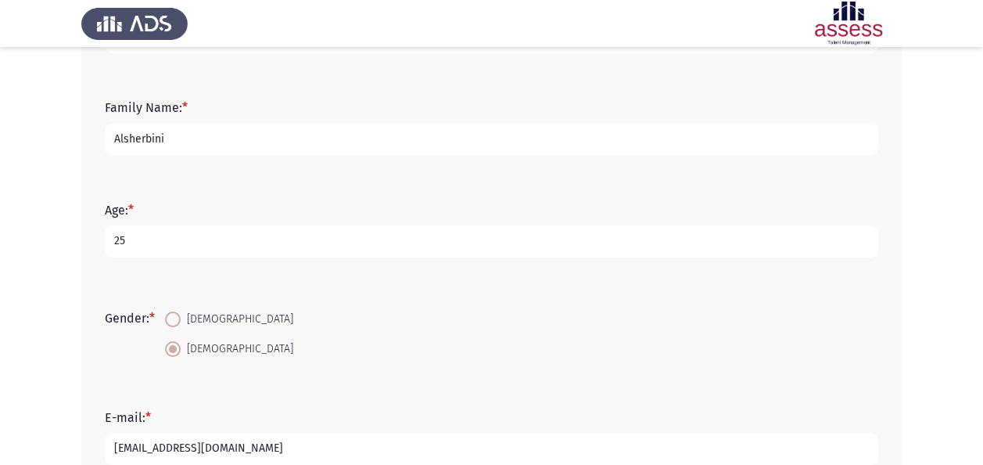
type input "[EMAIL_ADDRESS][DOMAIN_NAME]"
click at [263, 419] on form "E-mail: * hajar.alsherbini@heidelbergmaterials.com" at bounding box center [492, 437] width 774 height 55
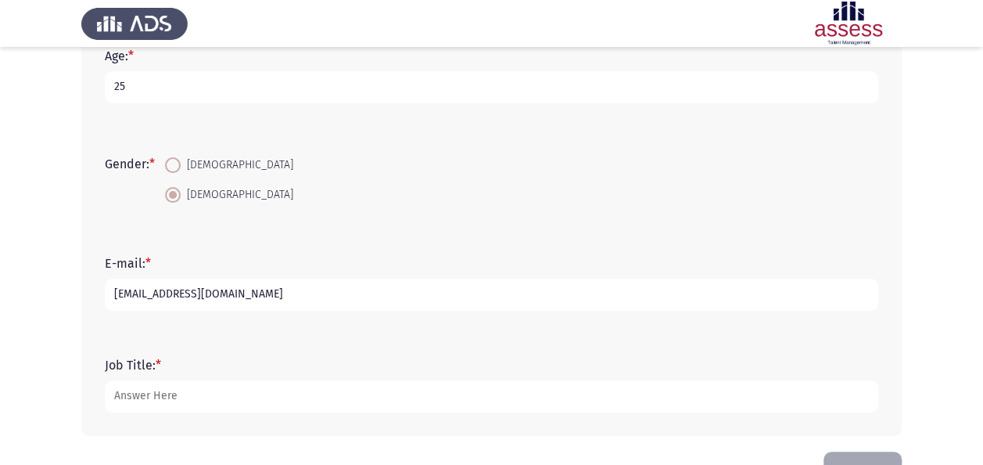
scroll to position [313, 0]
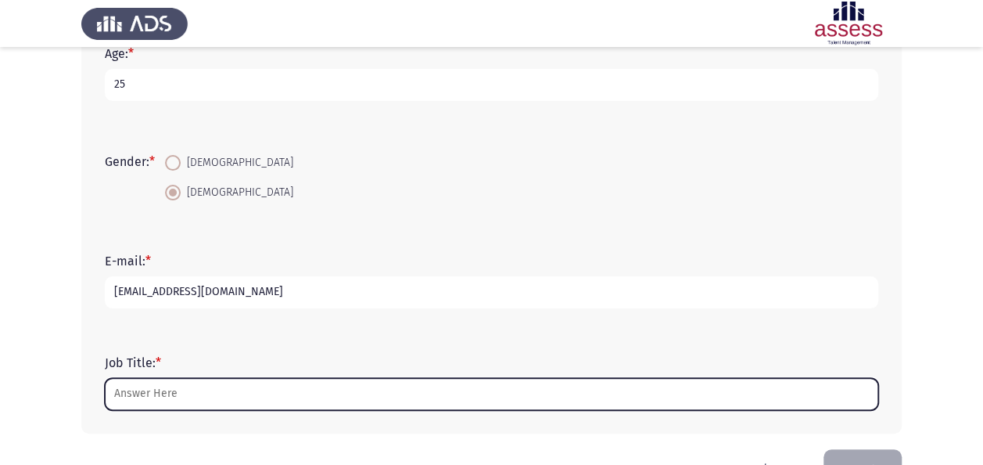
click at [261, 387] on input "Job Title: *" at bounding box center [492, 394] width 774 height 32
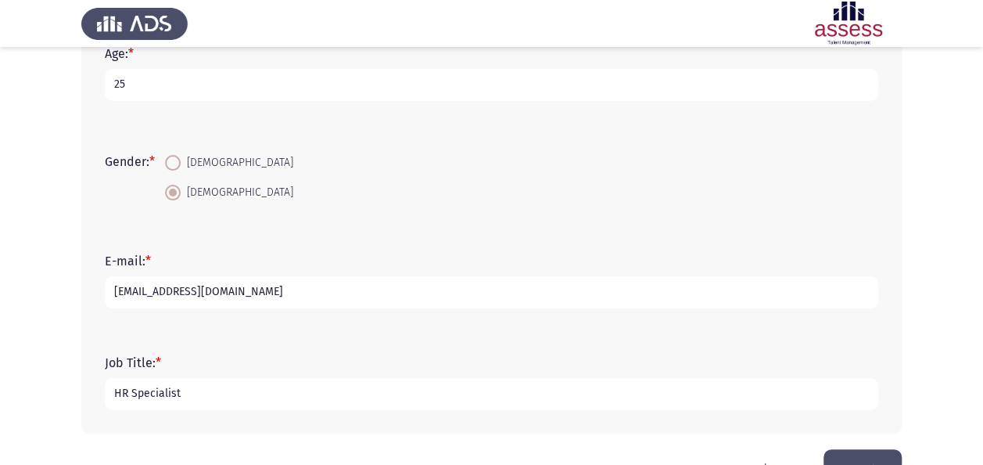
type input "HR Specialist"
click at [832, 451] on button "Next" at bounding box center [863, 469] width 78 height 40
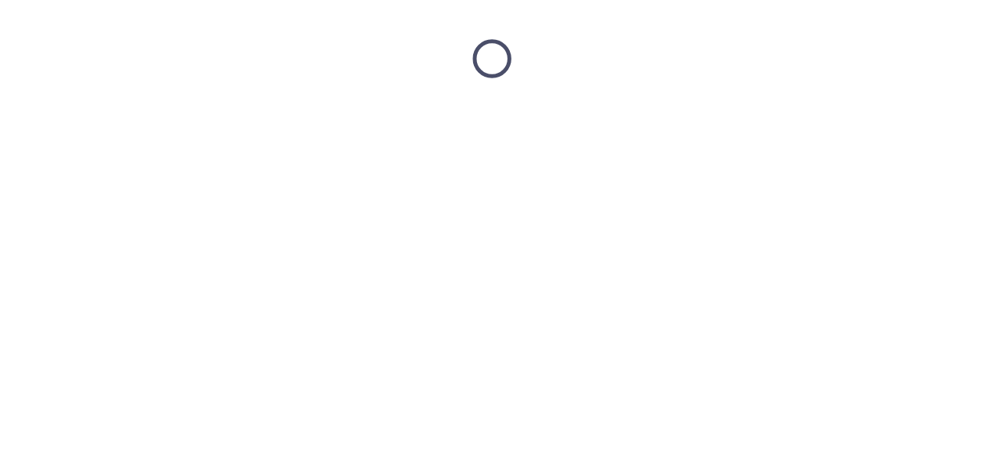
scroll to position [0, 0]
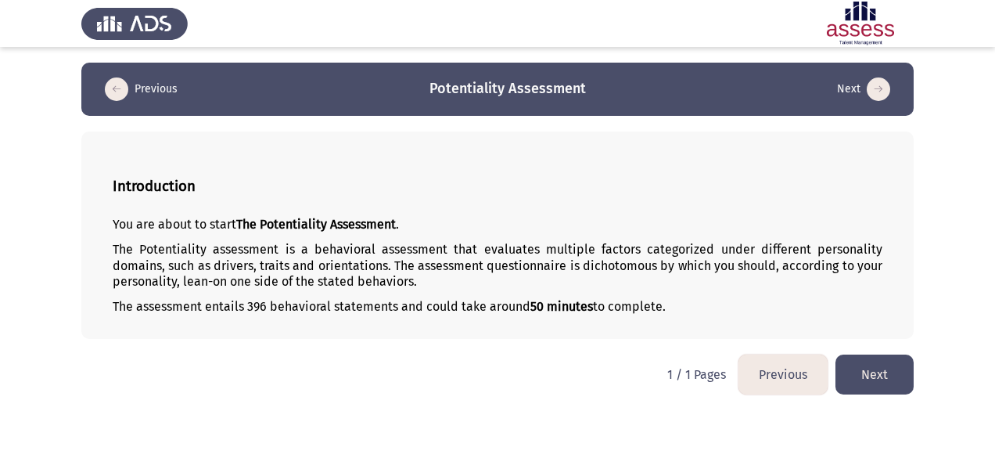
click at [886, 365] on button "Next" at bounding box center [875, 374] width 78 height 40
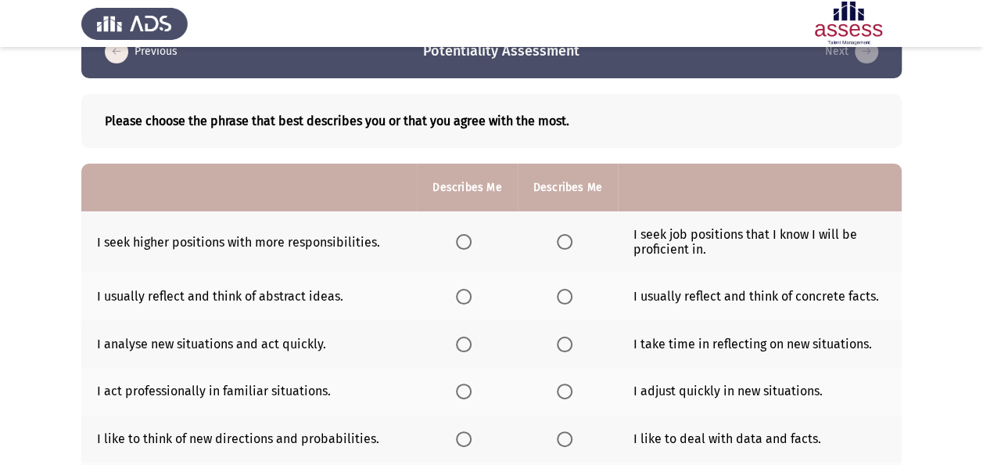
scroll to position [31, 0]
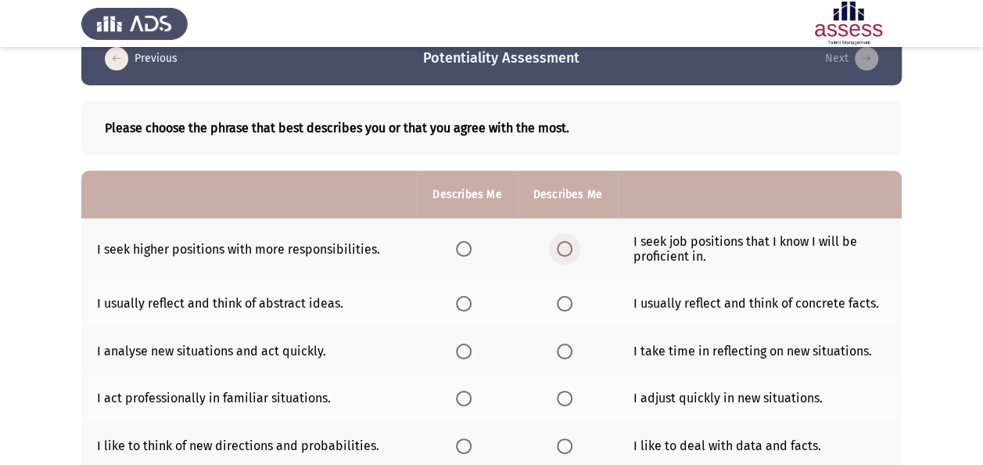
click at [560, 245] on span "Select an option" at bounding box center [565, 249] width 16 height 16
click at [560, 245] on input "Select an option" at bounding box center [565, 249] width 16 height 16
click at [565, 302] on span "Select an option" at bounding box center [565, 304] width 16 height 16
click at [565, 302] on input "Select an option" at bounding box center [565, 304] width 16 height 16
click at [471, 354] on span "Select an option" at bounding box center [464, 351] width 16 height 16
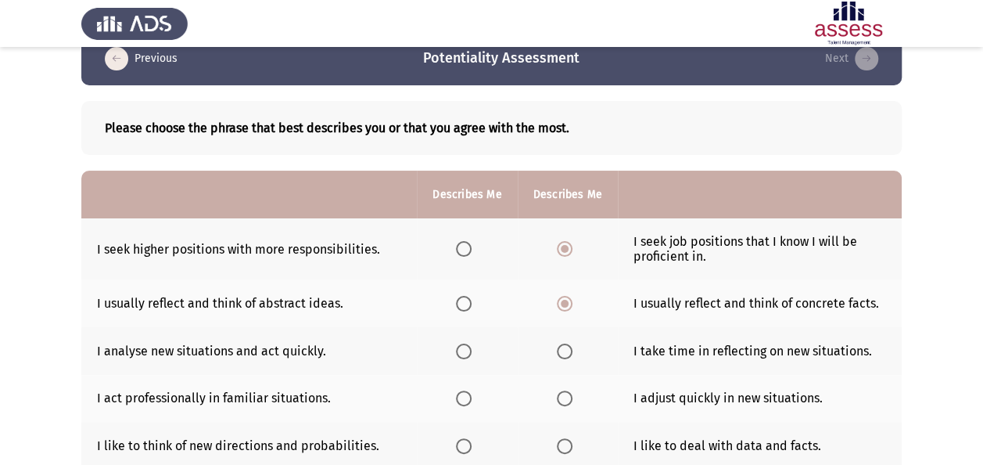
click at [471, 354] on input "Select an option" at bounding box center [464, 351] width 16 height 16
